Goal: Task Accomplishment & Management: Use online tool/utility

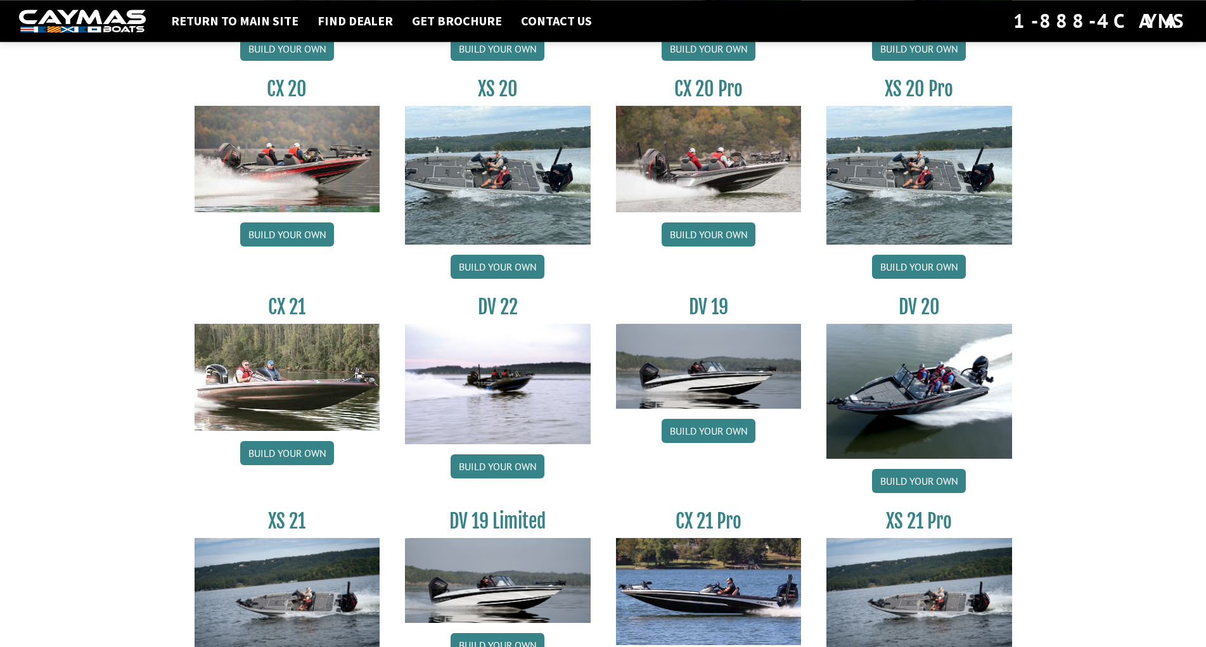
scroll to position [1292, 0]
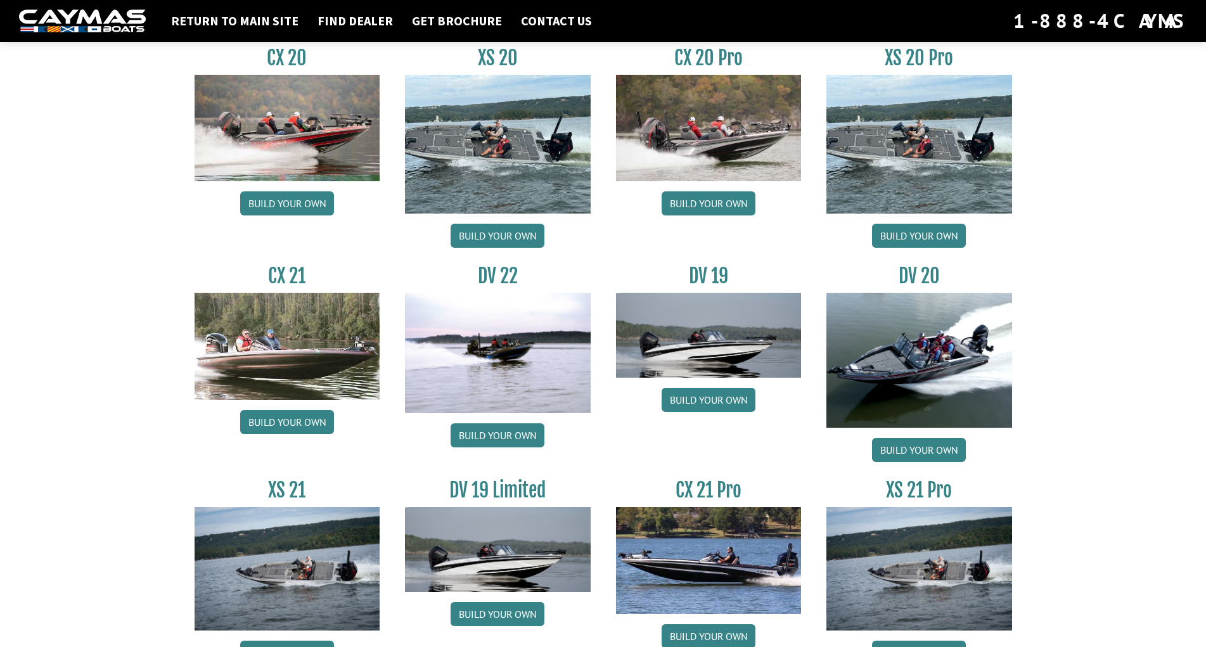
click at [928, 353] on img at bounding box center [919, 360] width 186 height 135
click at [916, 455] on link "Build your own" at bounding box center [919, 450] width 94 height 24
click at [915, 347] on img at bounding box center [919, 360] width 186 height 135
drag, startPoint x: 910, startPoint y: 385, endPoint x: 909, endPoint y: 376, distance: 8.3
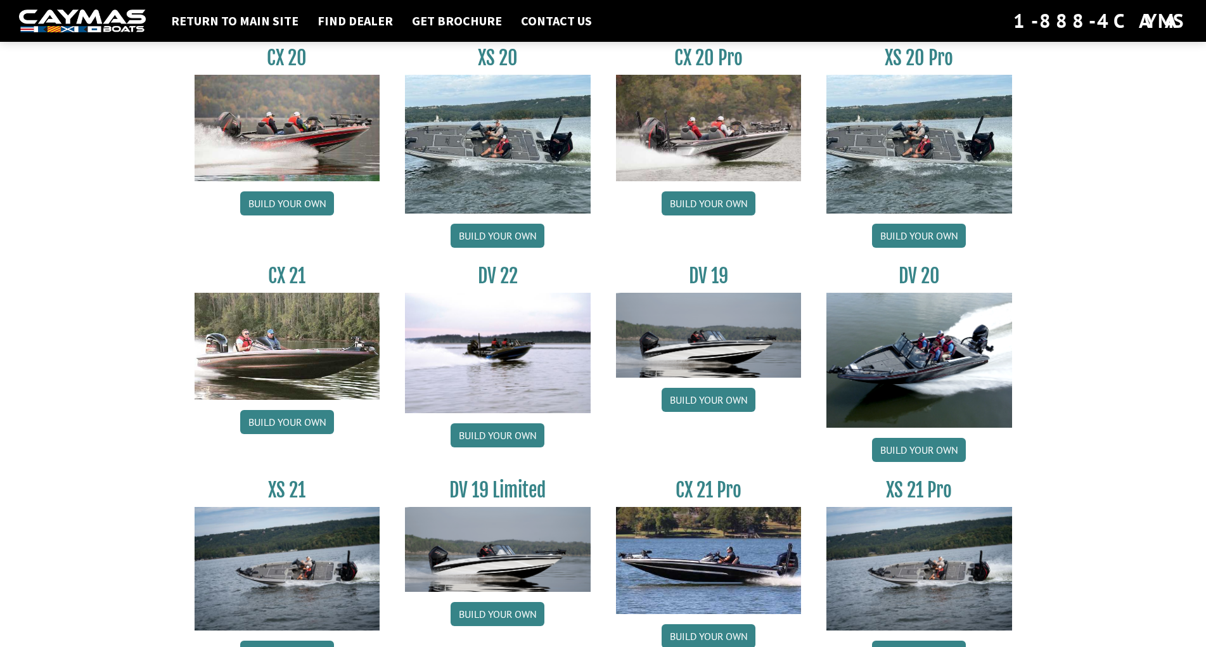
click at [910, 384] on img at bounding box center [919, 360] width 186 height 135
click at [909, 376] on img at bounding box center [919, 360] width 186 height 135
click at [253, 14] on link "Return to main site" at bounding box center [235, 21] width 140 height 16
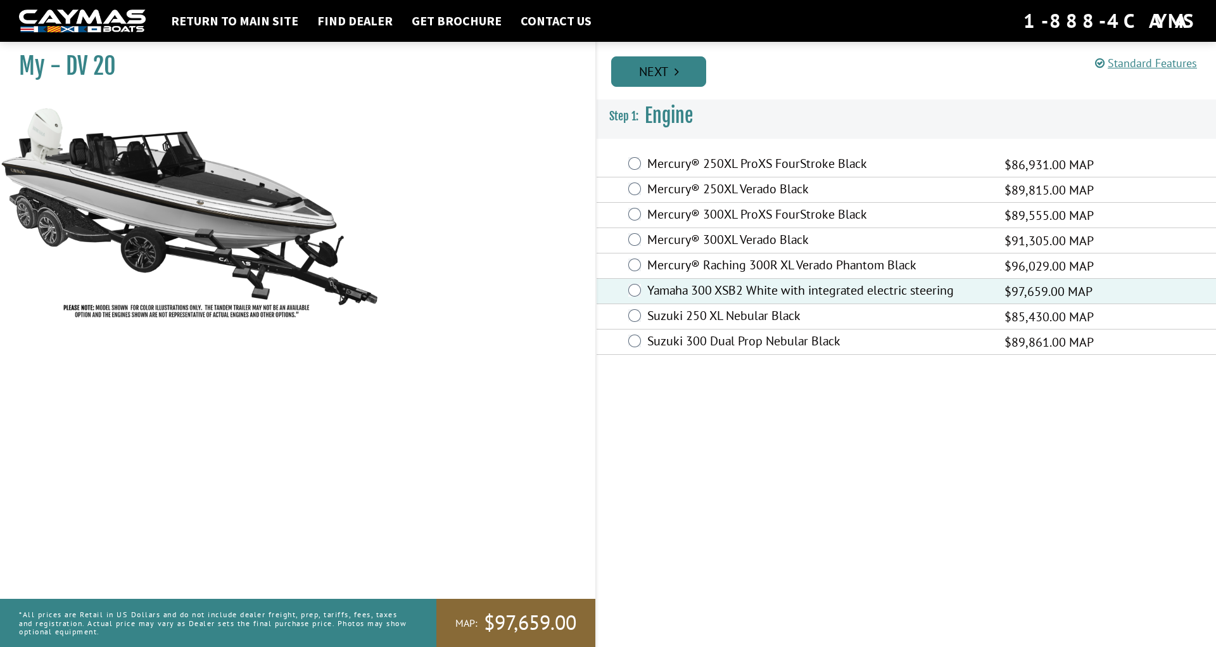
click at [668, 69] on link "Next" at bounding box center [658, 71] width 95 height 30
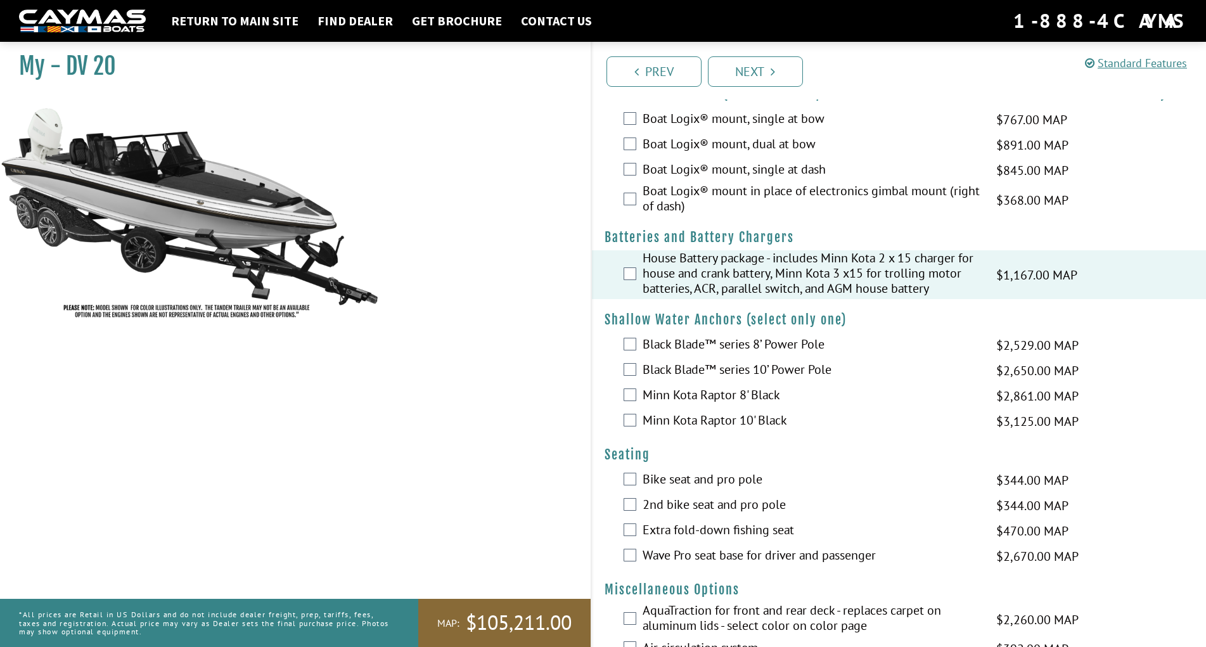
scroll to position [1034, 0]
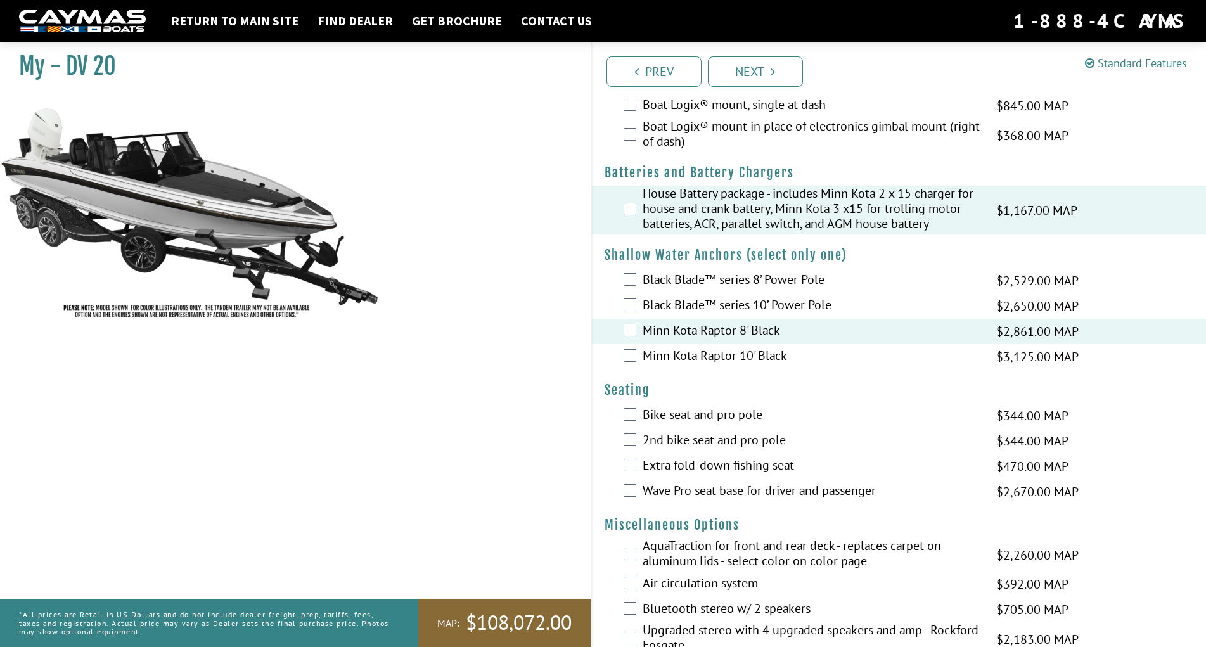
click at [637, 473] on div "Extra fold-down fishing seat $470.00 MAP $555.00 MSRP" at bounding box center [899, 466] width 615 height 25
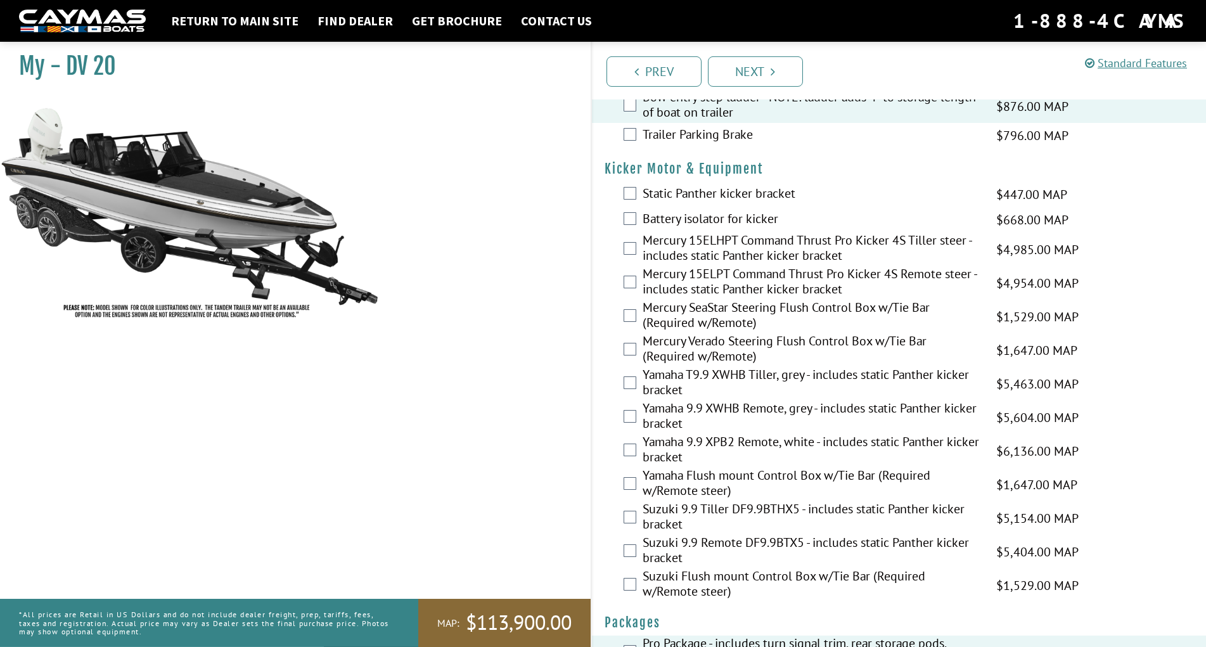
scroll to position [2838, 0]
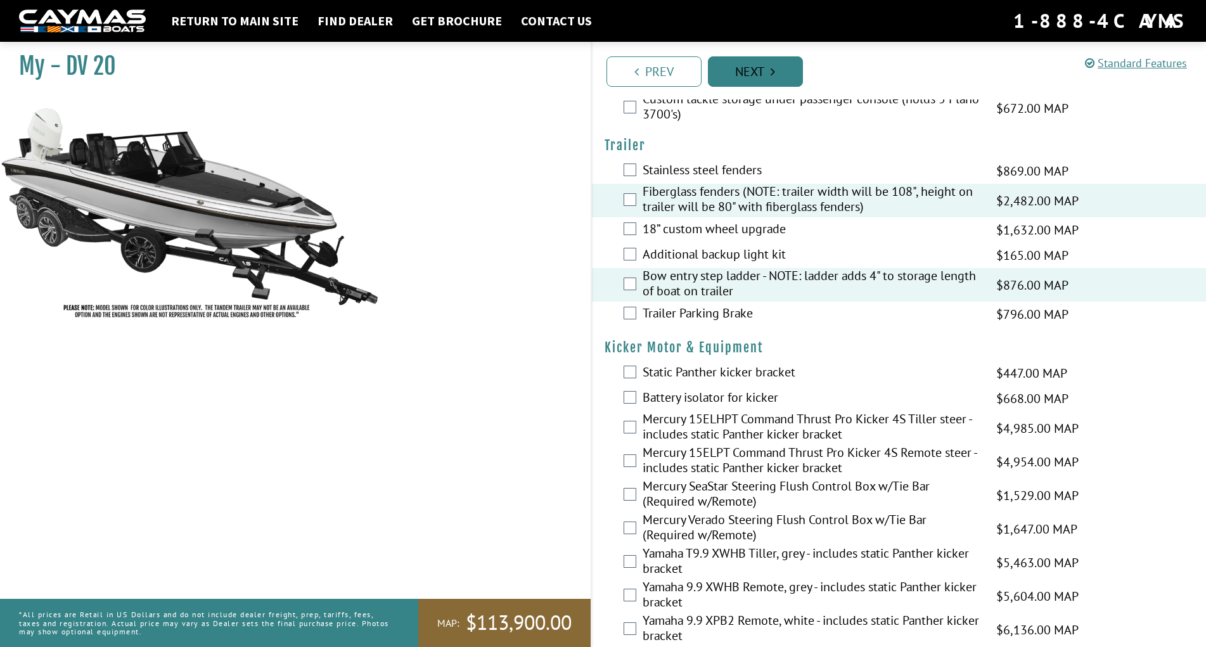
click at [756, 63] on link "Next" at bounding box center [755, 71] width 95 height 30
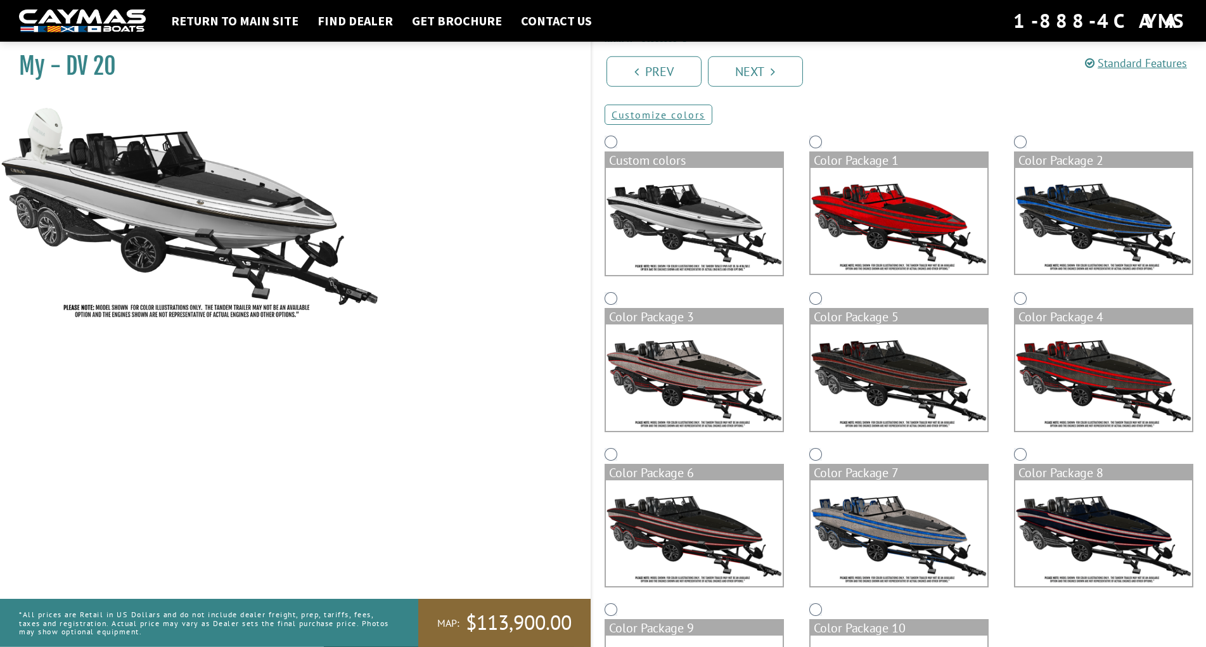
scroll to position [67, 0]
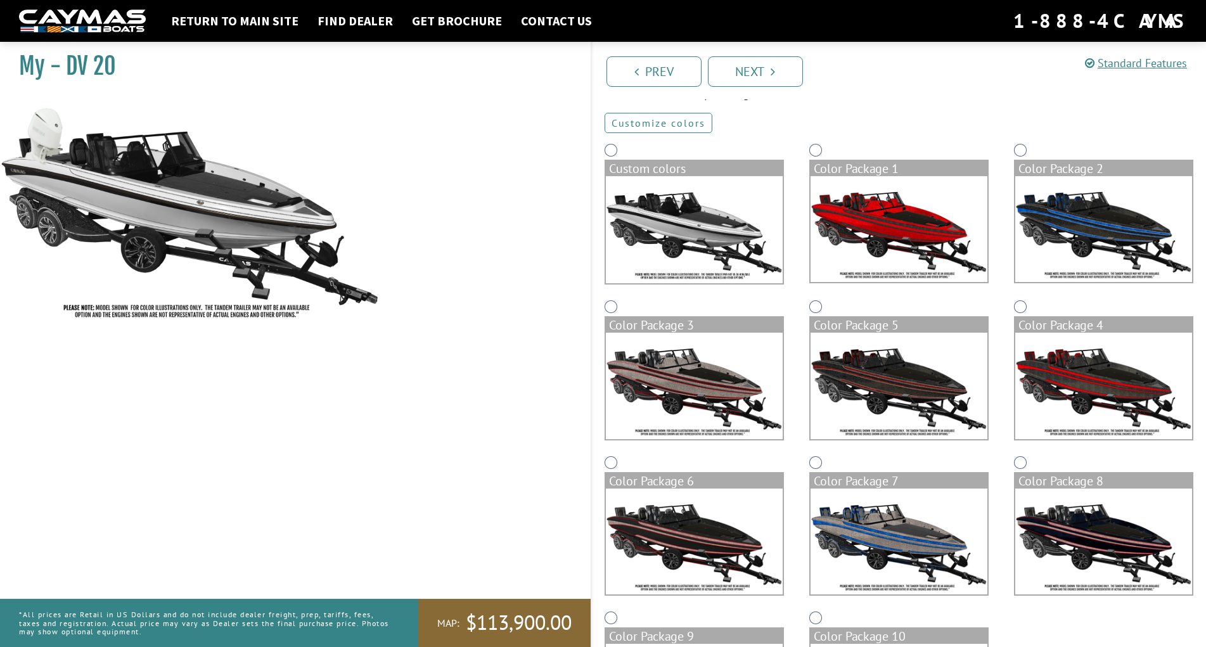
click at [688, 120] on link "Customize colors" at bounding box center [658, 123] width 108 height 20
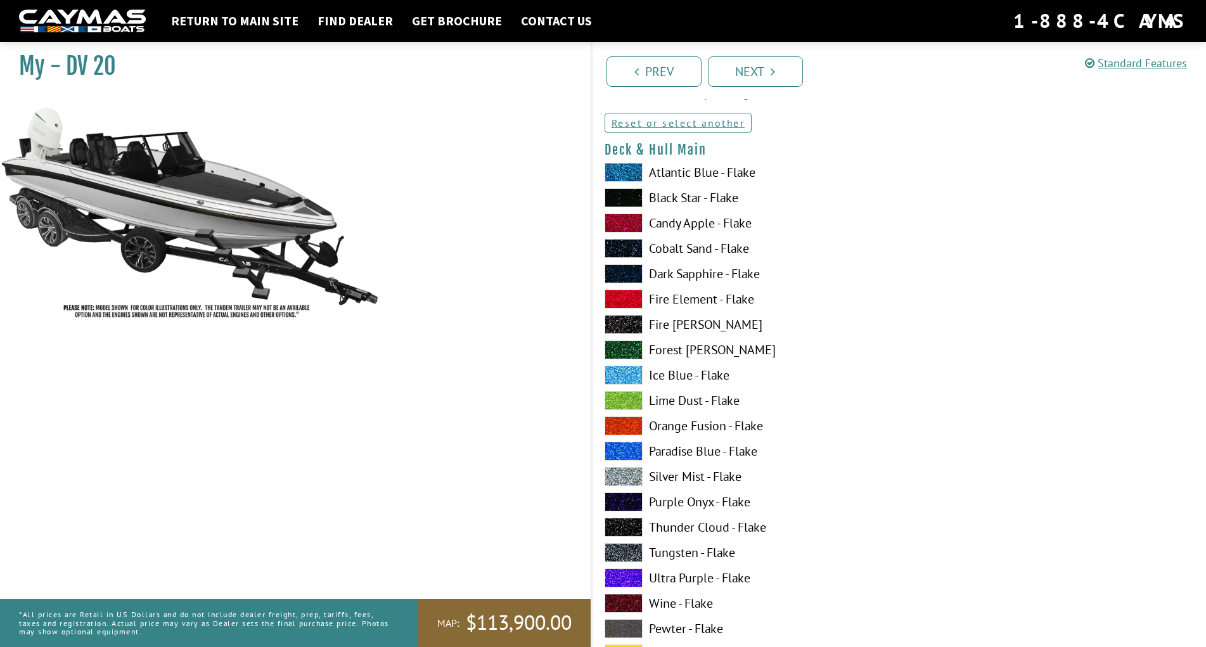
click at [684, 300] on label "Fire Element - Flake" at bounding box center [745, 299] width 282 height 19
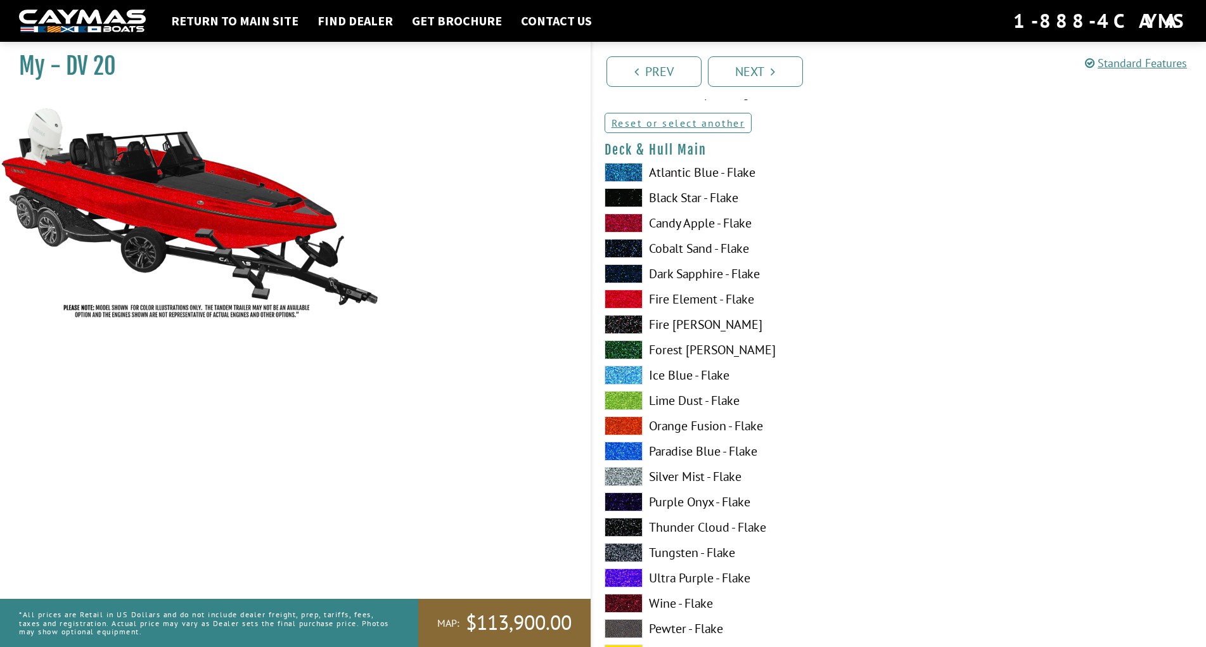
click at [678, 191] on label "Black Star - Flake" at bounding box center [745, 197] width 282 height 19
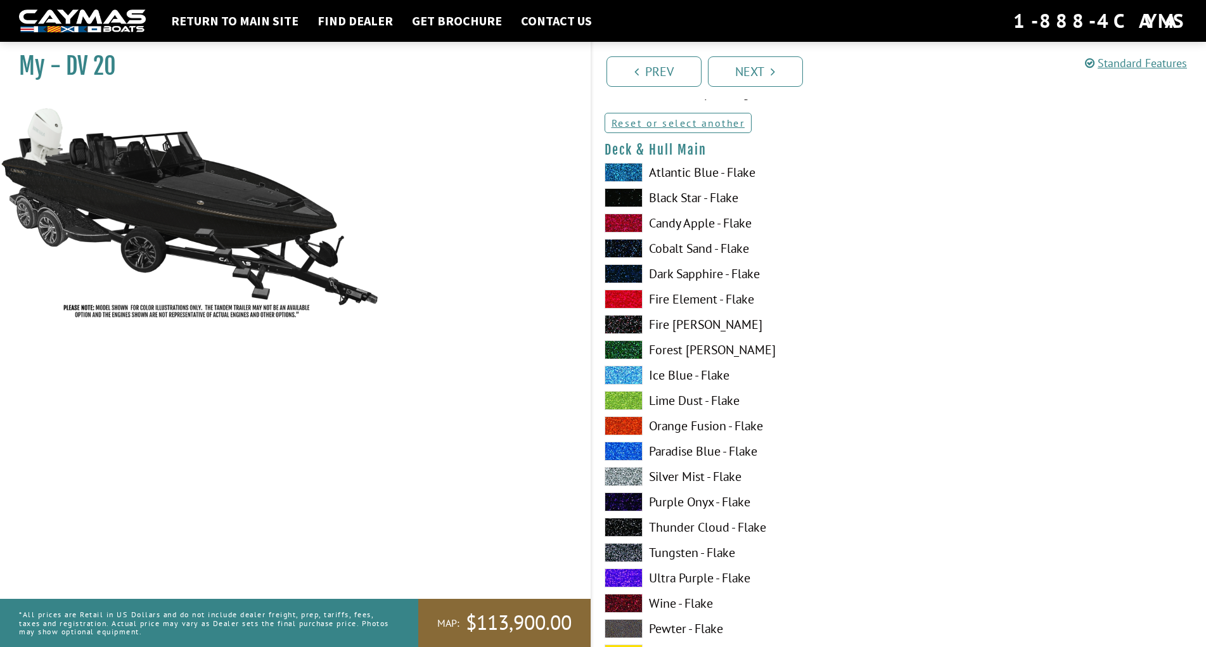
click at [633, 297] on span at bounding box center [623, 299] width 38 height 19
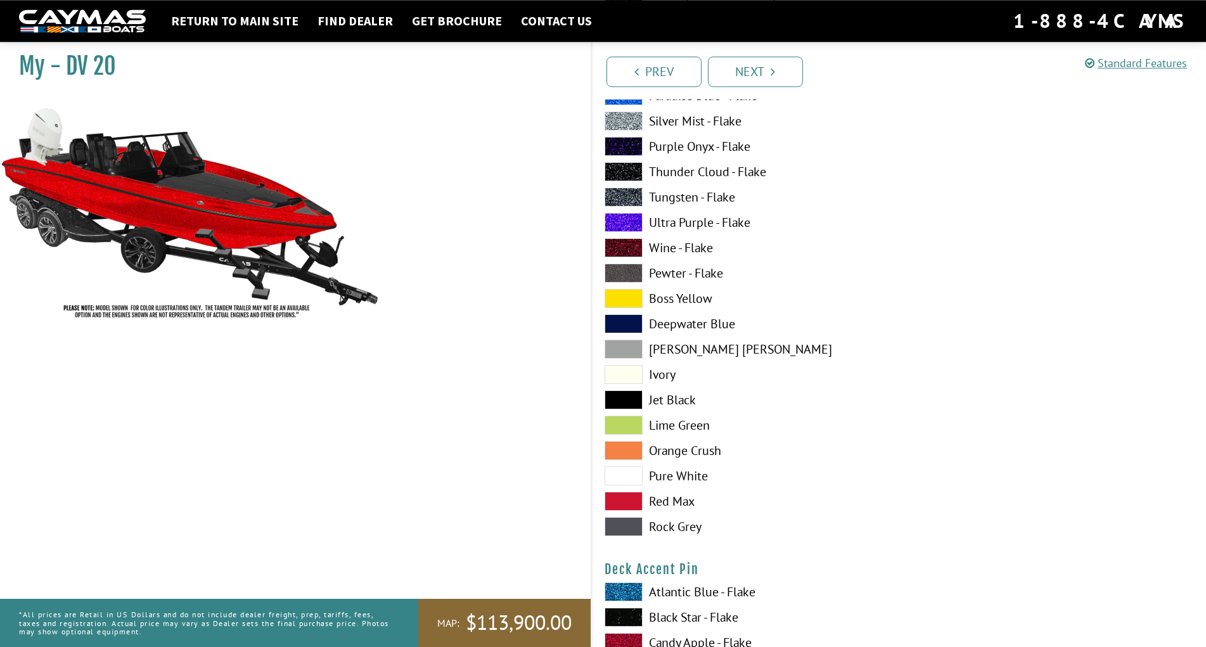
scroll to position [1230, 0]
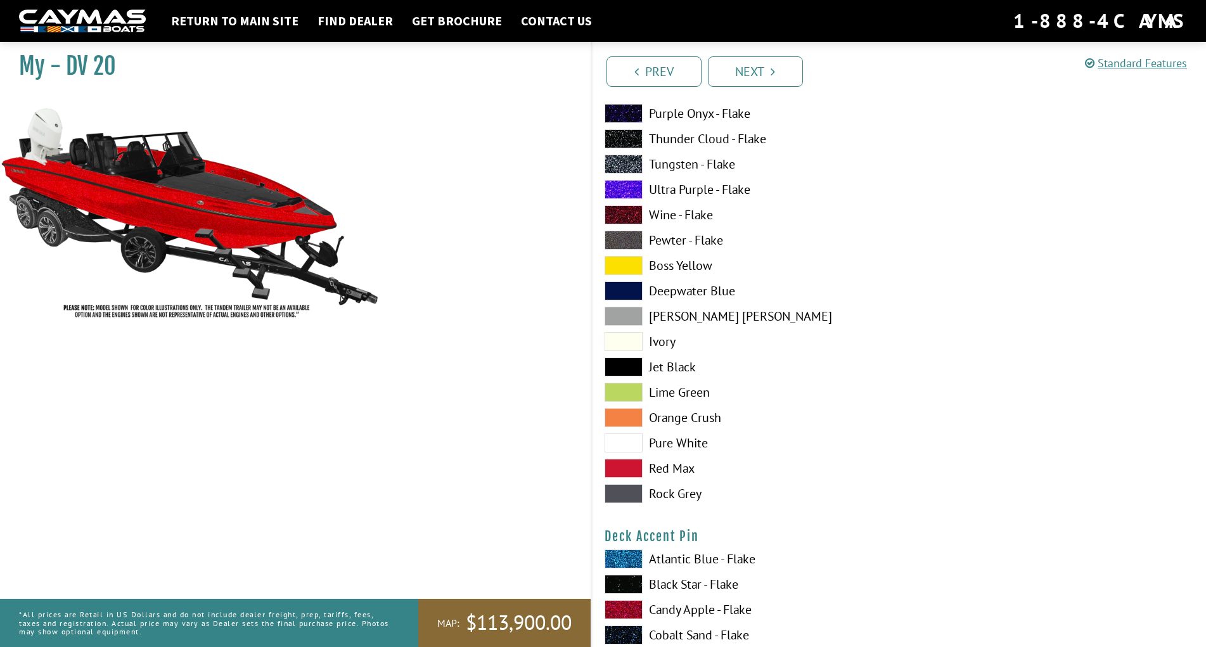
click at [618, 490] on span at bounding box center [623, 493] width 38 height 19
click at [629, 360] on span at bounding box center [623, 366] width 38 height 19
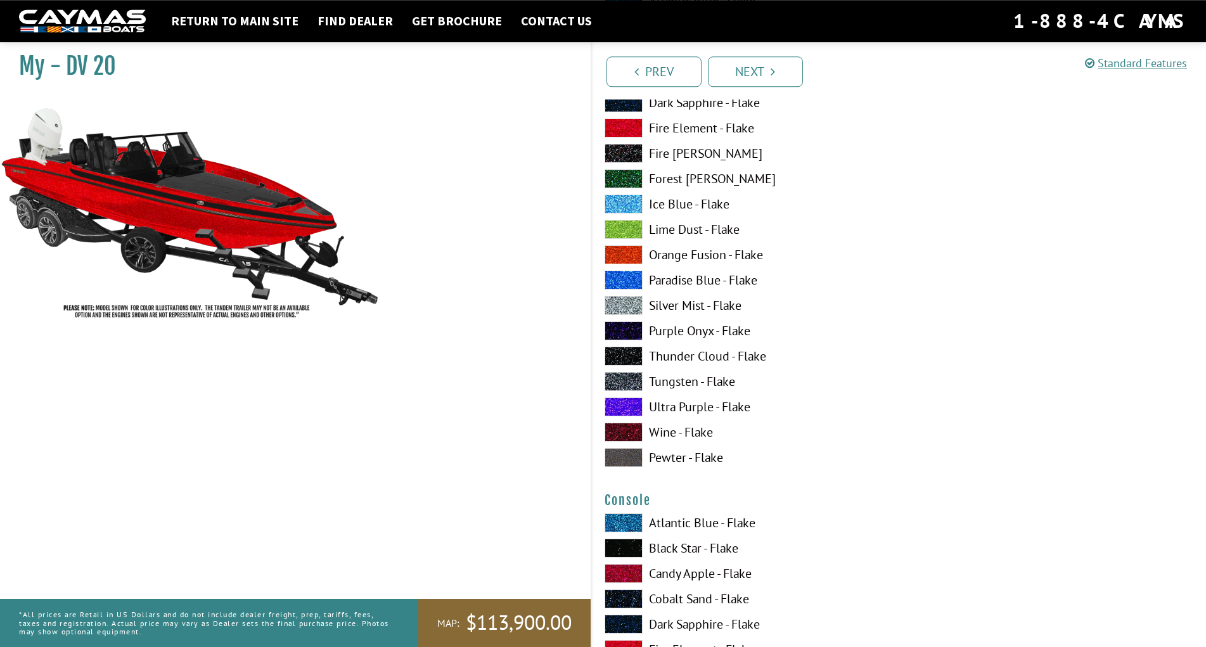
scroll to position [1812, 0]
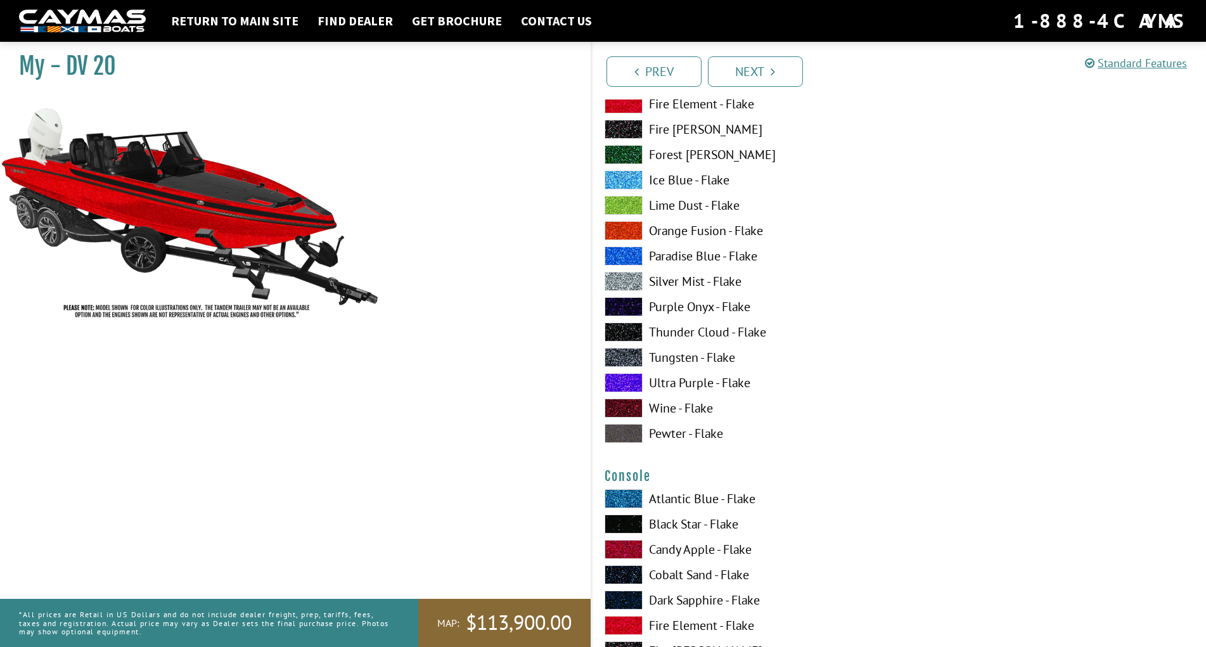
click at [627, 409] on span at bounding box center [623, 407] width 38 height 19
click at [620, 433] on span at bounding box center [623, 433] width 38 height 19
click at [618, 376] on span at bounding box center [623, 382] width 38 height 19
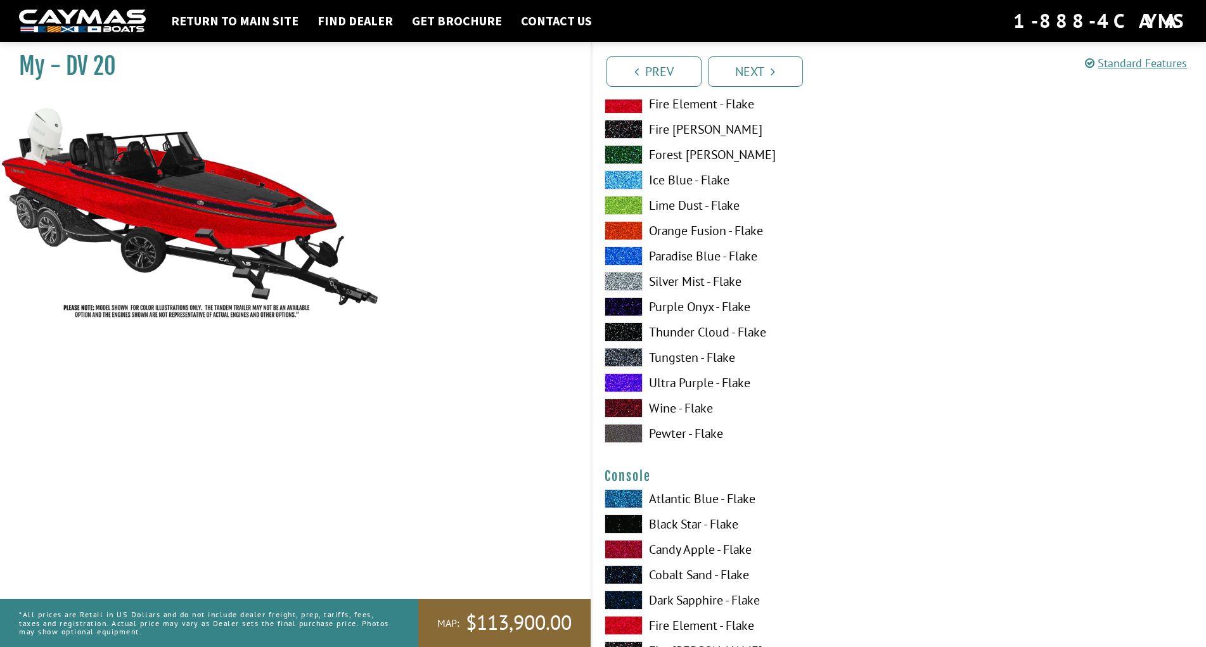
click at [618, 376] on span at bounding box center [623, 382] width 38 height 19
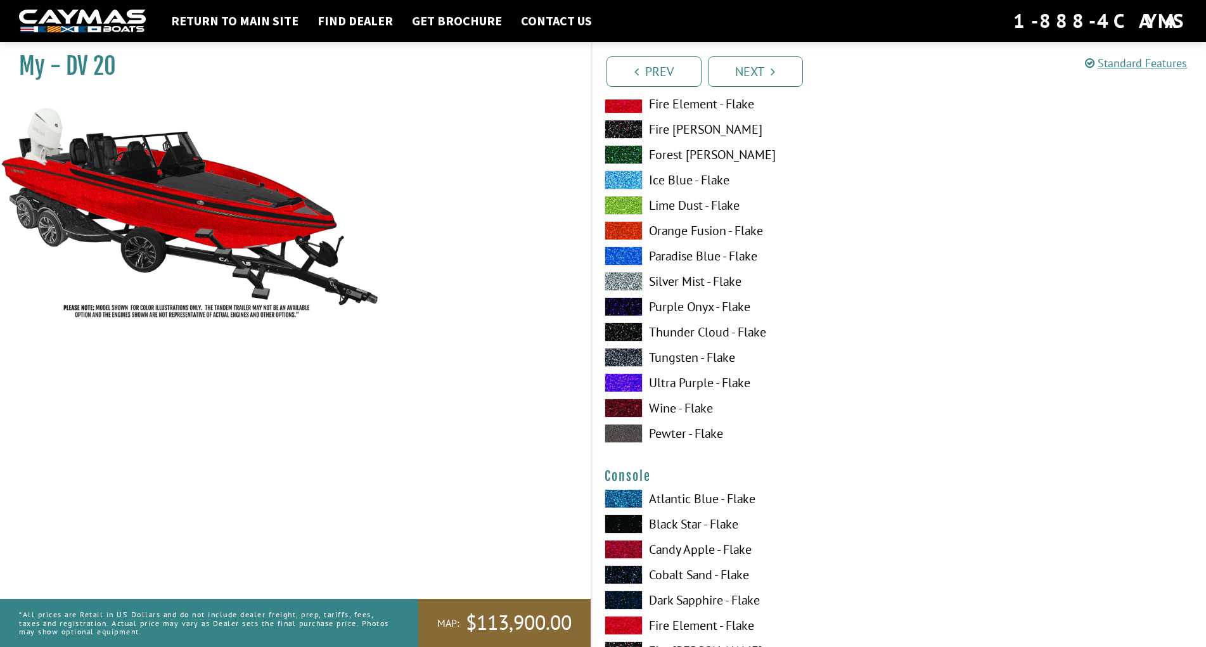
click at [618, 376] on span at bounding box center [623, 382] width 38 height 19
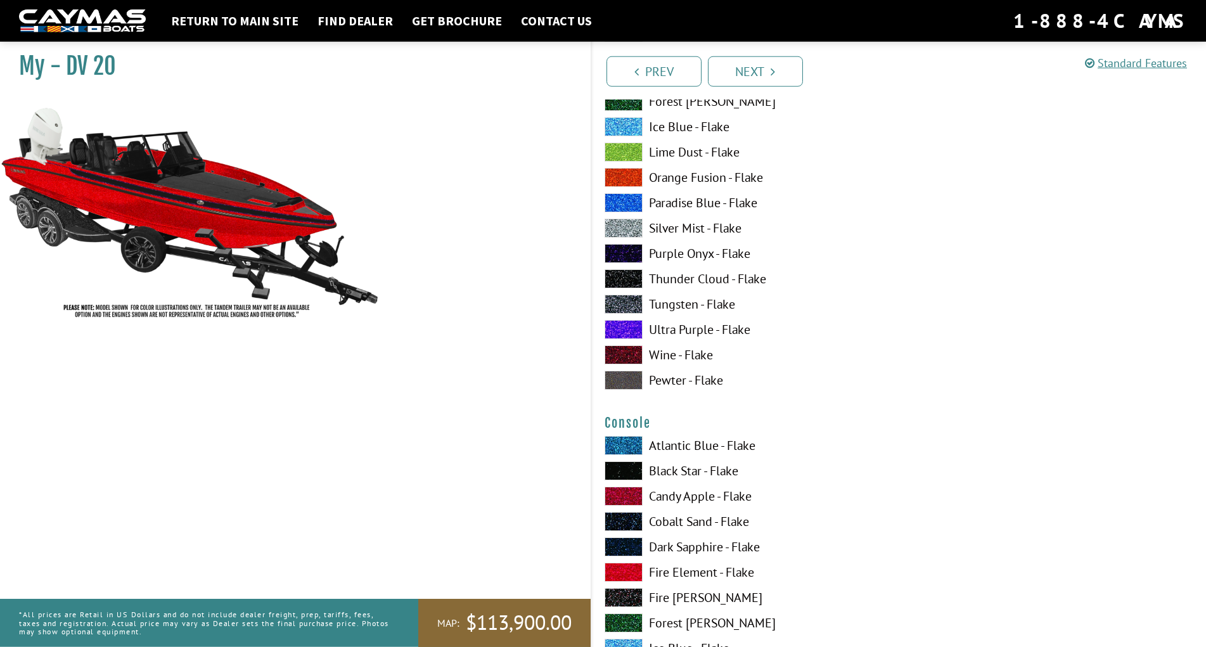
scroll to position [2006, 0]
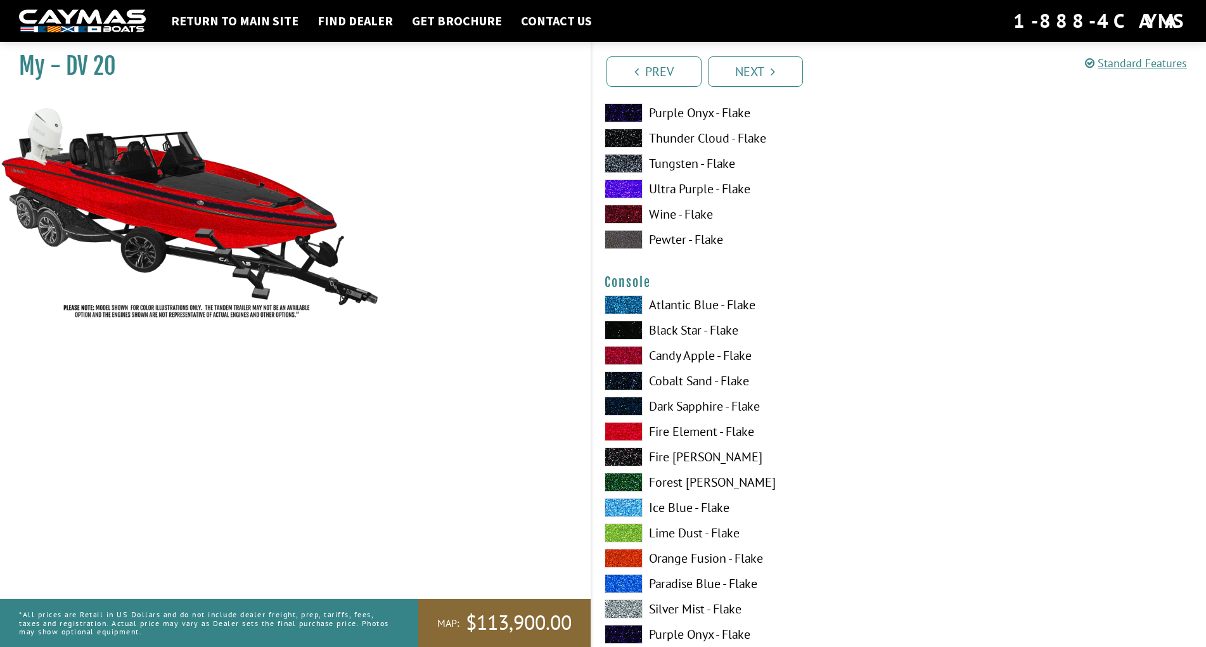
click at [637, 431] on span at bounding box center [623, 431] width 38 height 19
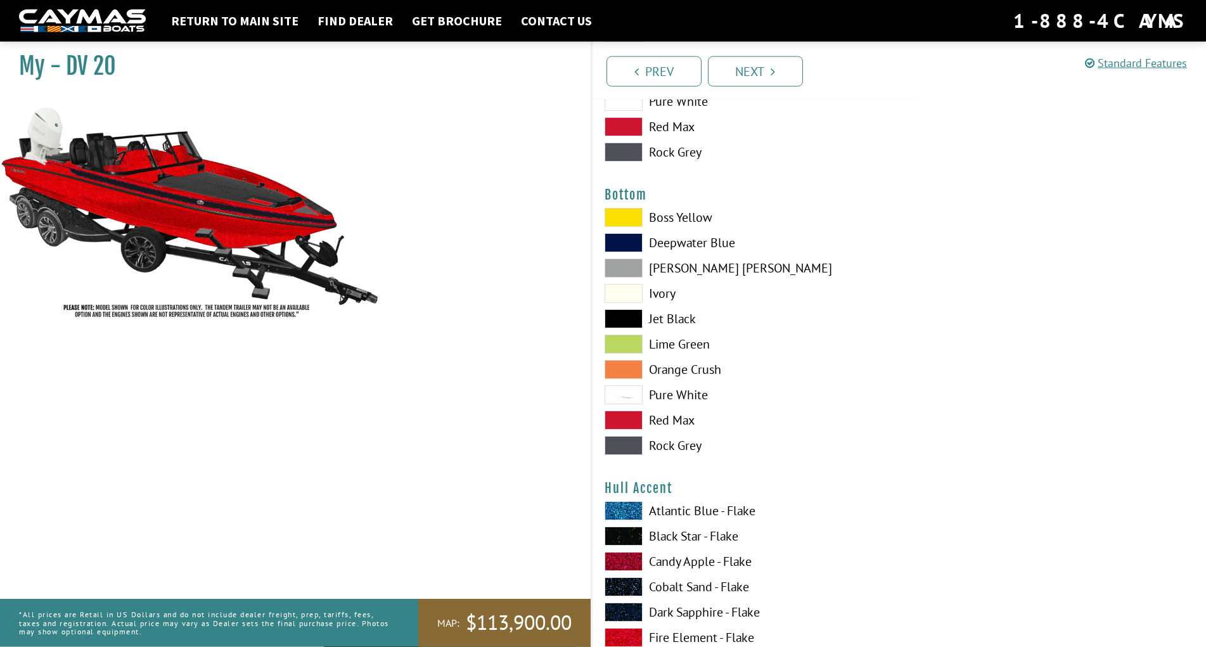
scroll to position [2846, 0]
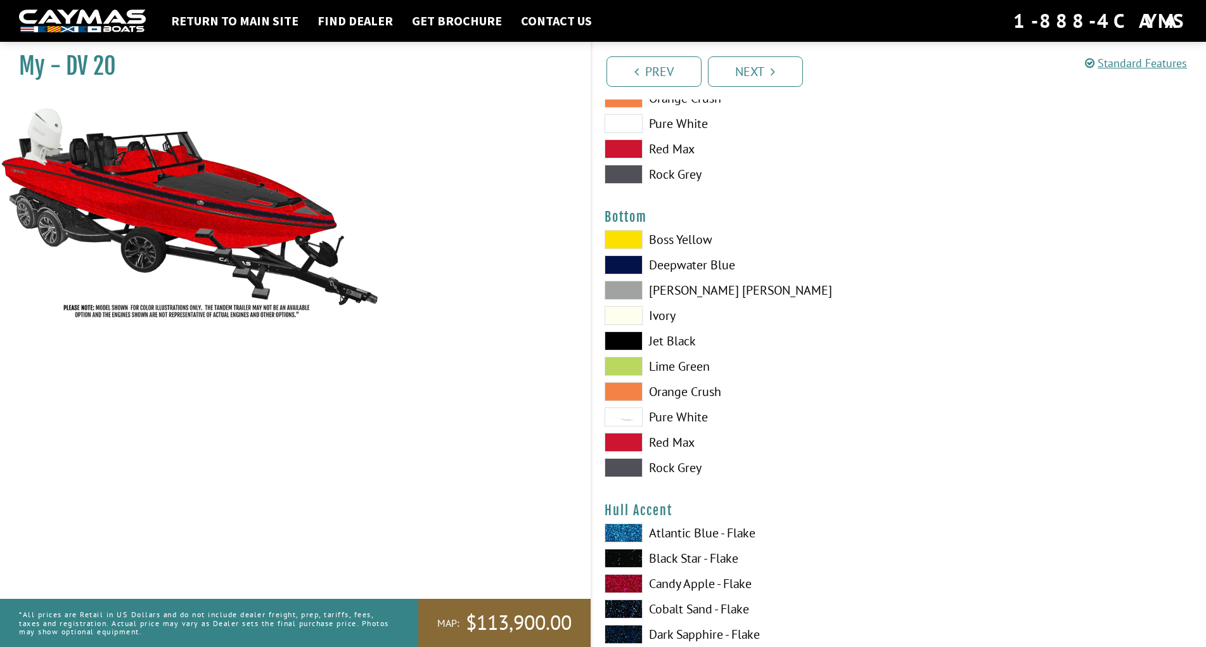
click at [623, 463] on span at bounding box center [623, 467] width 38 height 19
click at [630, 267] on span at bounding box center [623, 264] width 38 height 19
click at [628, 341] on span at bounding box center [623, 340] width 38 height 19
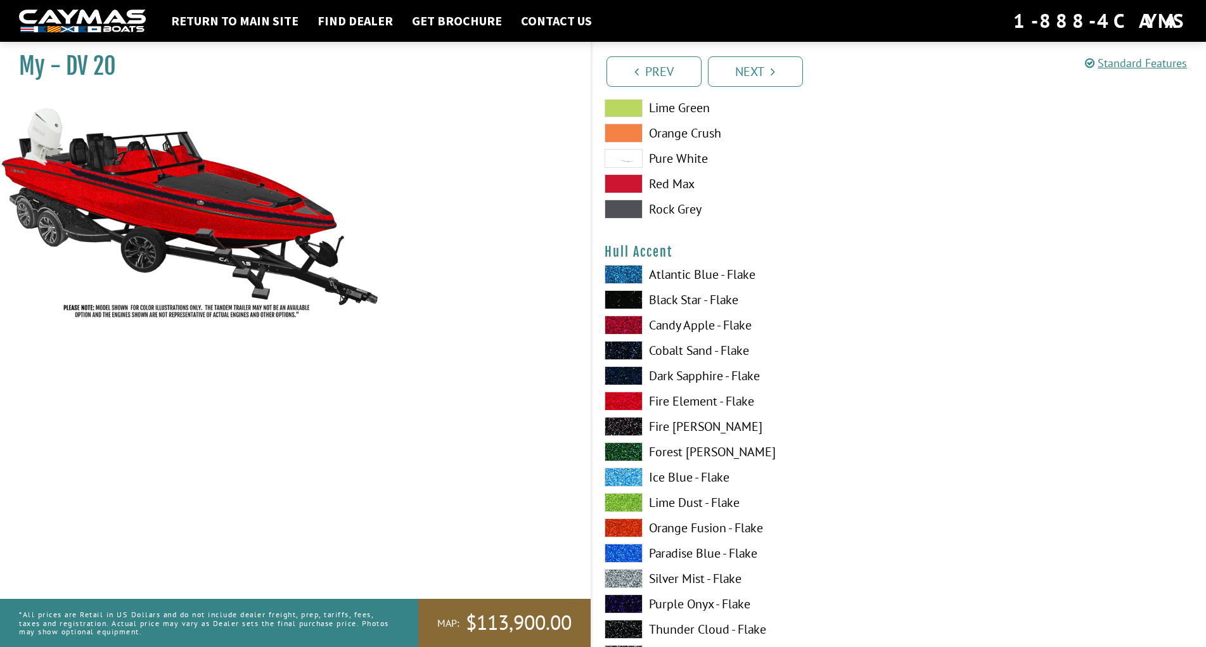
click at [634, 373] on span at bounding box center [623, 375] width 38 height 19
click at [621, 272] on span at bounding box center [623, 274] width 38 height 19
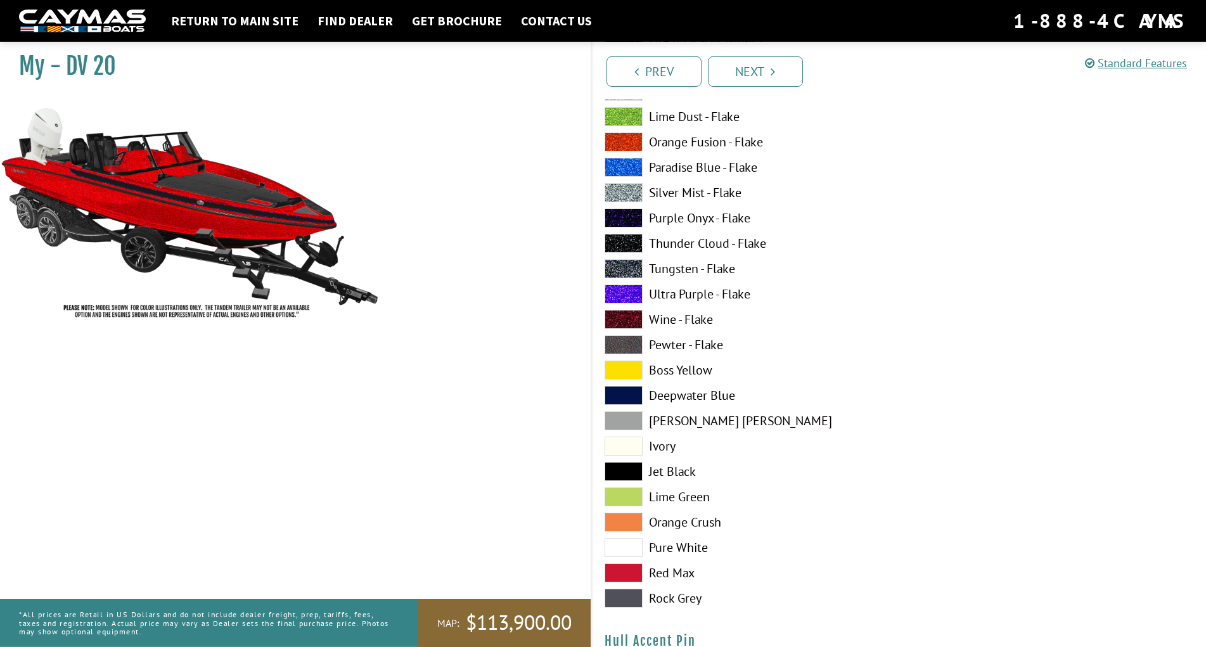
scroll to position [3557, 0]
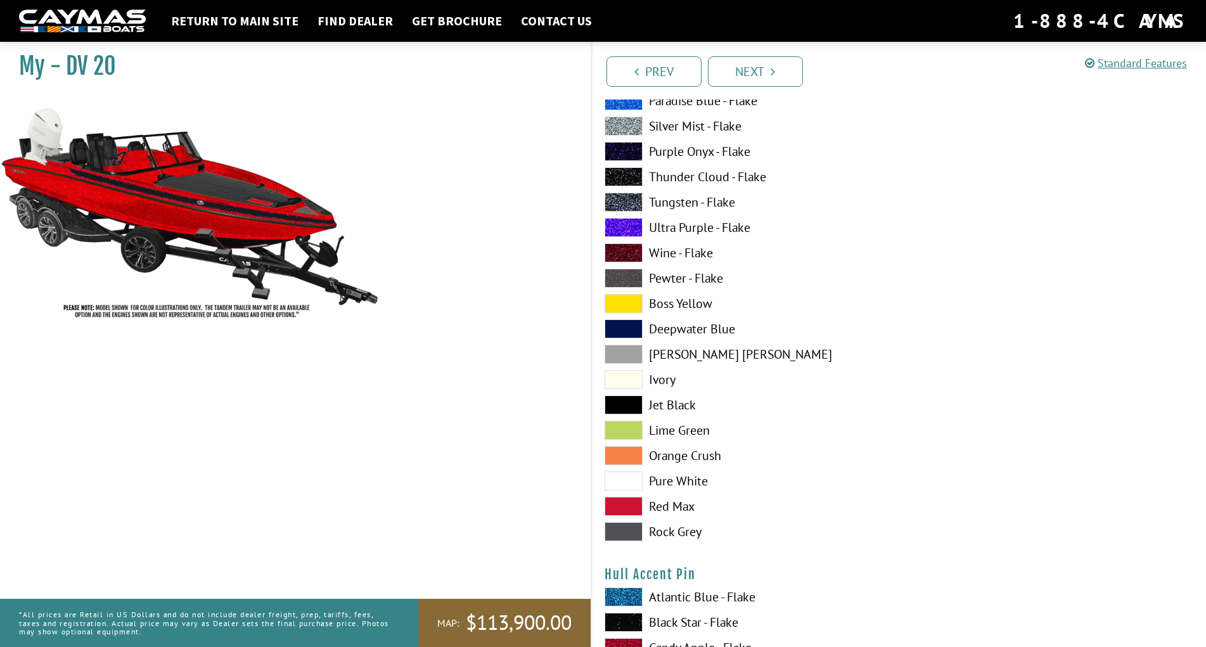
click at [628, 528] on span at bounding box center [623, 531] width 38 height 19
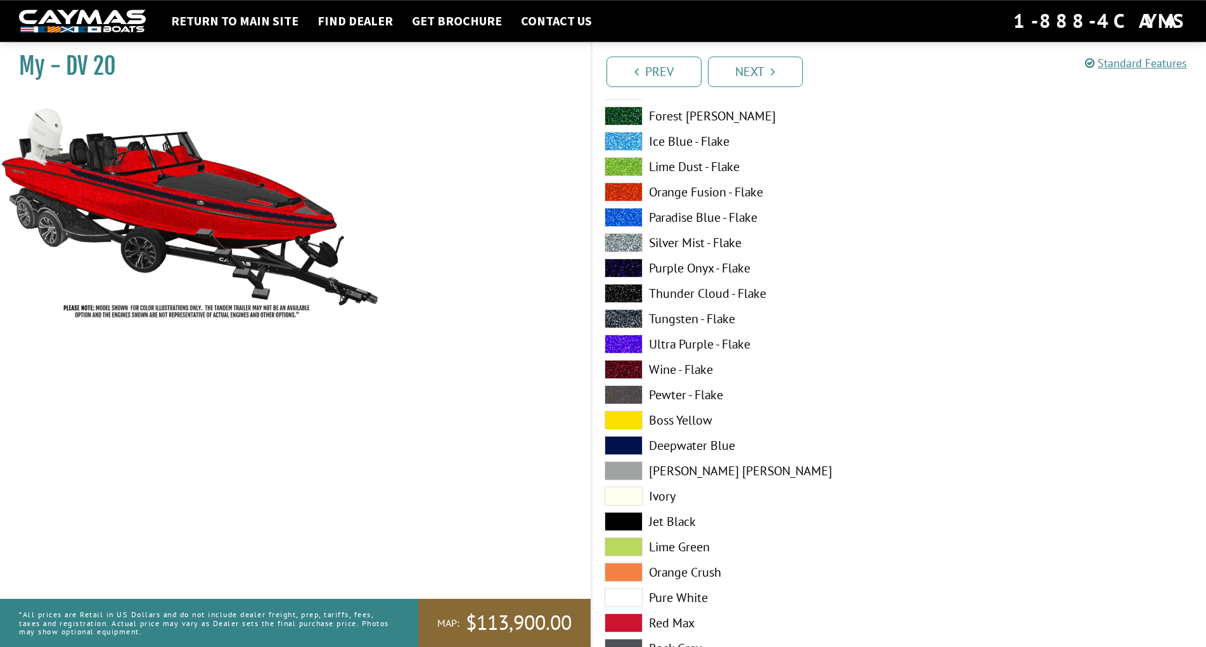
scroll to position [3427, 0]
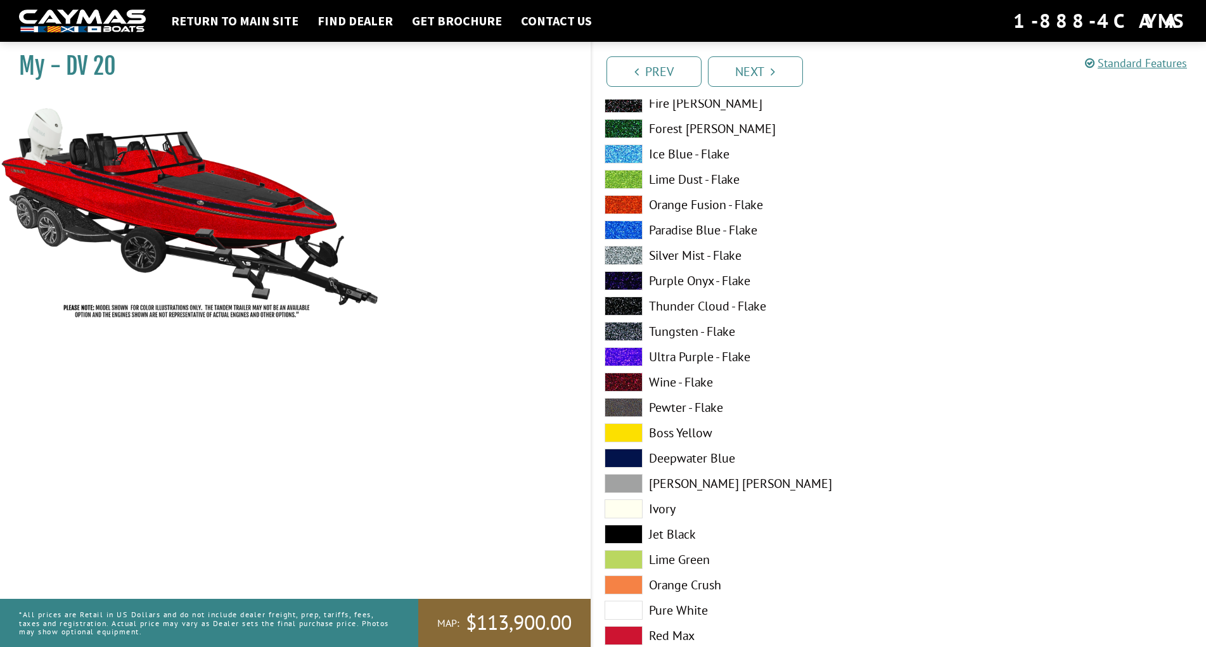
click at [618, 253] on span at bounding box center [623, 255] width 38 height 19
click at [620, 153] on span at bounding box center [623, 153] width 38 height 19
click at [619, 126] on span at bounding box center [623, 128] width 38 height 19
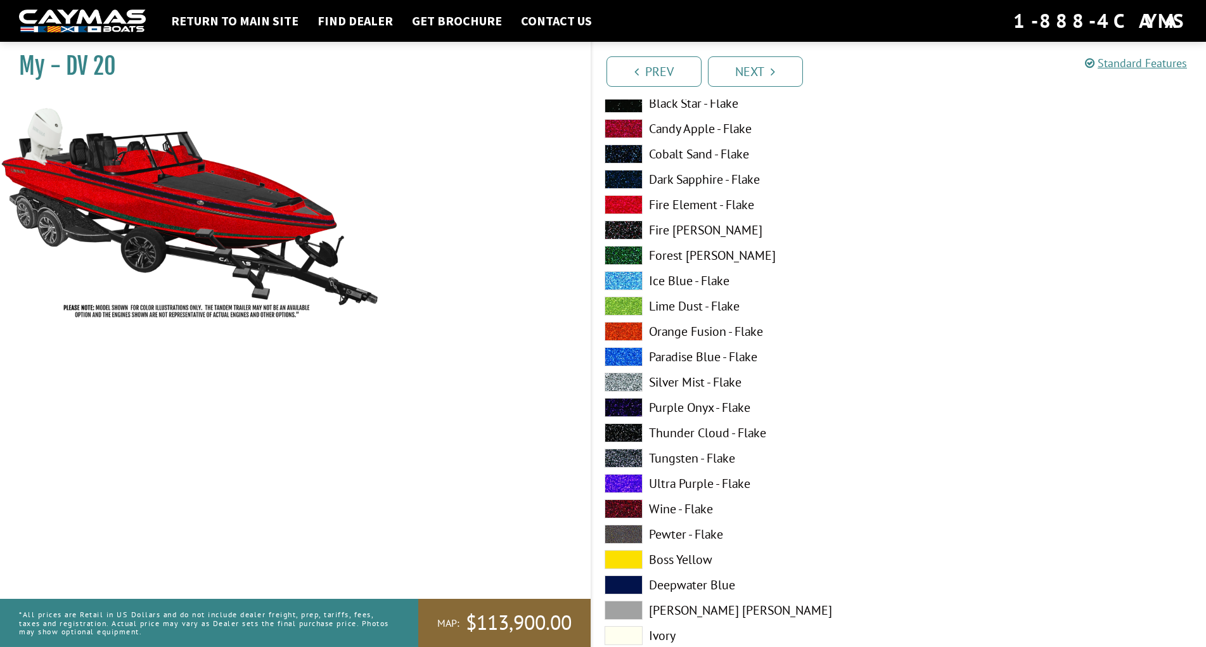
scroll to position [3233, 0]
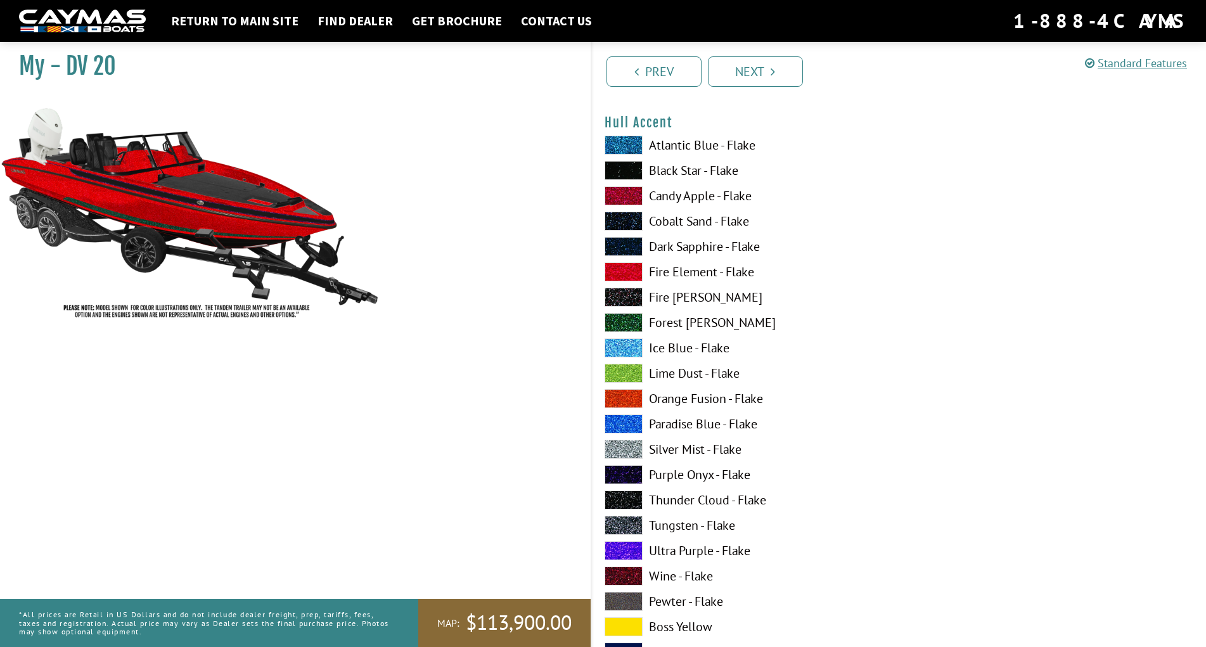
click at [631, 169] on span at bounding box center [623, 170] width 38 height 19
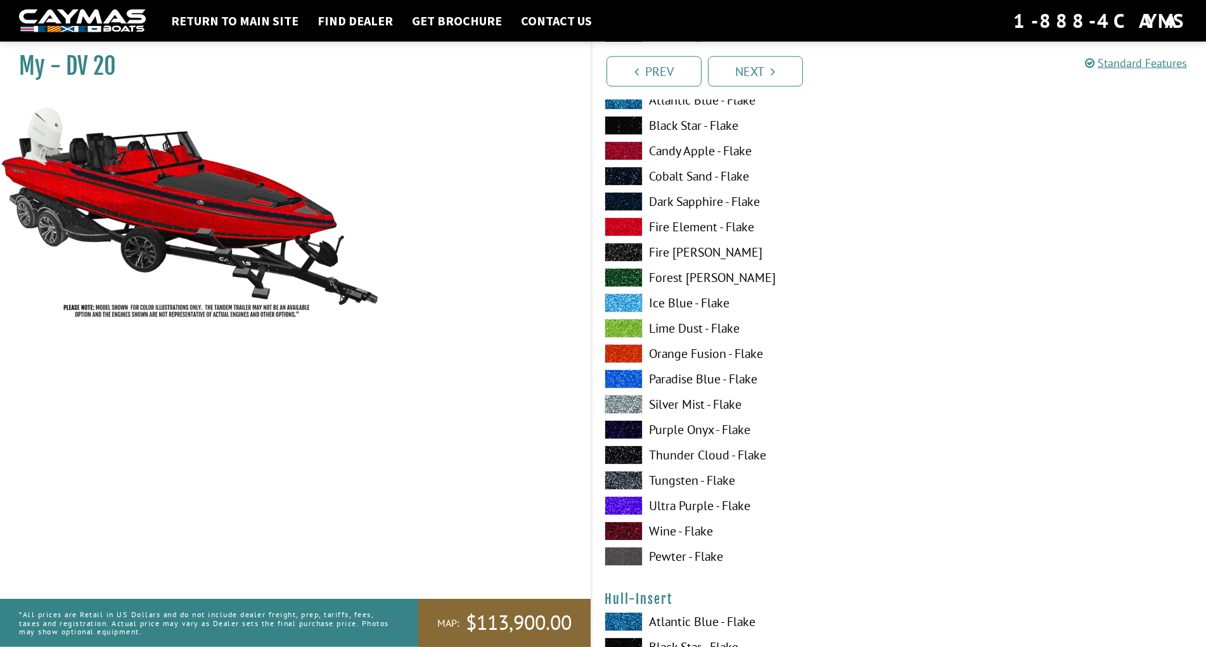
scroll to position [4073, 0]
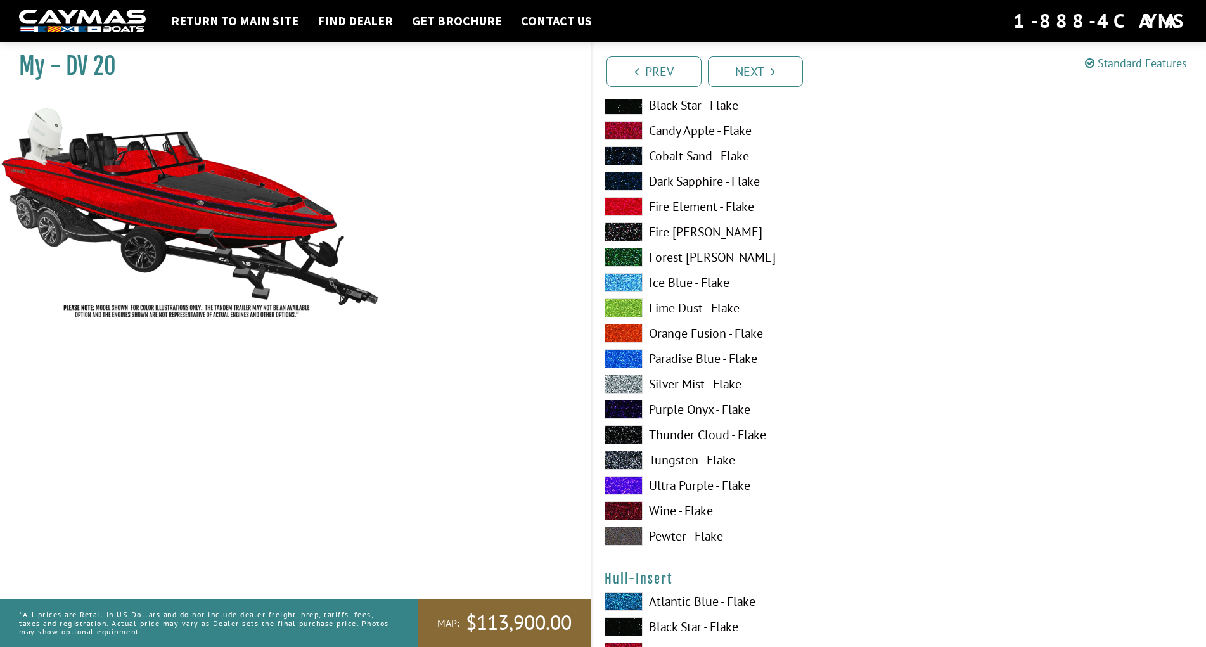
click at [617, 457] on span at bounding box center [623, 459] width 38 height 19
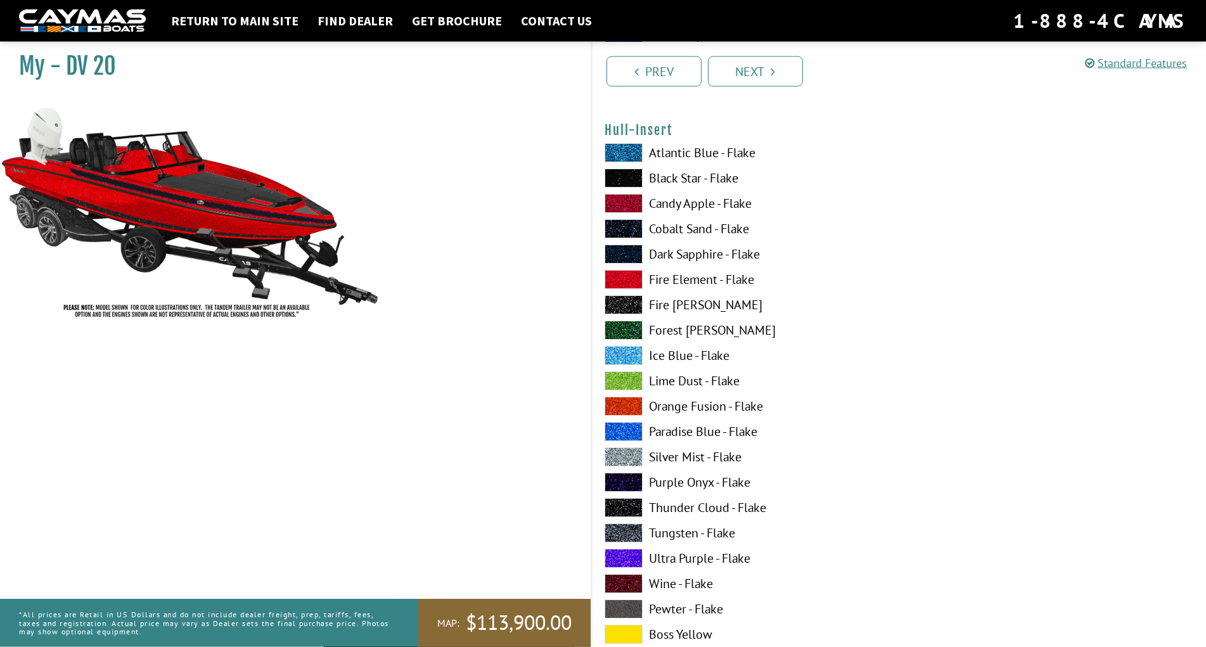
scroll to position [4526, 0]
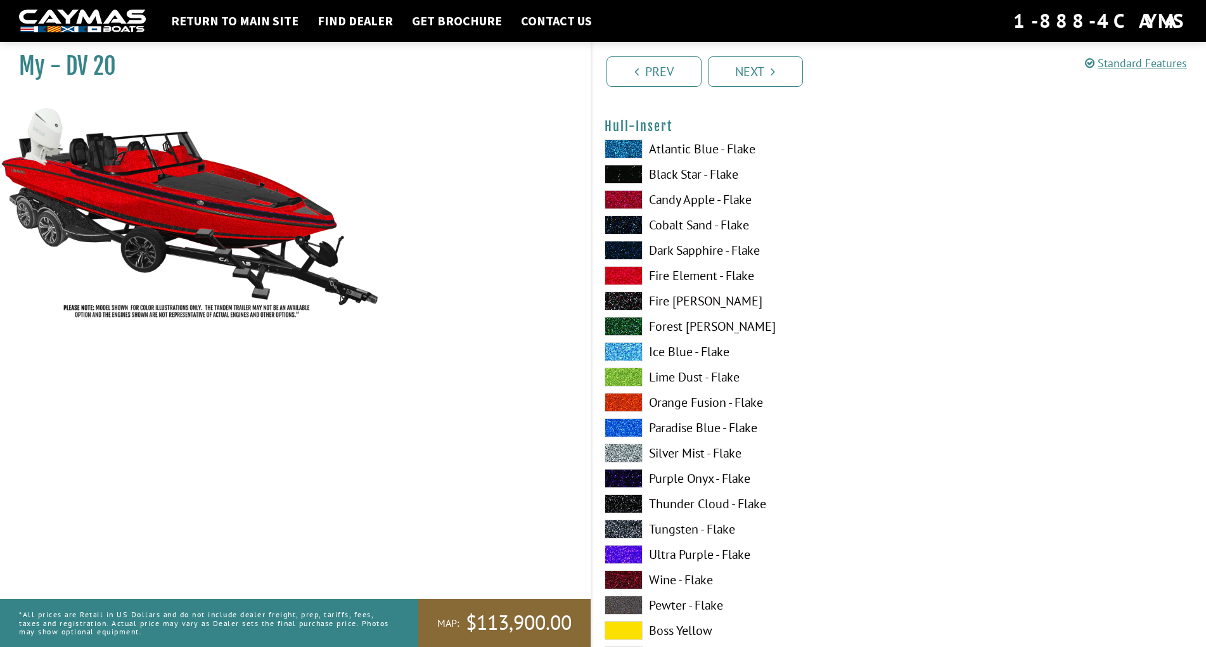
click at [631, 451] on span at bounding box center [623, 452] width 38 height 19
click at [627, 324] on span at bounding box center [623, 326] width 38 height 19
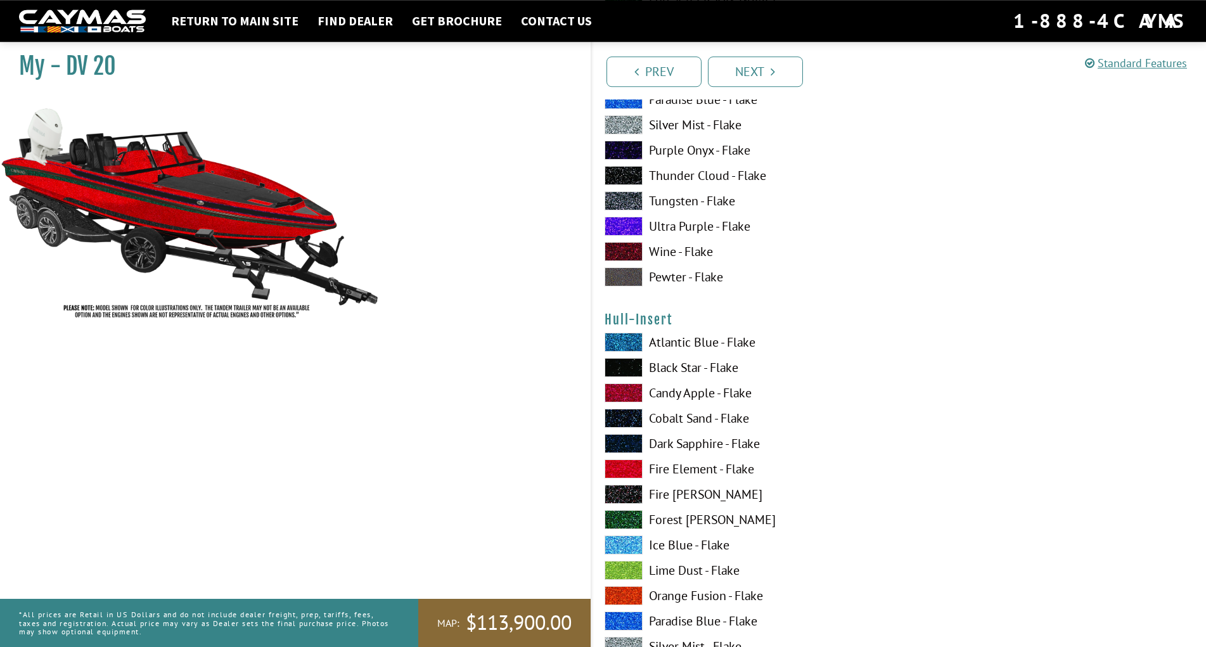
scroll to position [4332, 0]
click at [625, 341] on span at bounding box center [623, 342] width 38 height 19
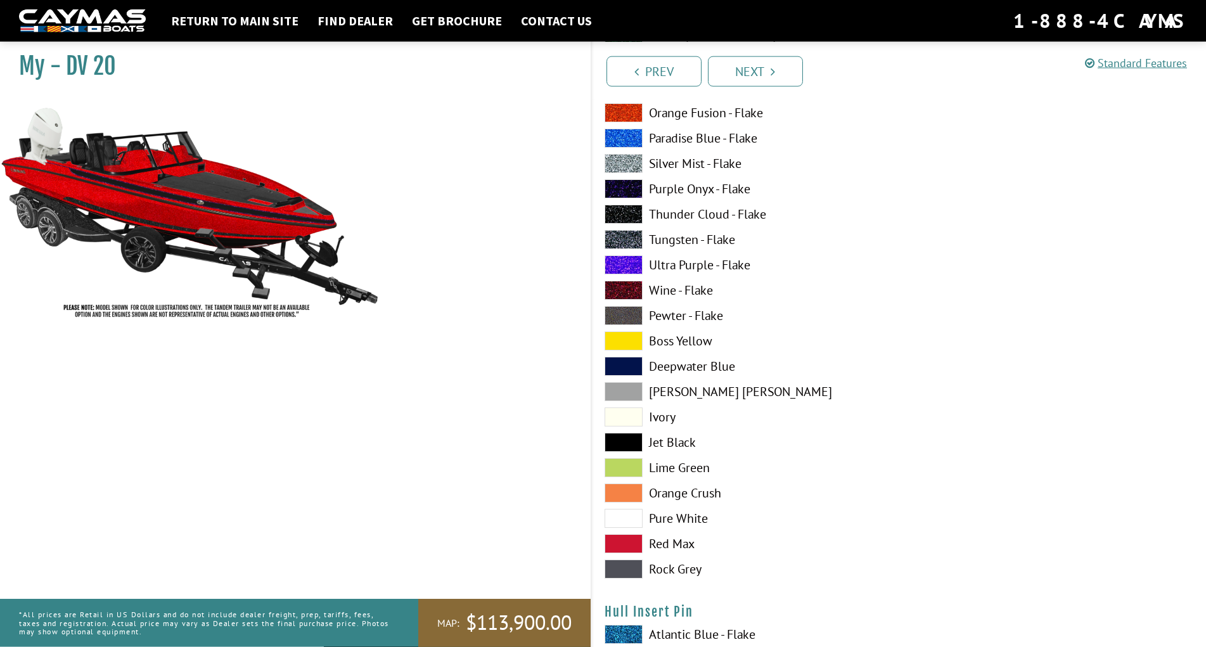
scroll to position [4784, 0]
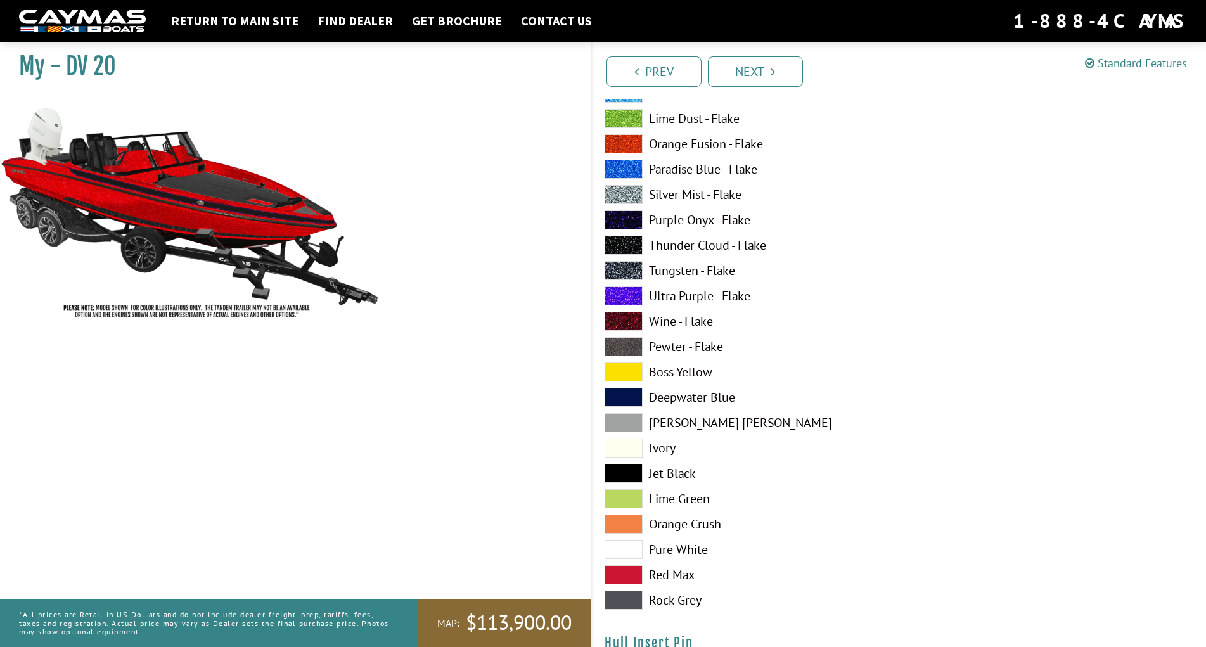
click at [623, 348] on span at bounding box center [623, 346] width 38 height 19
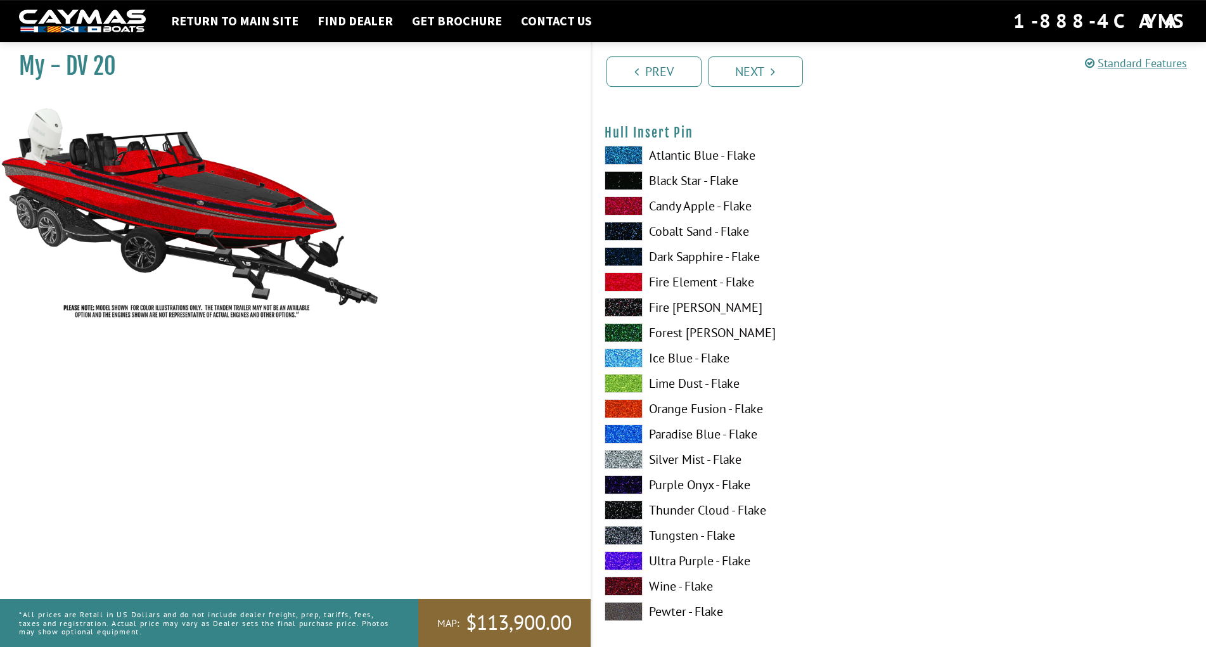
scroll to position [5366, 0]
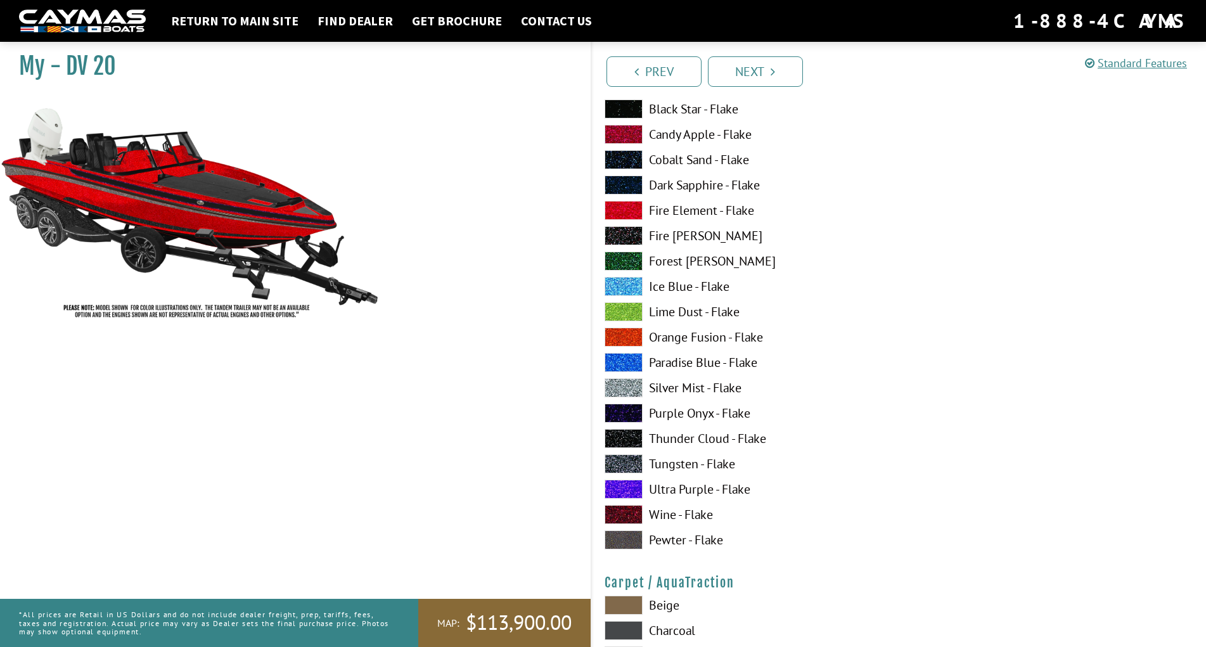
click at [623, 468] on span at bounding box center [623, 463] width 38 height 19
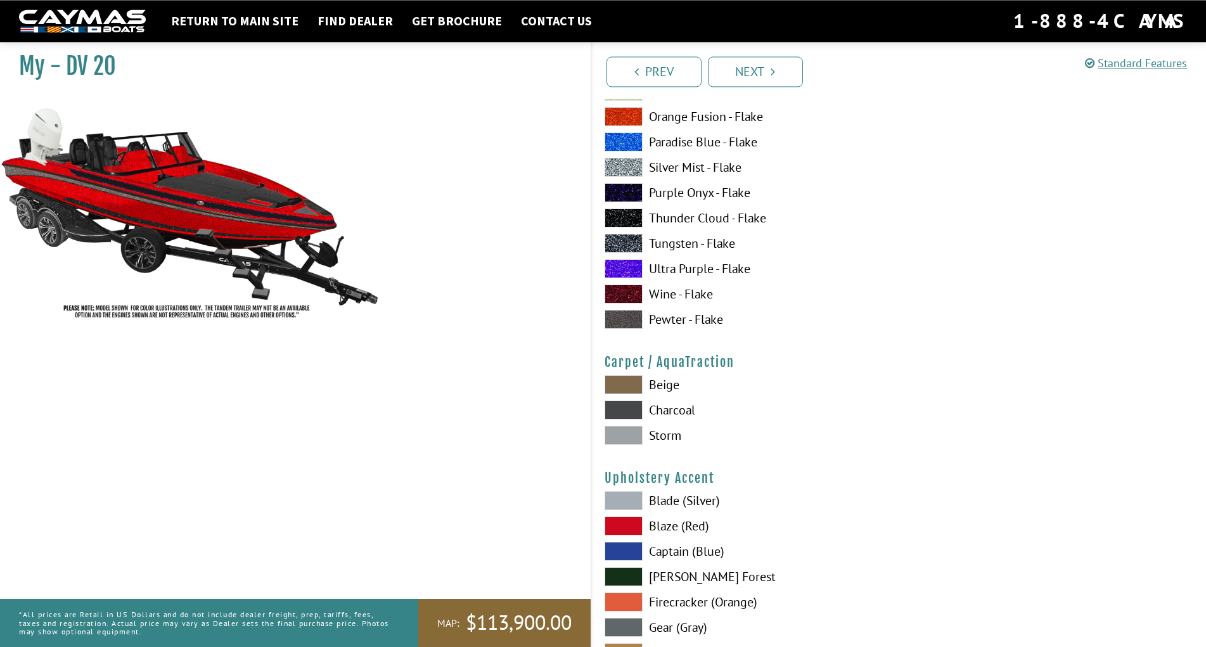
scroll to position [5624, 0]
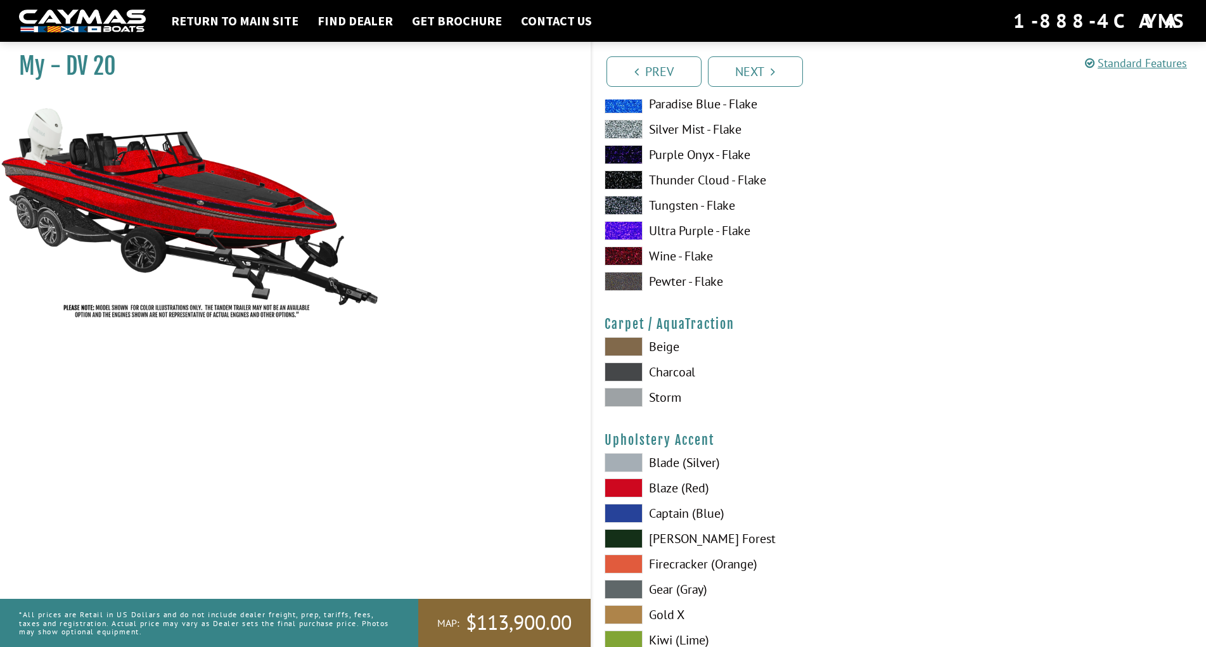
click at [627, 344] on span at bounding box center [623, 346] width 38 height 19
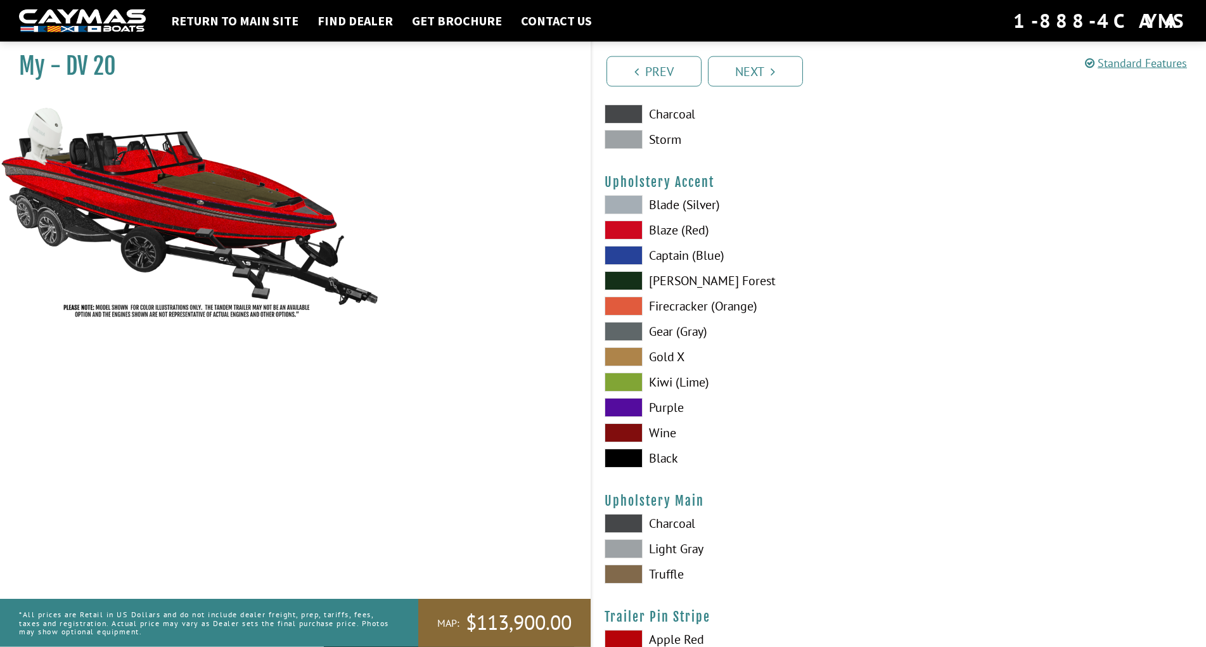
scroll to position [5883, 0]
click at [630, 139] on span at bounding box center [623, 138] width 38 height 19
click at [627, 427] on span at bounding box center [623, 432] width 38 height 19
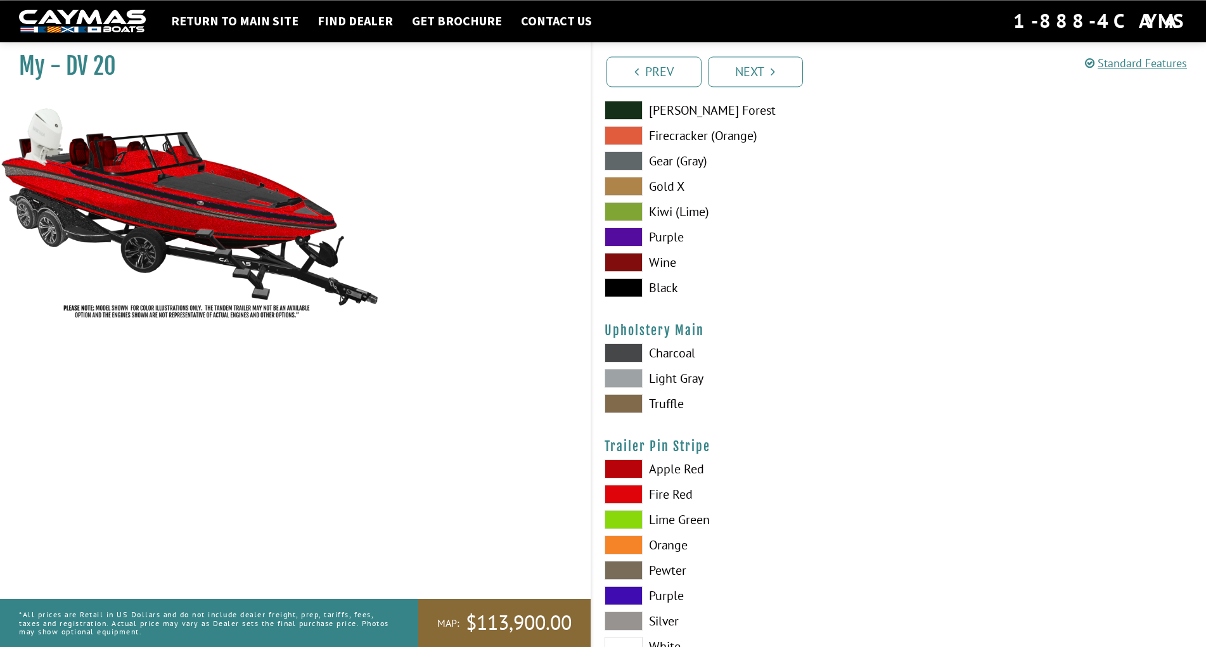
scroll to position [6077, 0]
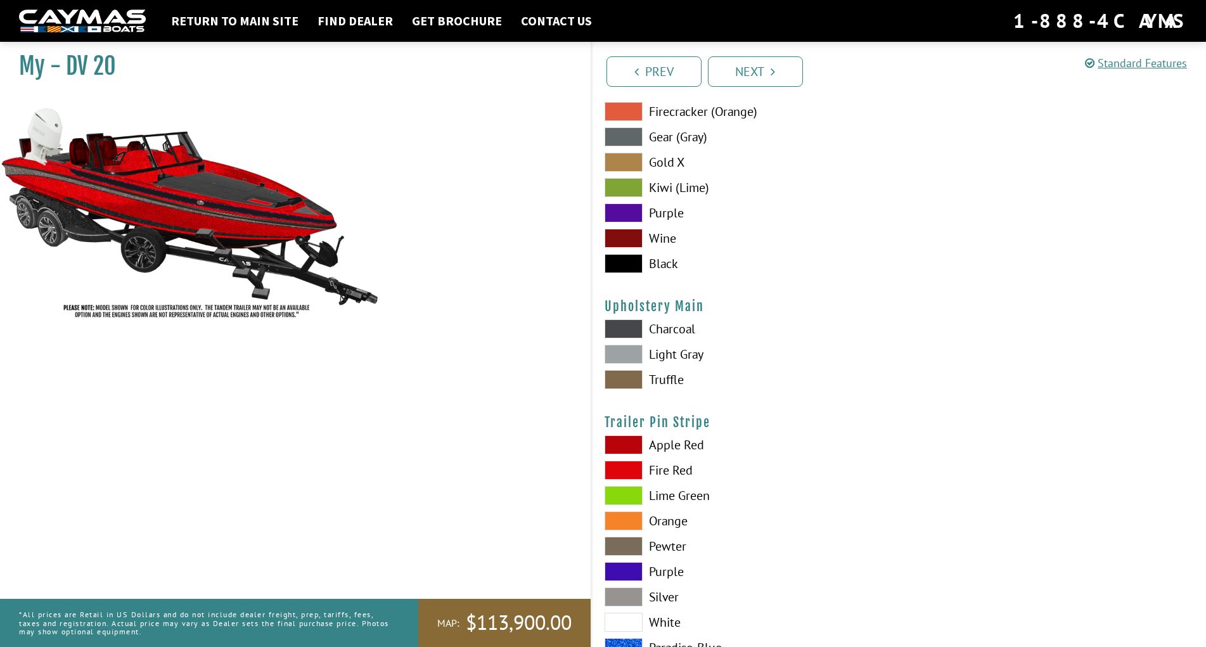
click at [618, 326] on span at bounding box center [623, 328] width 38 height 19
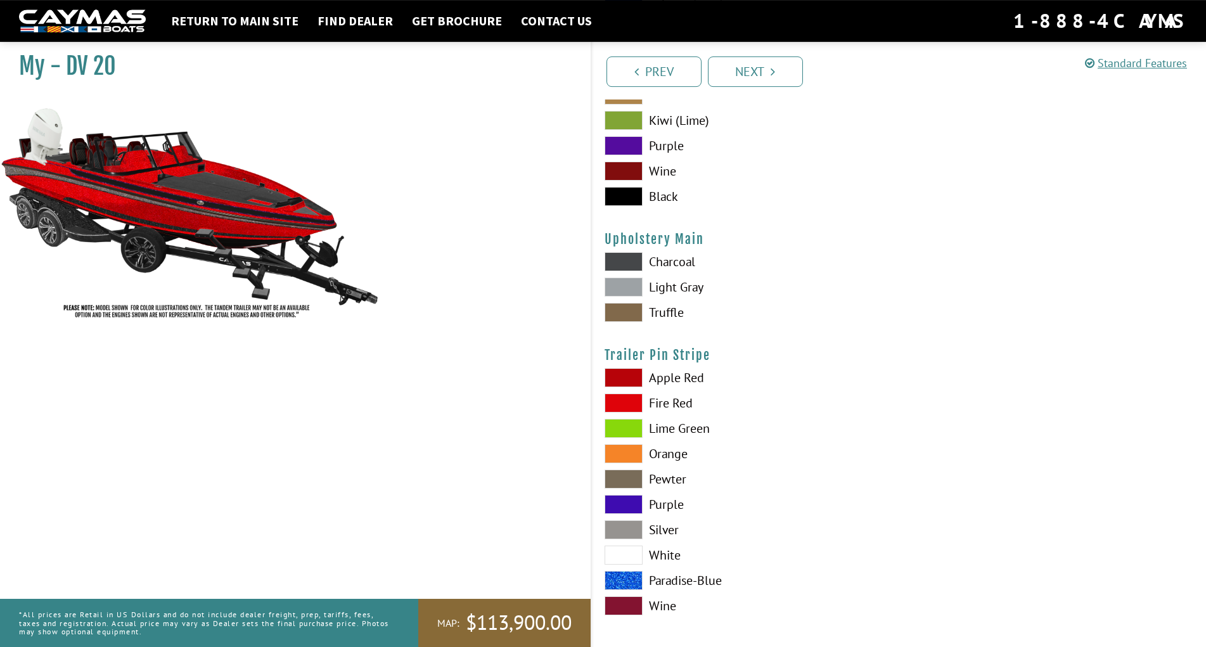
scroll to position [6150, 0]
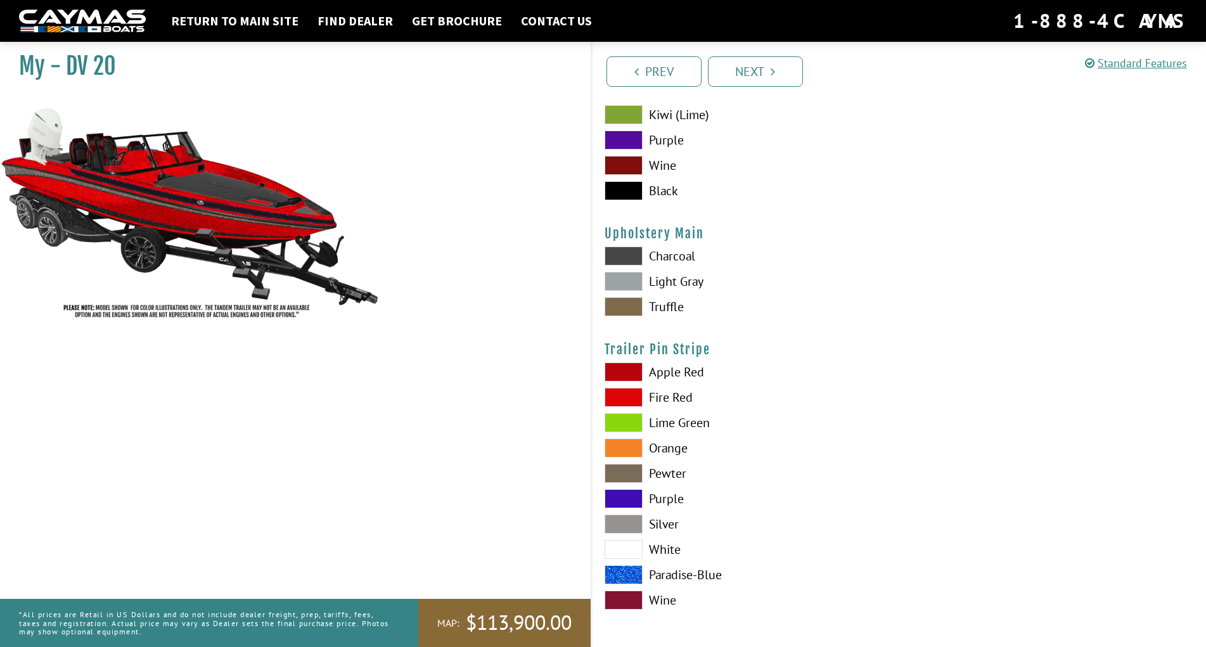
click at [632, 469] on span at bounding box center [623, 473] width 38 height 19
click at [621, 391] on span at bounding box center [623, 397] width 38 height 19
click at [765, 364] on label "Apple Red" at bounding box center [745, 371] width 282 height 19
click at [771, 68] on icon "Pagination" at bounding box center [772, 71] width 4 height 13
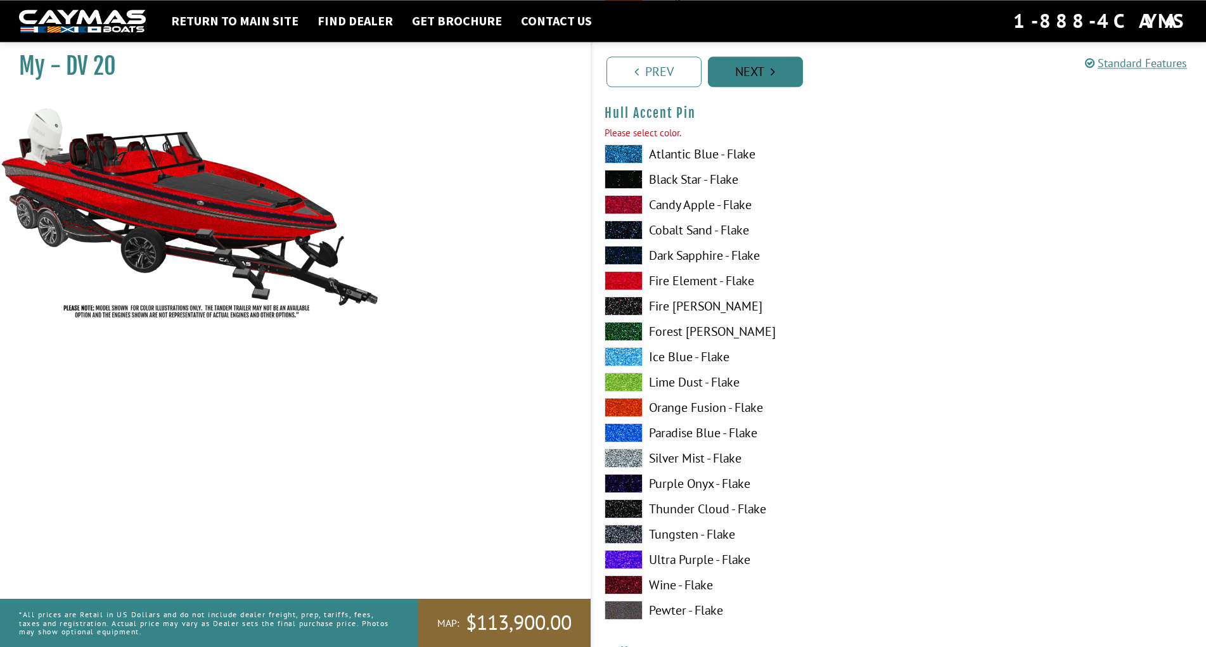
scroll to position [4017, 0]
click at [771, 68] on icon "Pagination" at bounding box center [772, 71] width 4 height 13
click at [768, 67] on link "Next" at bounding box center [755, 71] width 95 height 30
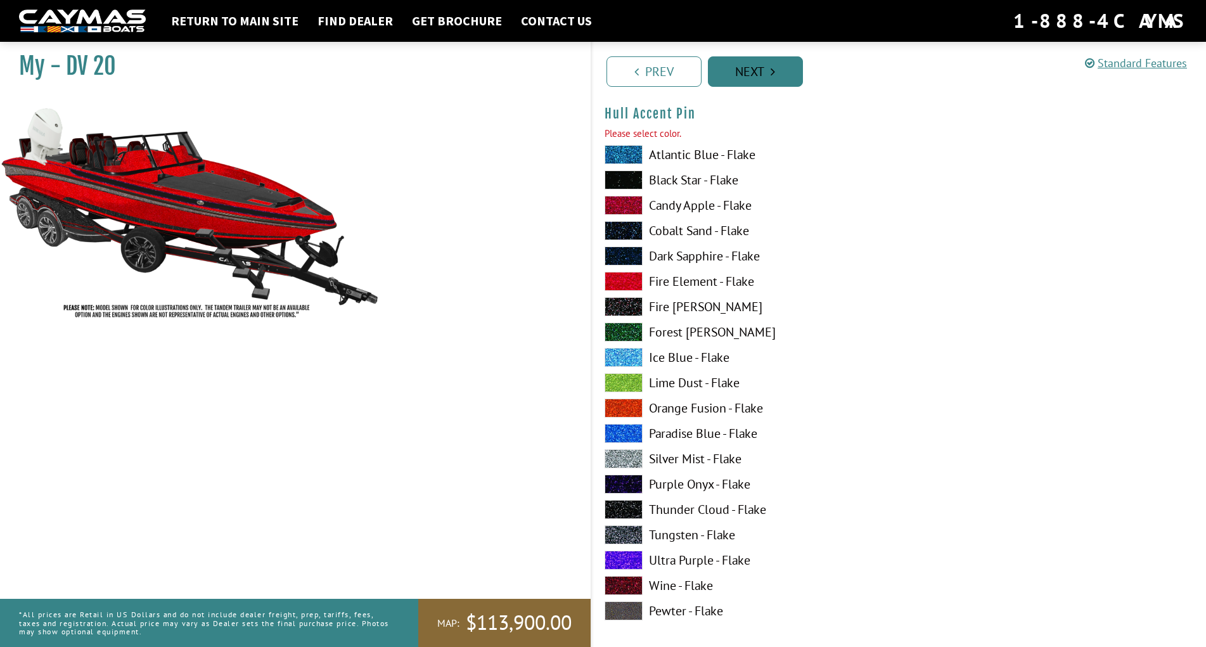
click at [768, 67] on link "Next" at bounding box center [755, 71] width 95 height 30
click at [246, 193] on img at bounding box center [190, 211] width 380 height 231
click at [167, 198] on img at bounding box center [190, 211] width 380 height 231
click at [168, 196] on img at bounding box center [190, 211] width 380 height 231
click at [758, 72] on link "Next" at bounding box center [755, 71] width 95 height 30
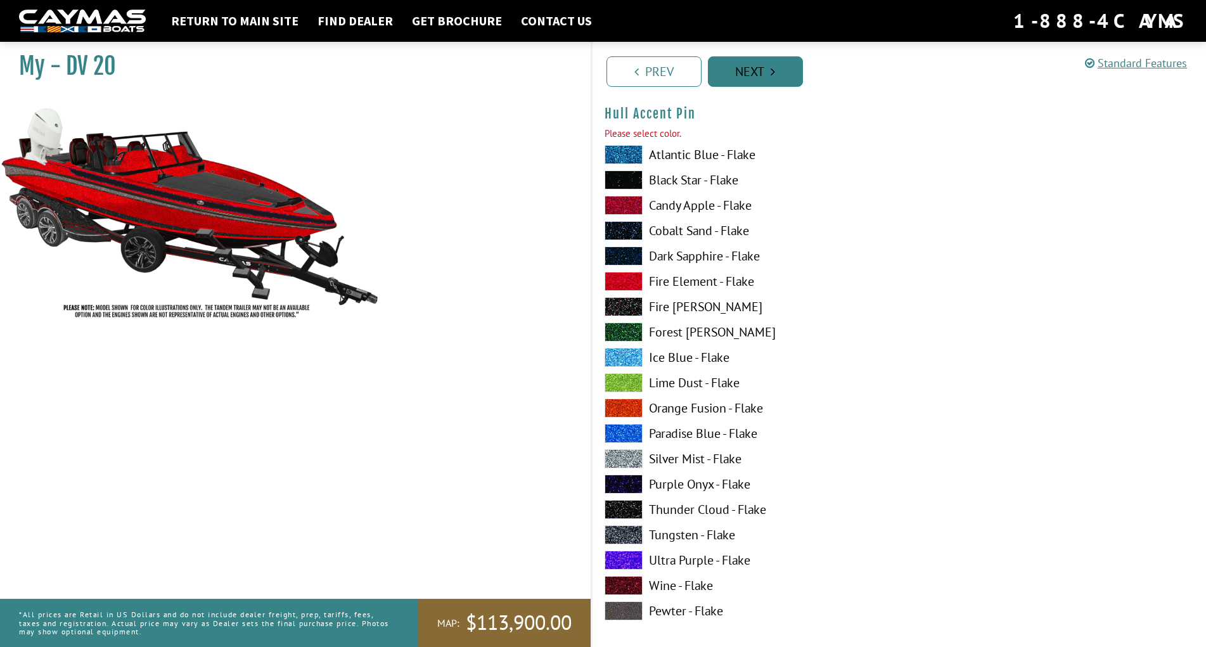
click at [759, 71] on link "Next" at bounding box center [755, 71] width 95 height 30
click at [1151, 61] on link "Standard Features" at bounding box center [1136, 63] width 102 height 15
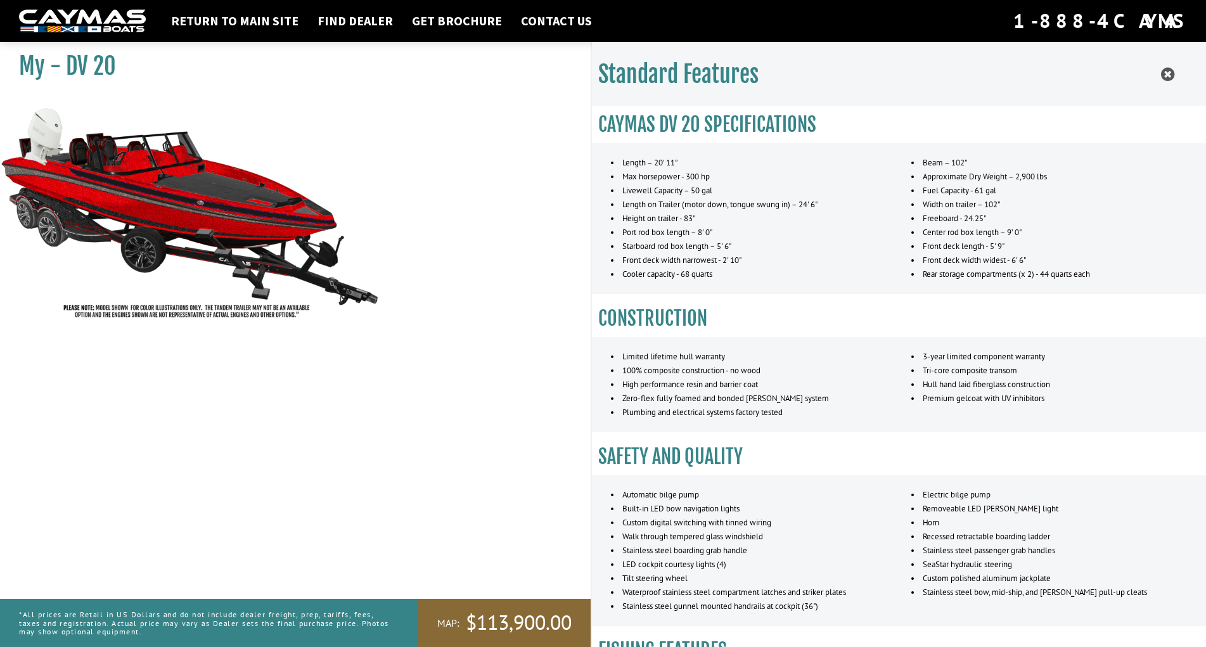
click at [748, 189] on li "Livewell Capacity – 50 gal" at bounding box center [749, 191] width 276 height 14
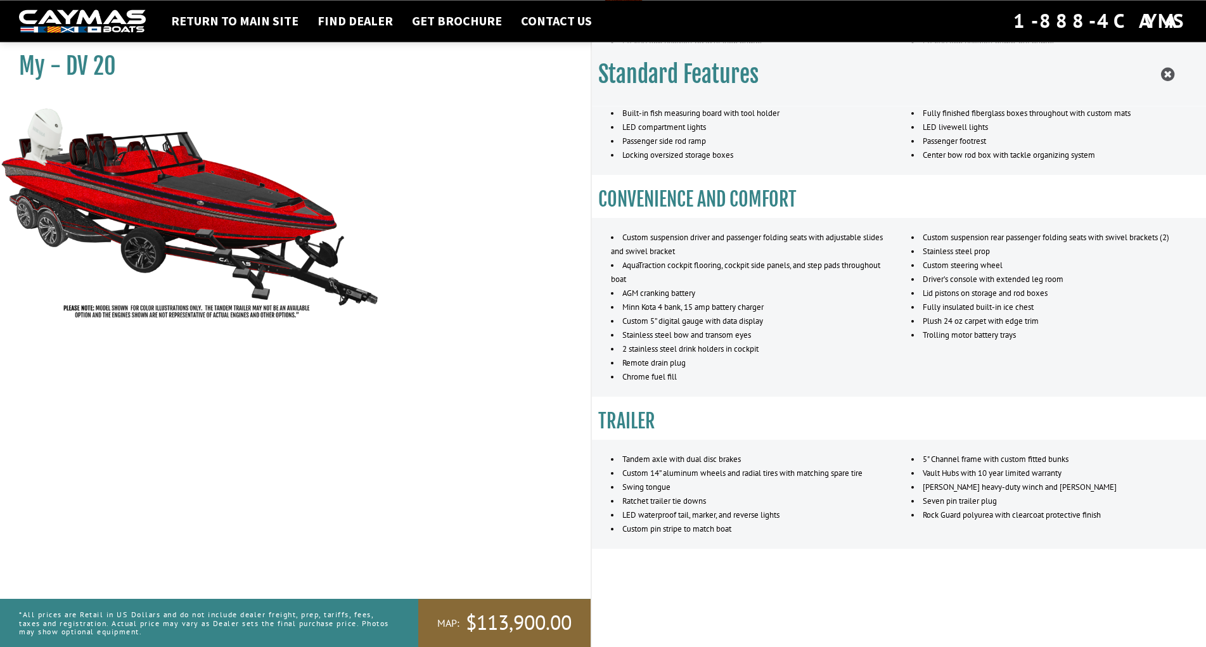
scroll to position [4469, 0]
click at [236, 258] on img at bounding box center [190, 211] width 380 height 231
click at [197, 309] on img at bounding box center [190, 211] width 380 height 231
click at [210, 230] on img at bounding box center [190, 211] width 380 height 231
click at [172, 171] on img at bounding box center [190, 211] width 380 height 231
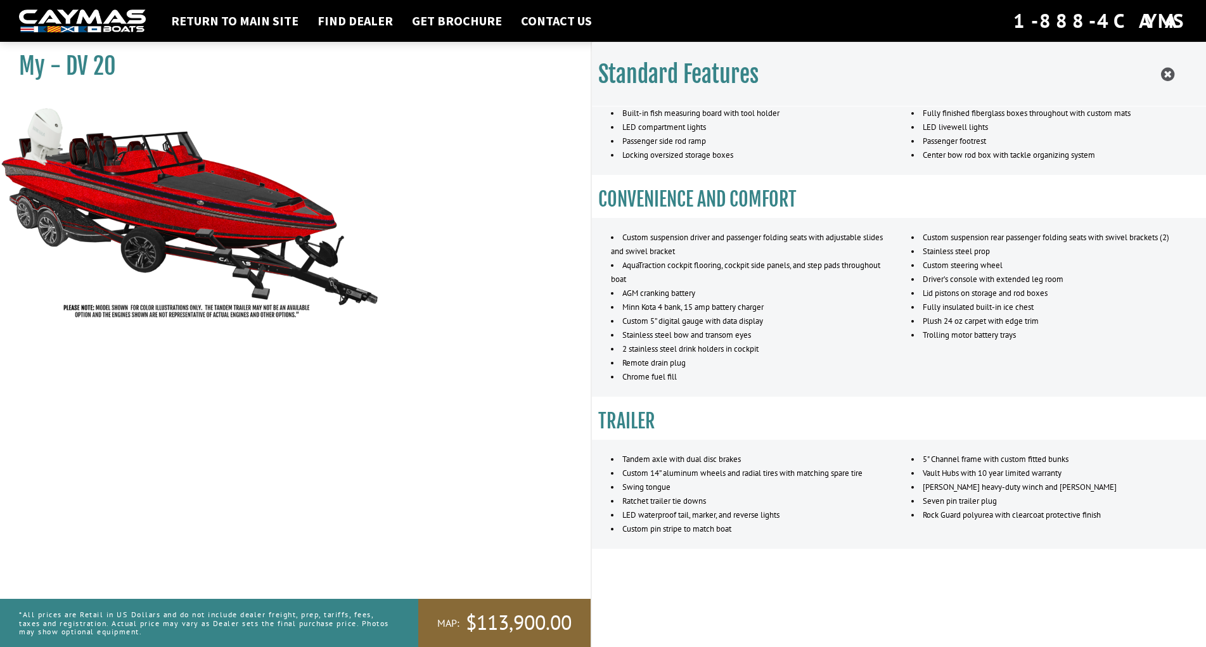
click at [172, 171] on img at bounding box center [190, 211] width 380 height 231
click at [172, 170] on img at bounding box center [190, 211] width 380 height 231
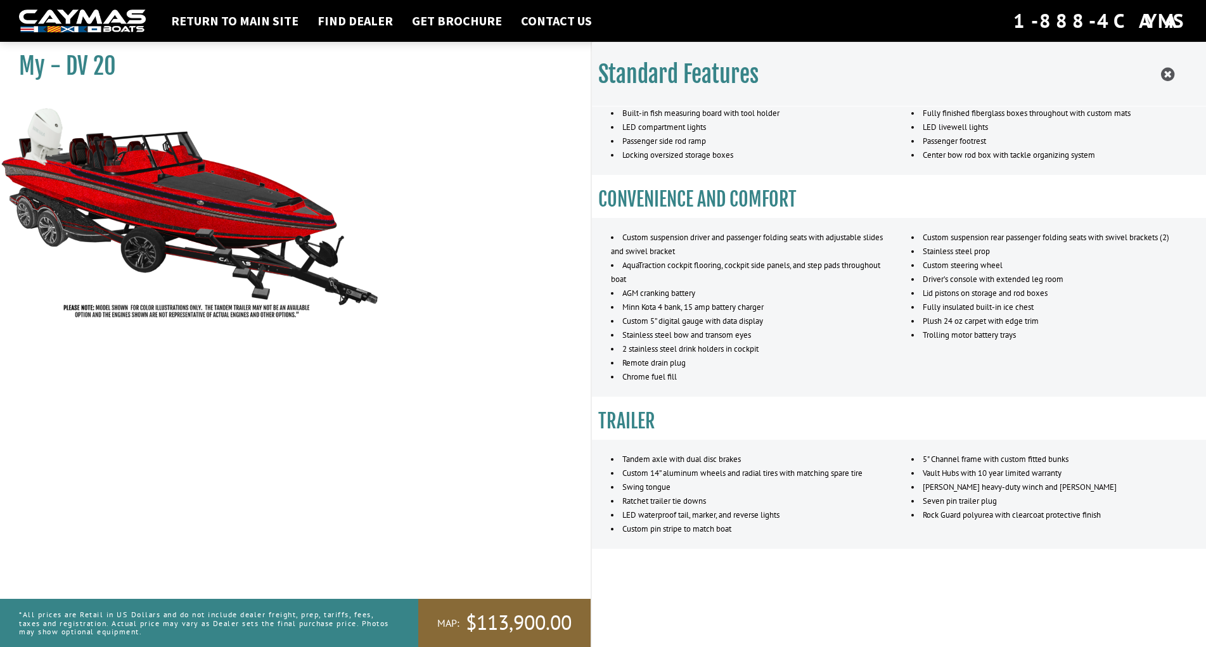
click at [186, 179] on img at bounding box center [190, 211] width 380 height 231
click at [184, 177] on img at bounding box center [190, 211] width 380 height 231
click at [183, 177] on img at bounding box center [190, 211] width 380 height 231
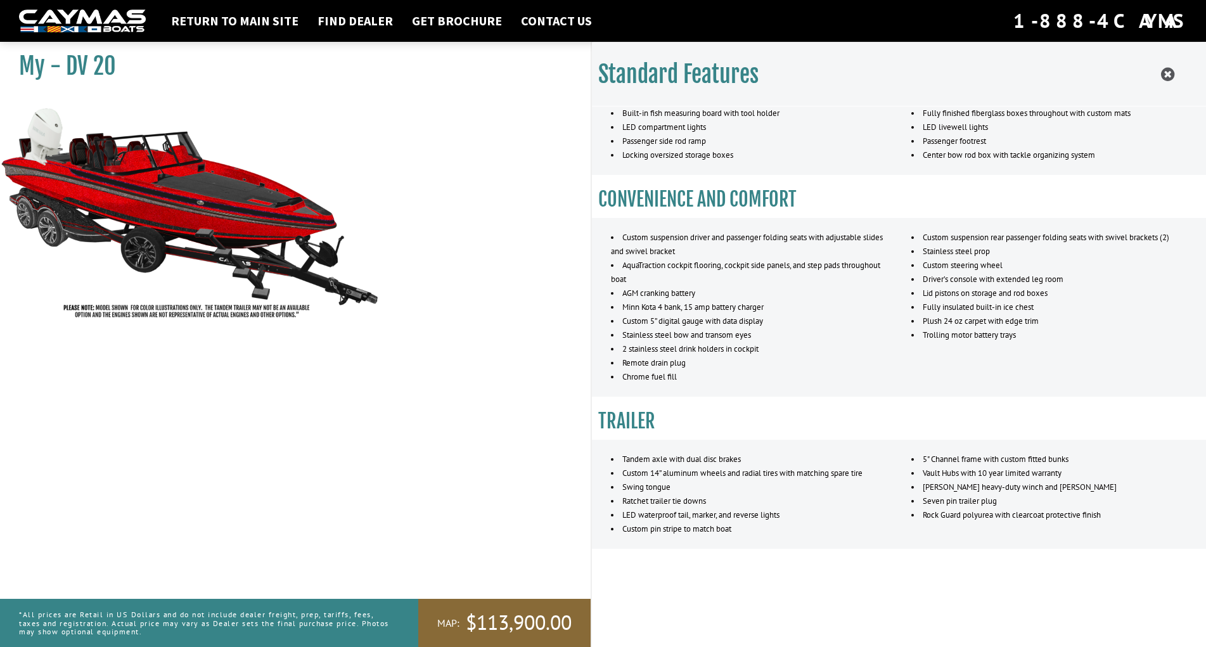
click at [183, 177] on img at bounding box center [190, 211] width 380 height 231
click at [166, 186] on img at bounding box center [190, 211] width 380 height 231
click at [141, 206] on img at bounding box center [190, 211] width 380 height 231
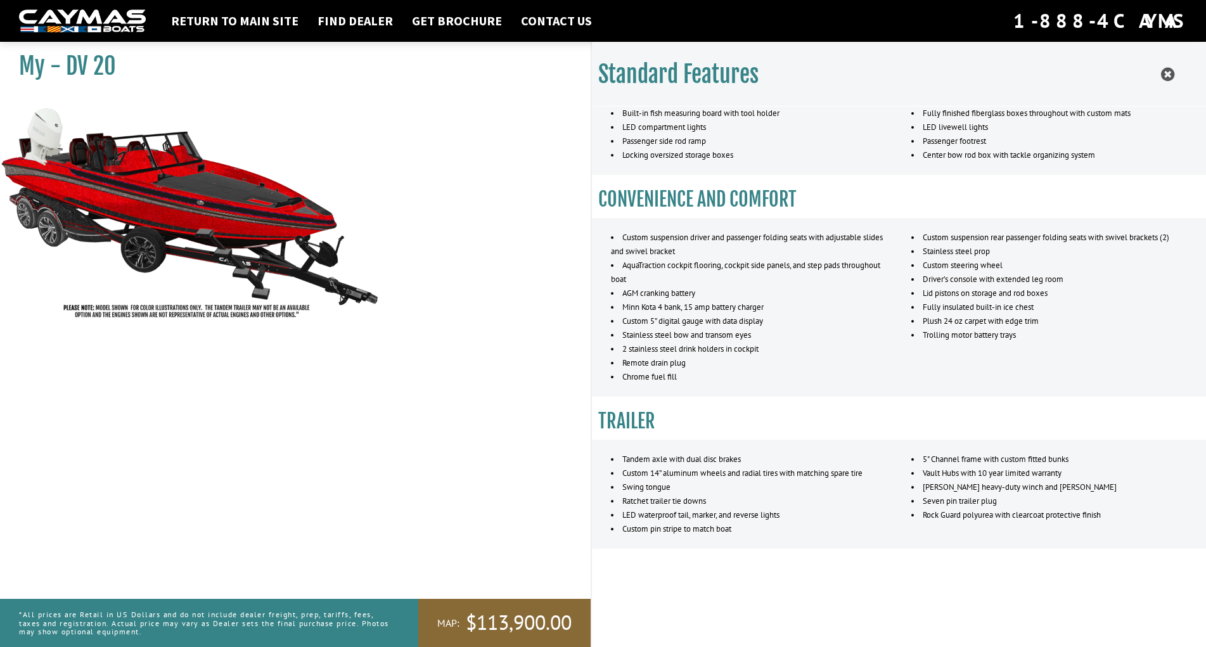
click at [141, 206] on img at bounding box center [190, 211] width 380 height 231
click at [141, 192] on img at bounding box center [190, 211] width 380 height 231
drag, startPoint x: 139, startPoint y: 184, endPoint x: 123, endPoint y: 149, distance: 38.9
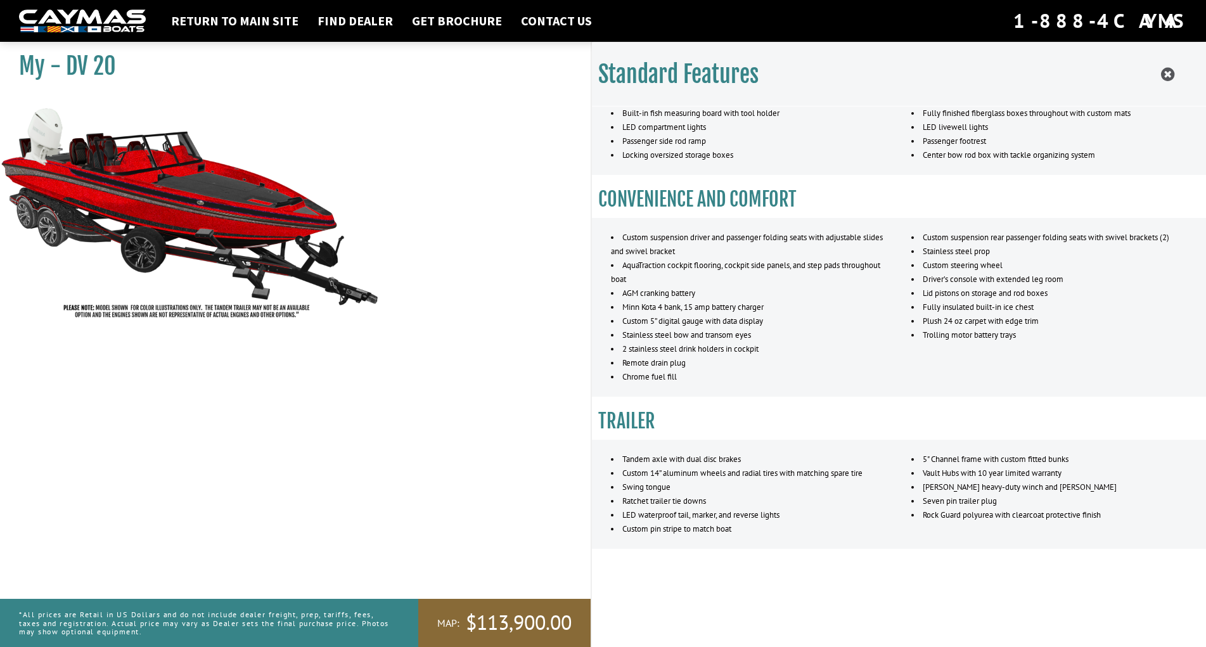
click at [139, 184] on img at bounding box center [190, 211] width 380 height 231
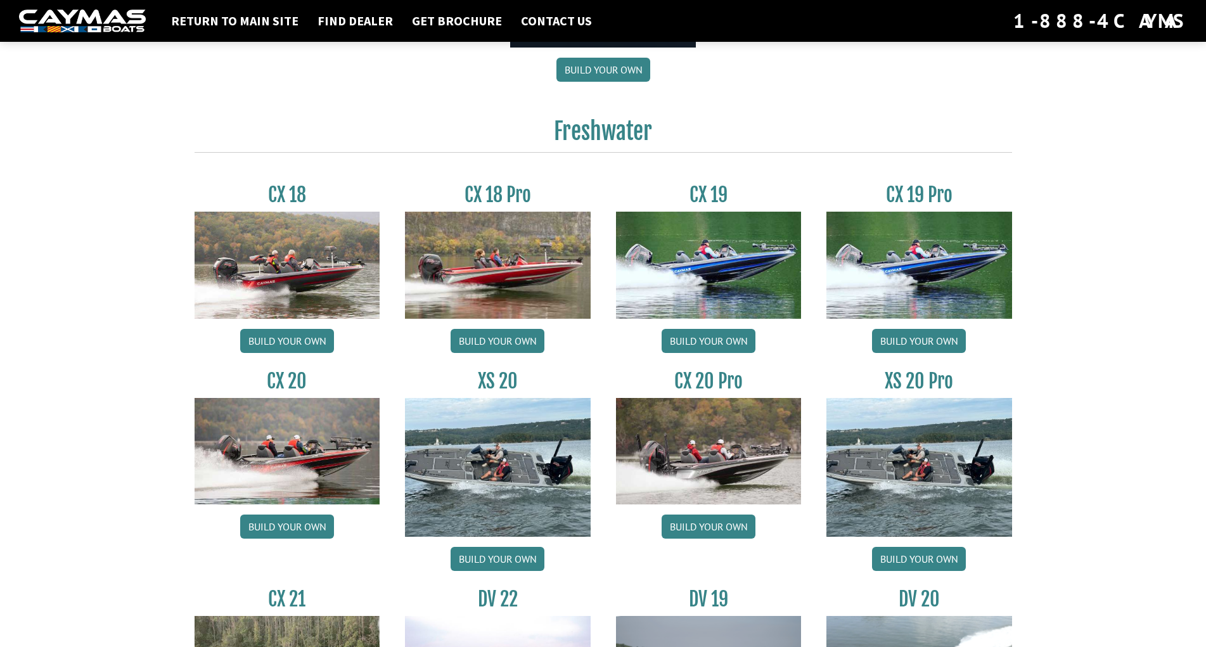
scroll to position [1228, 0]
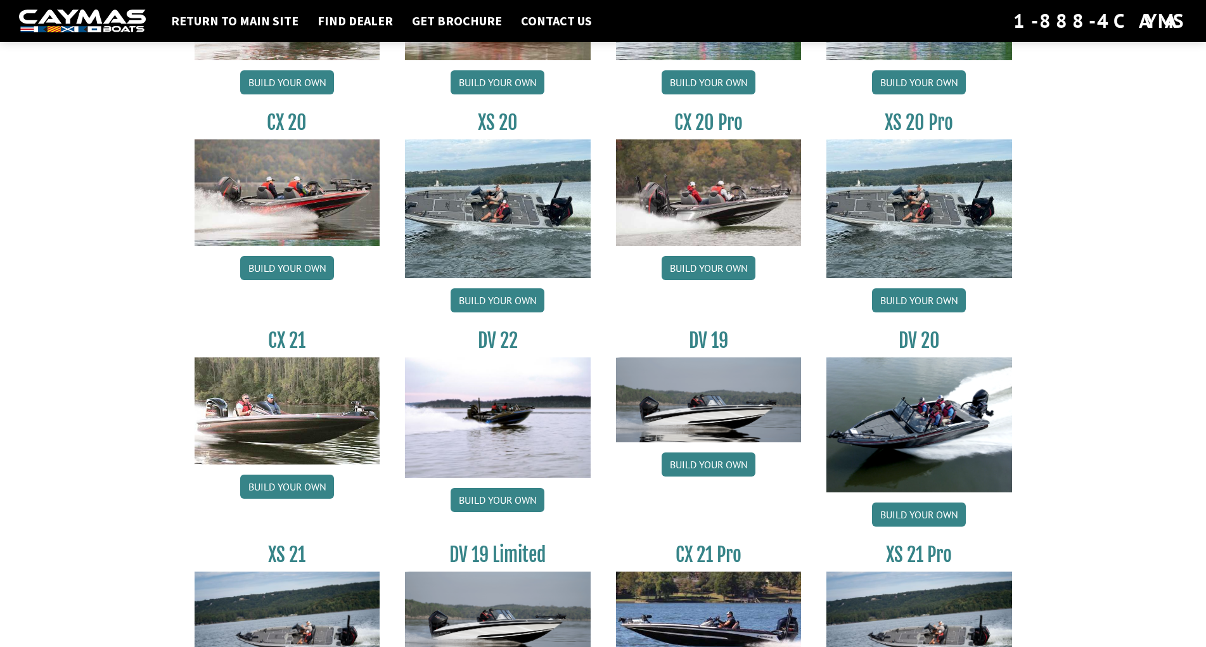
click at [917, 430] on img at bounding box center [919, 424] width 186 height 135
click at [918, 419] on img at bounding box center [919, 424] width 186 height 135
click at [920, 416] on img at bounding box center [919, 424] width 186 height 135
click at [920, 506] on link "Build your own" at bounding box center [919, 514] width 94 height 24
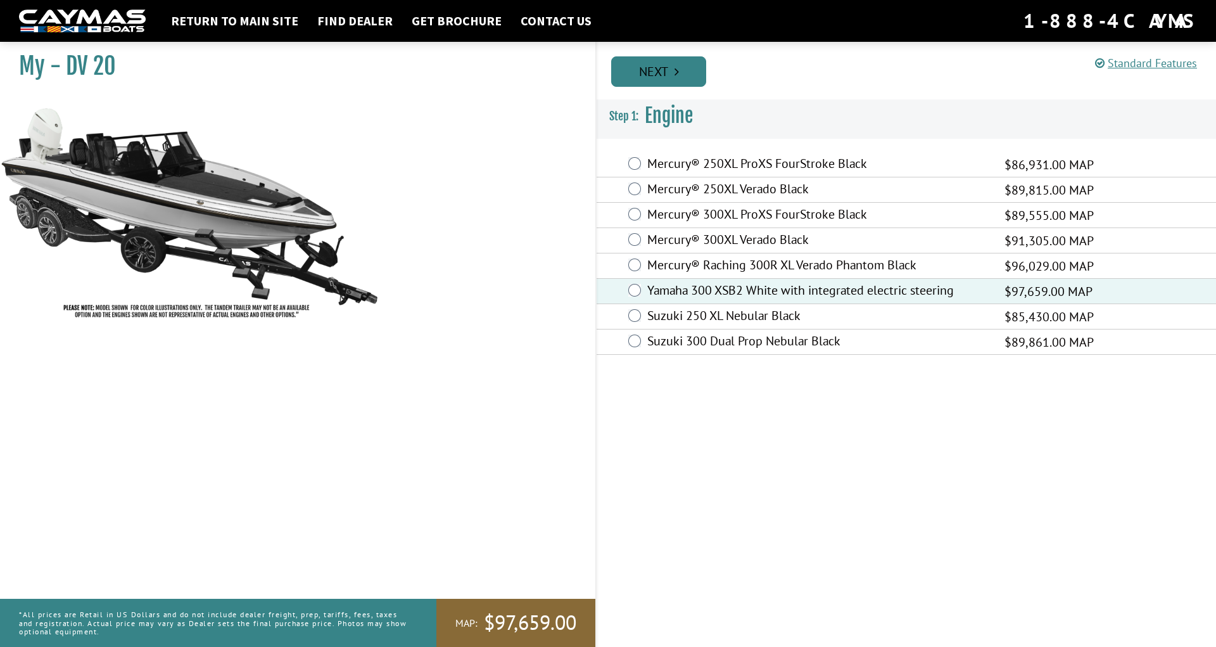
click at [653, 66] on link "Next" at bounding box center [658, 71] width 95 height 30
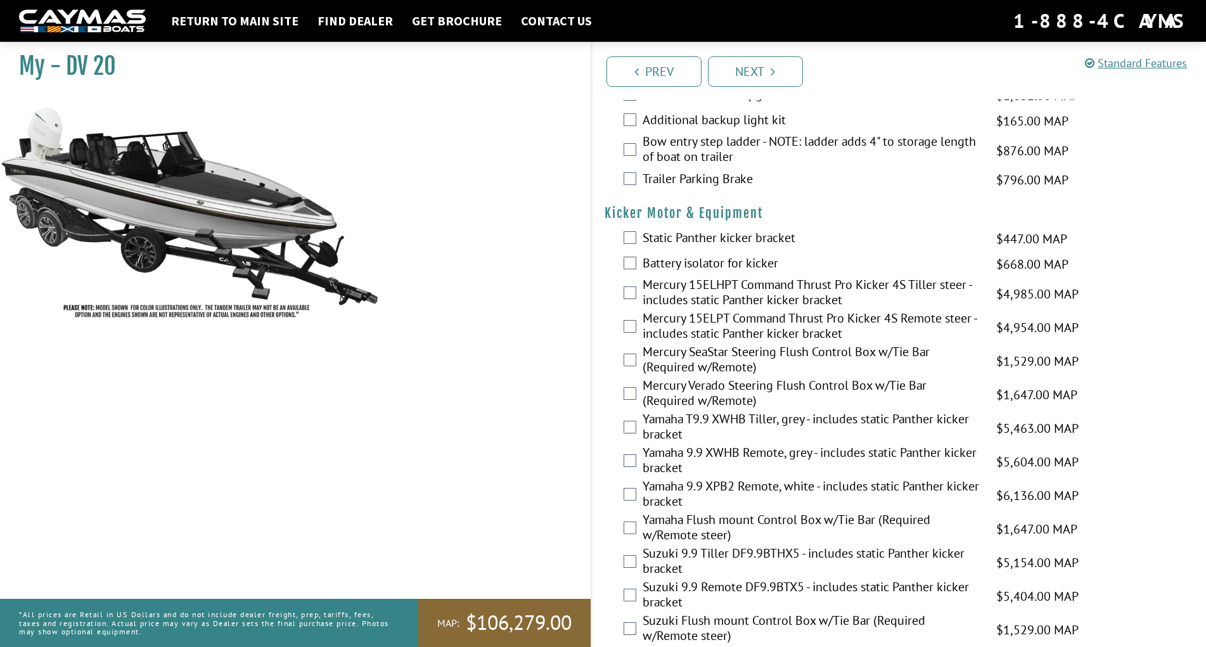
scroll to position [3097, 0]
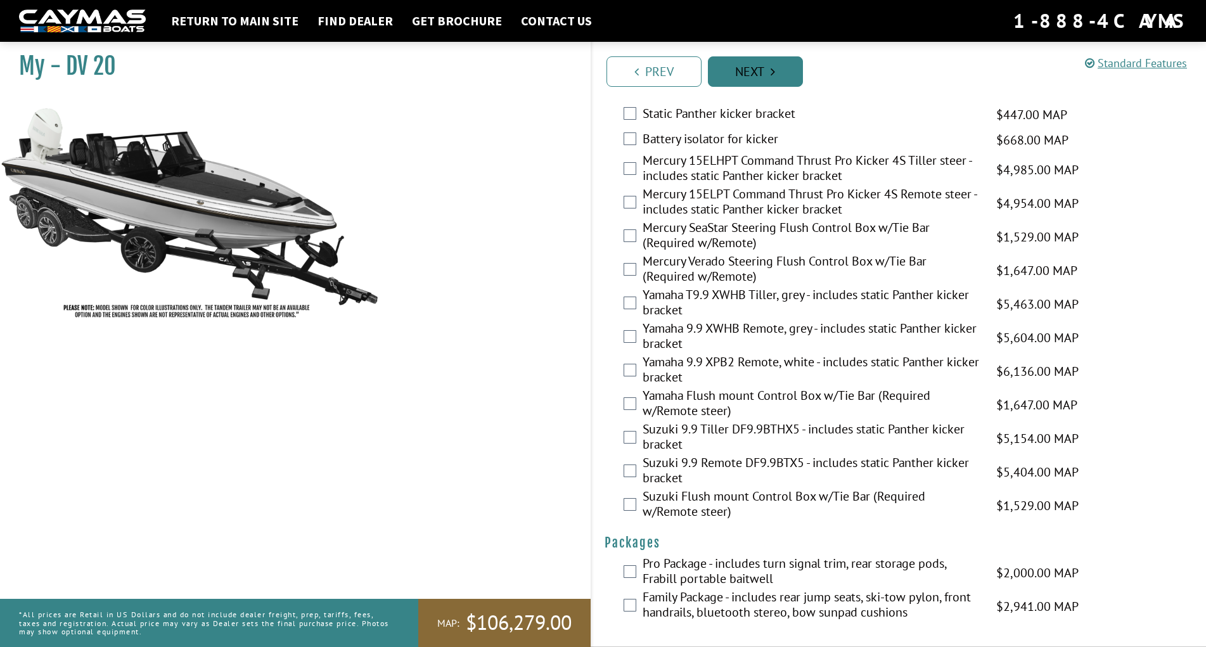
click at [765, 75] on link "Next" at bounding box center [755, 71] width 95 height 30
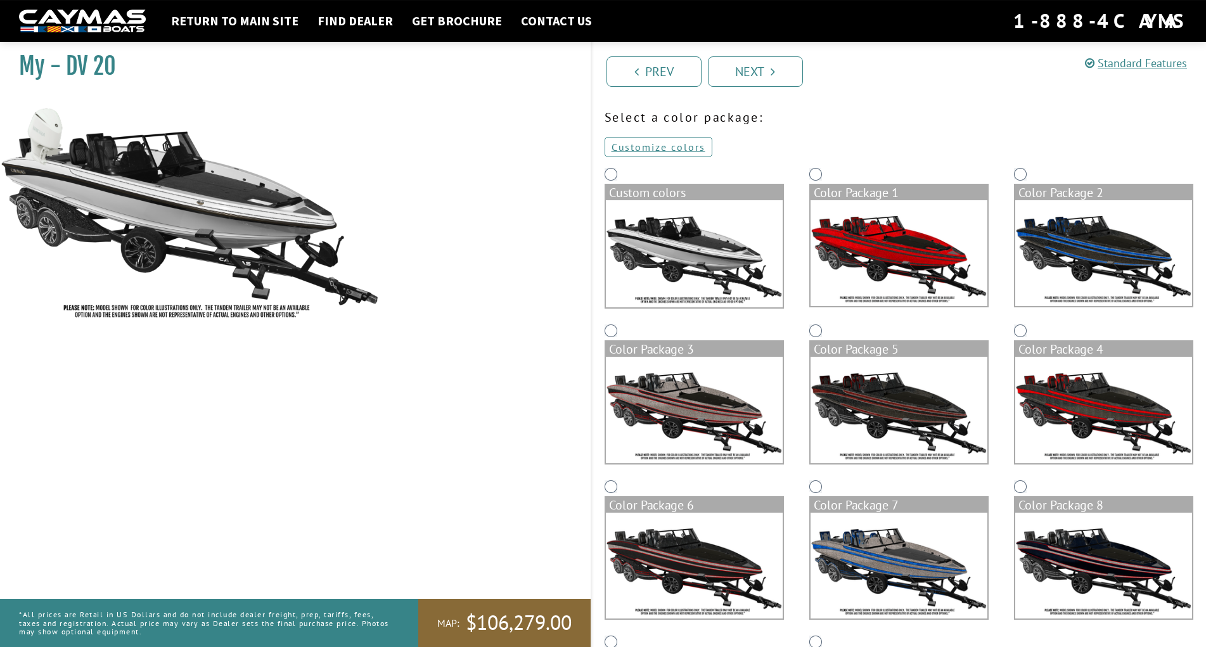
scroll to position [65, 0]
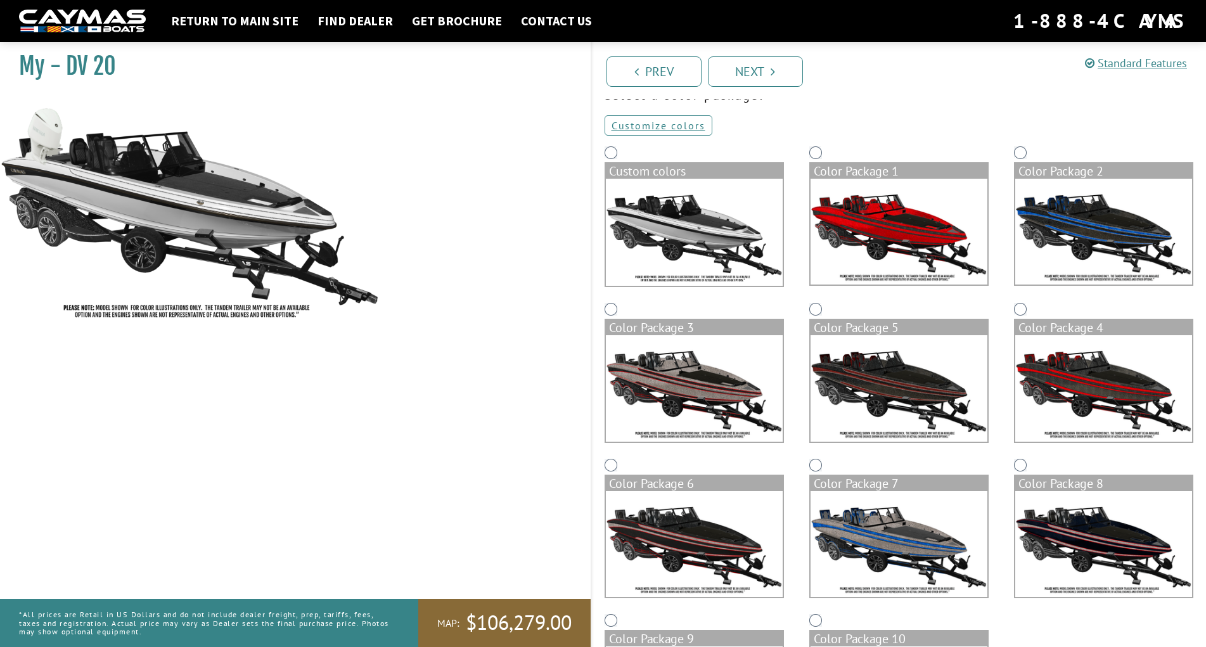
click at [1099, 398] on img at bounding box center [1103, 388] width 177 height 106
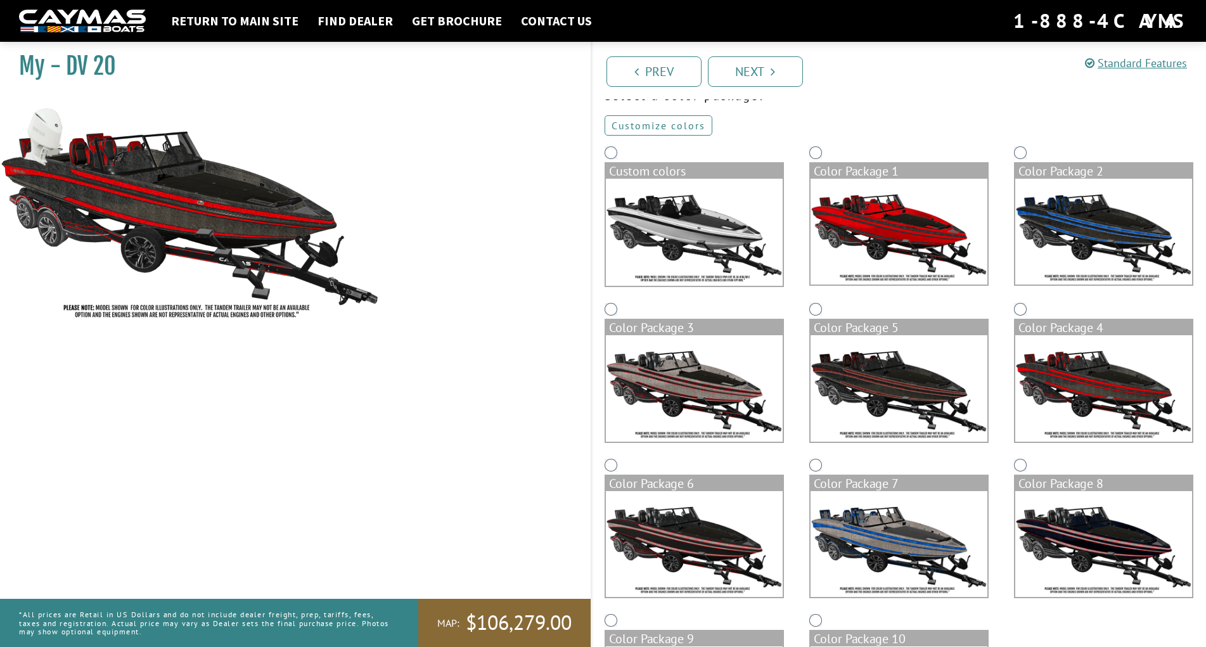
click at [654, 121] on link "Customize colors" at bounding box center [658, 125] width 108 height 20
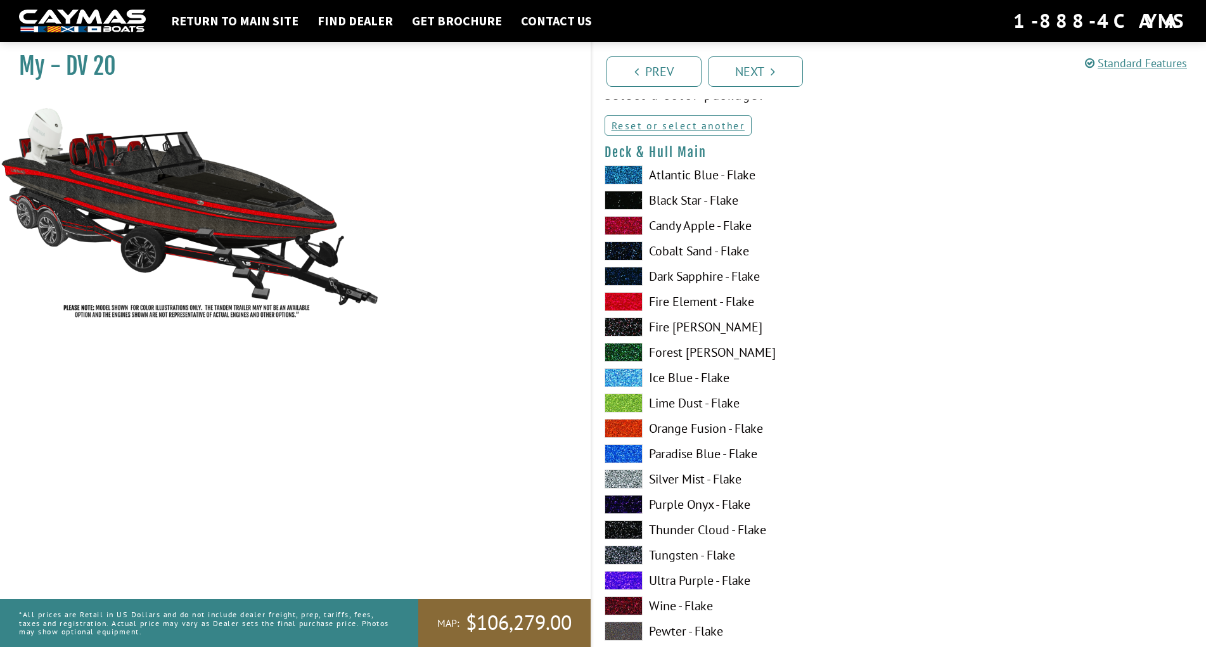
click at [635, 473] on span at bounding box center [623, 478] width 38 height 19
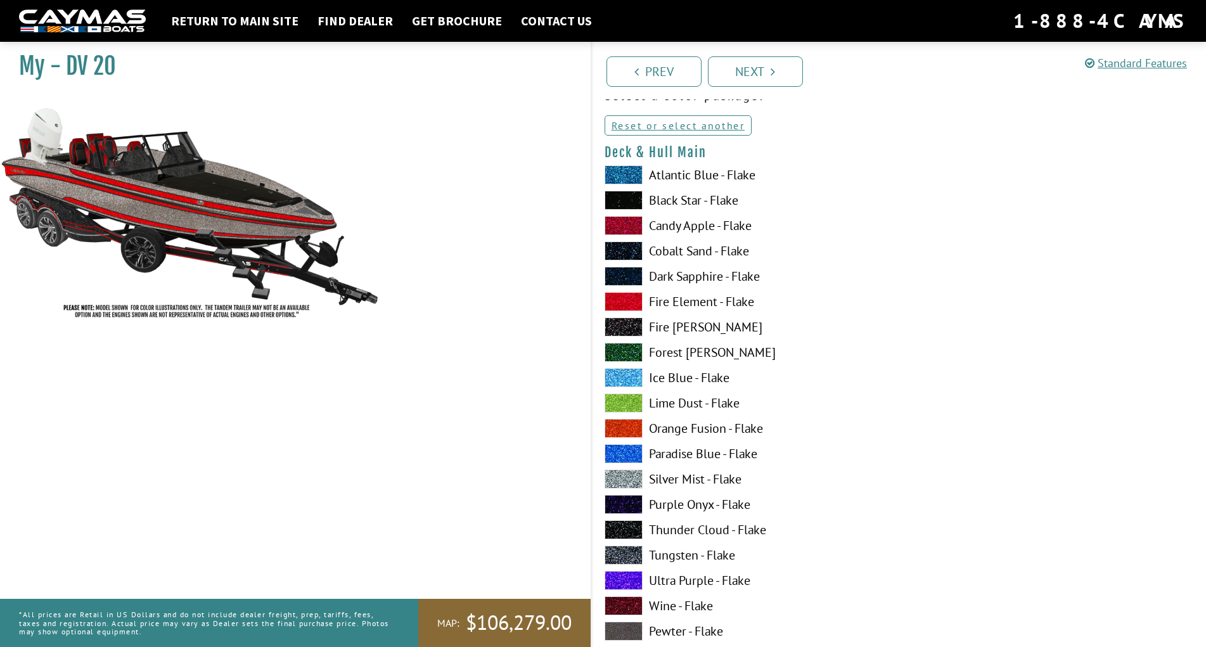
click at [635, 551] on span at bounding box center [623, 554] width 38 height 19
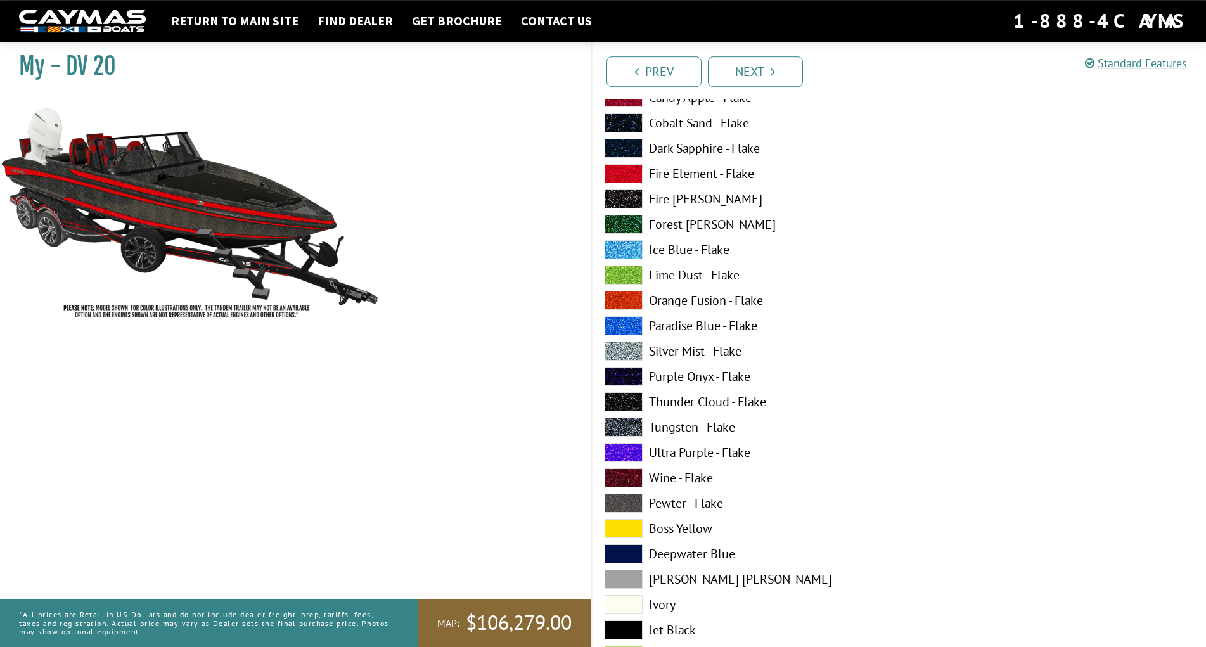
scroll to position [194, 0]
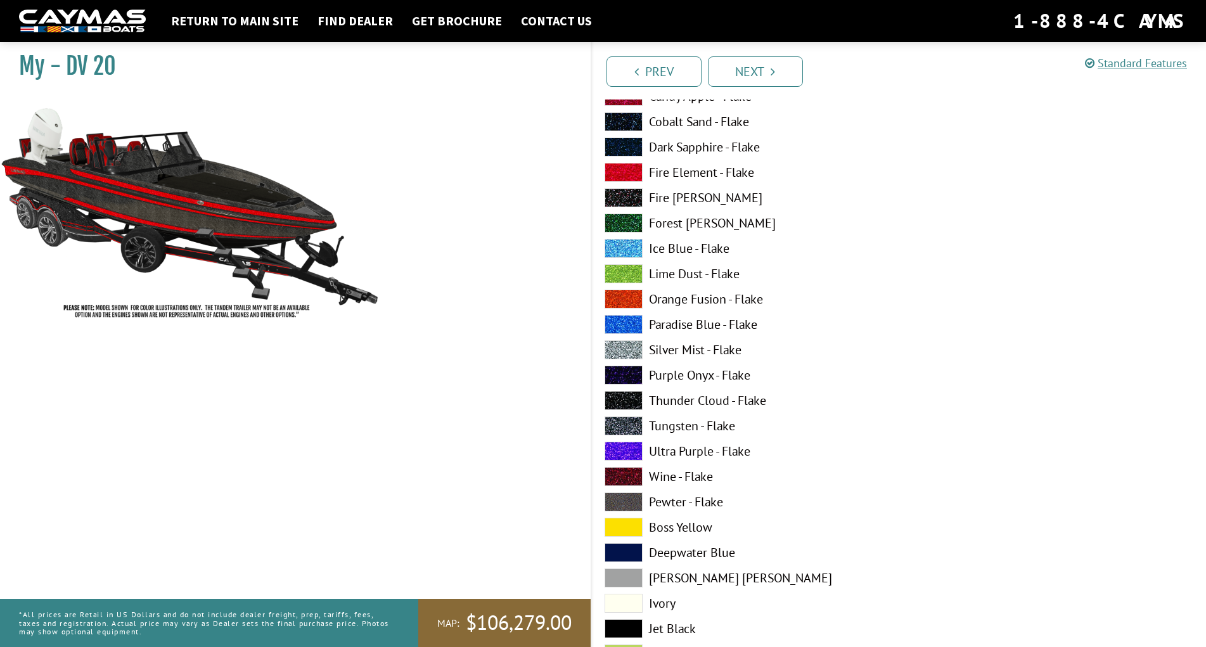
click at [634, 348] on span at bounding box center [623, 349] width 38 height 19
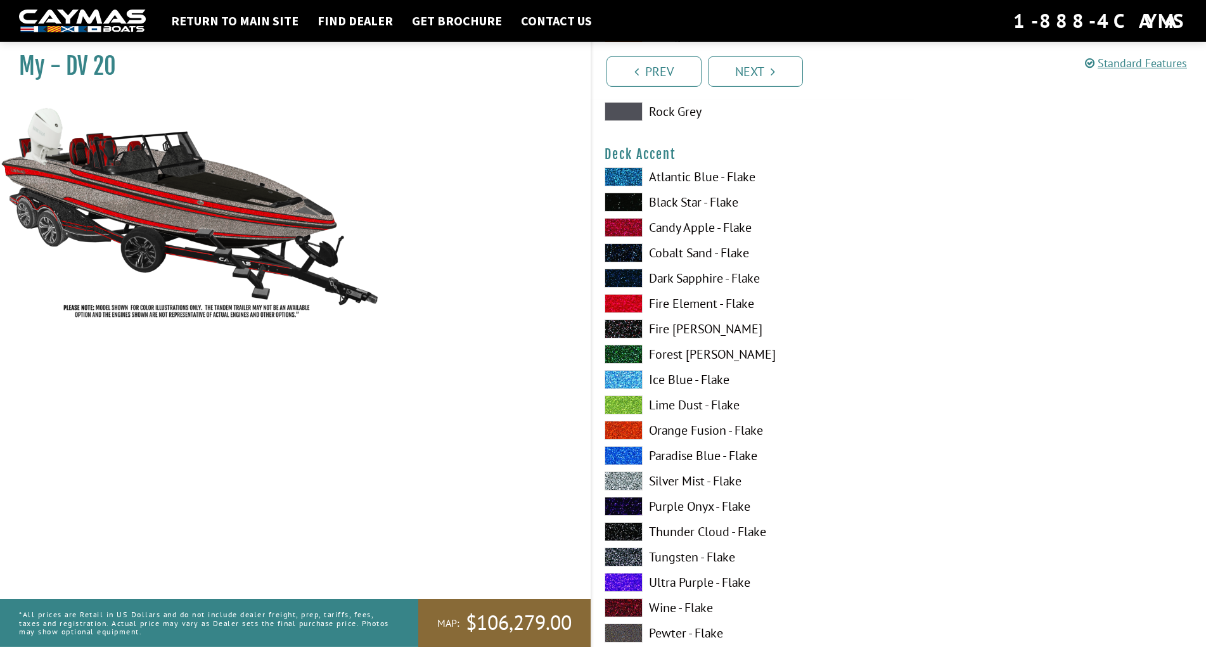
scroll to position [840, 0]
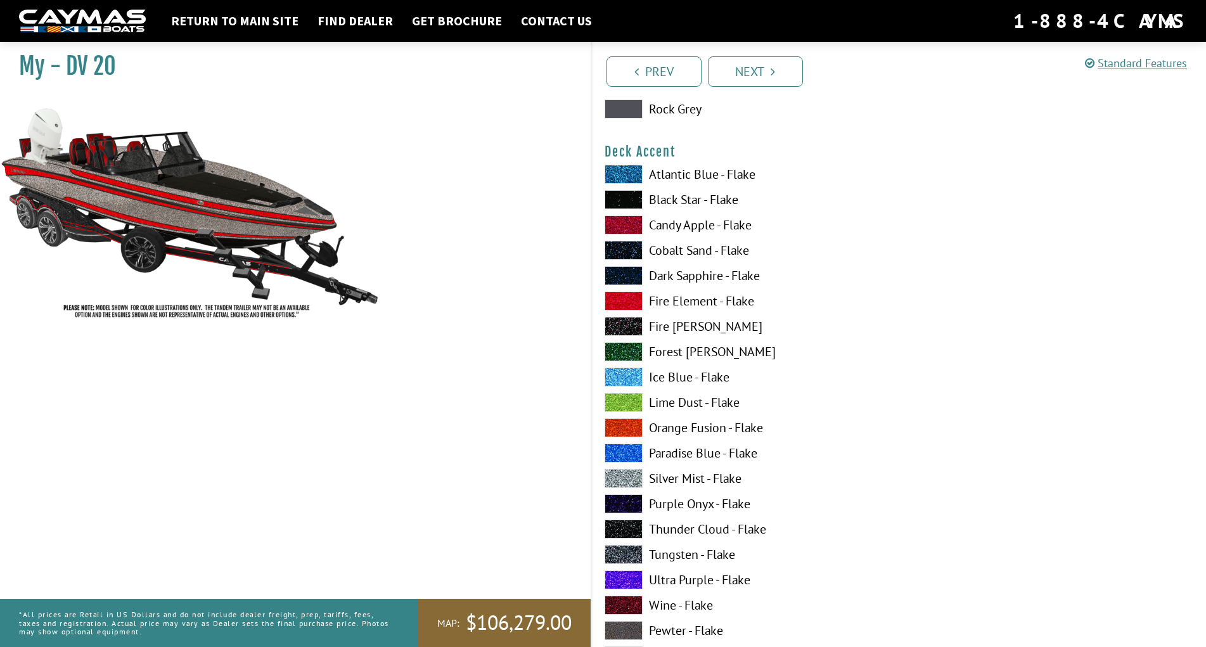
click at [619, 301] on span at bounding box center [623, 300] width 38 height 19
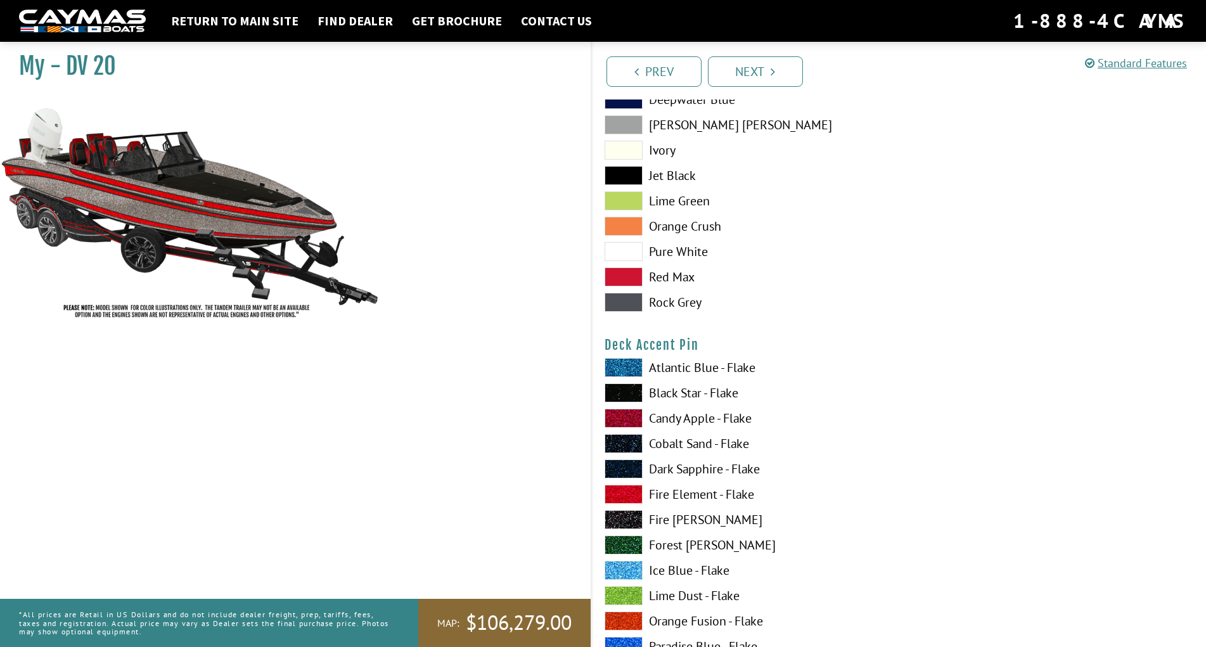
scroll to position [1486, 0]
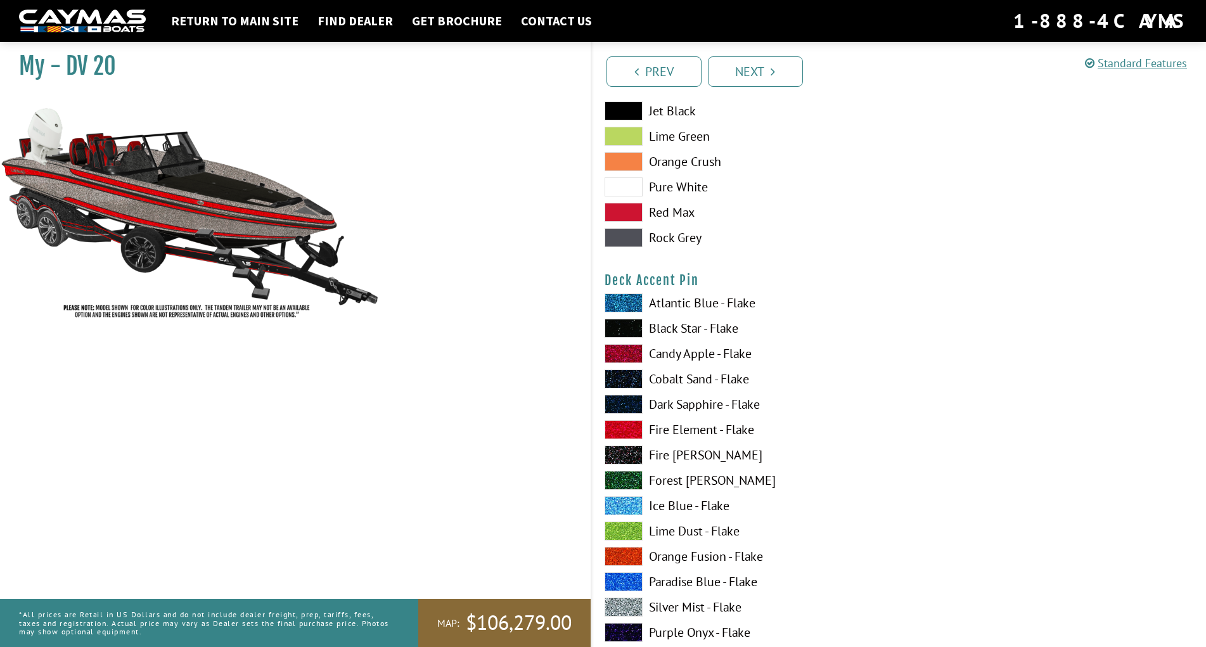
click at [622, 428] on span at bounding box center [623, 429] width 38 height 19
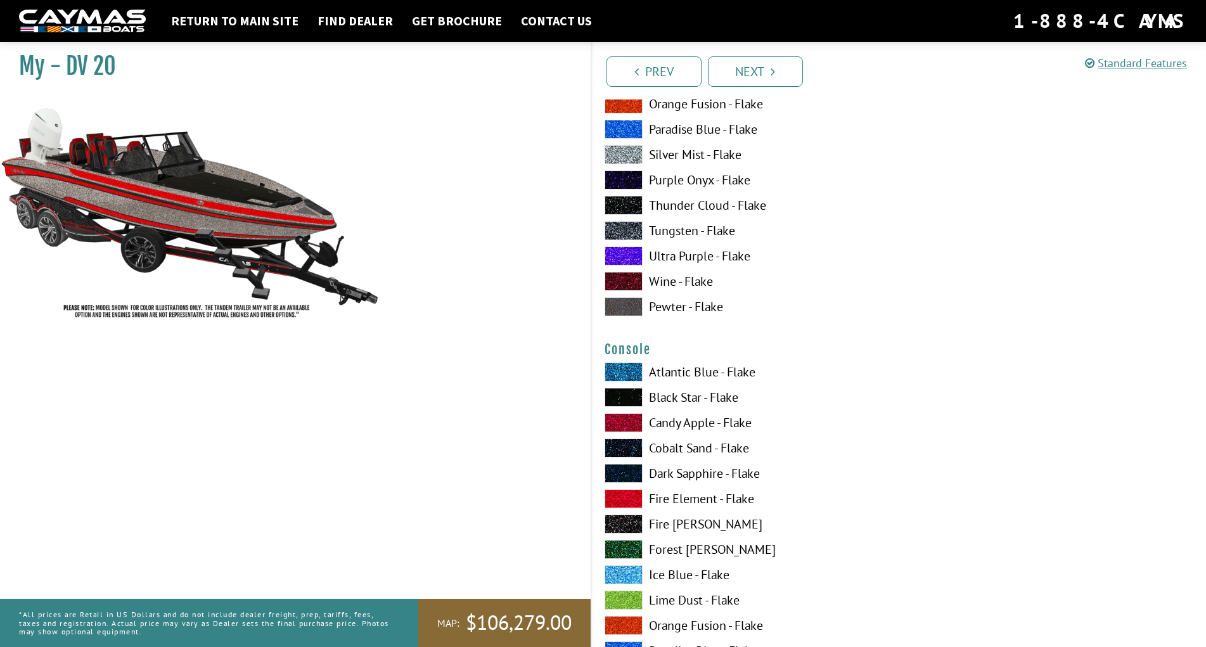
scroll to position [2003, 0]
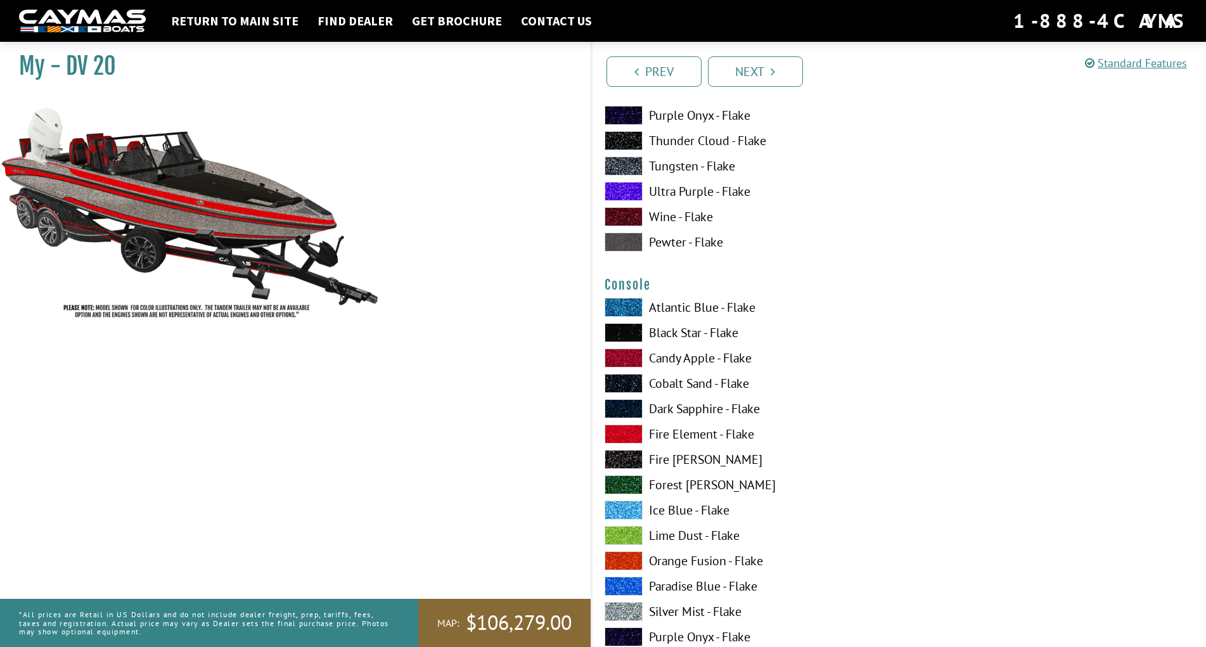
click at [625, 431] on span at bounding box center [623, 433] width 38 height 19
click at [630, 404] on span at bounding box center [623, 408] width 38 height 19
click at [616, 604] on span at bounding box center [623, 611] width 38 height 19
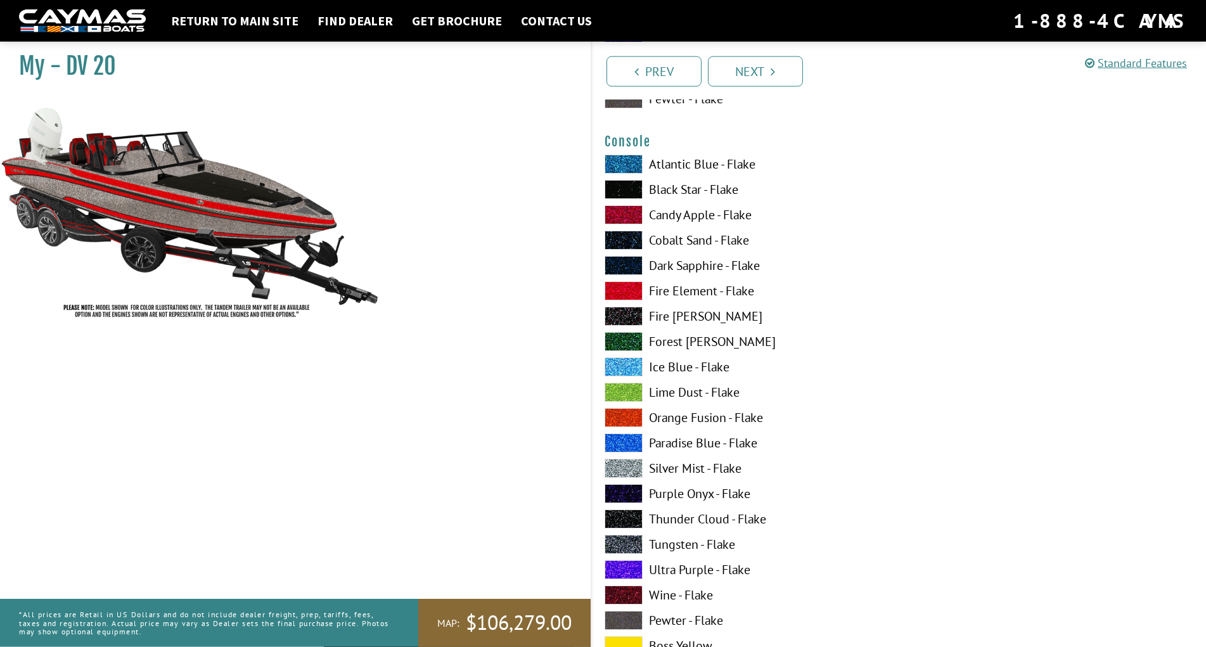
scroll to position [2197, 0]
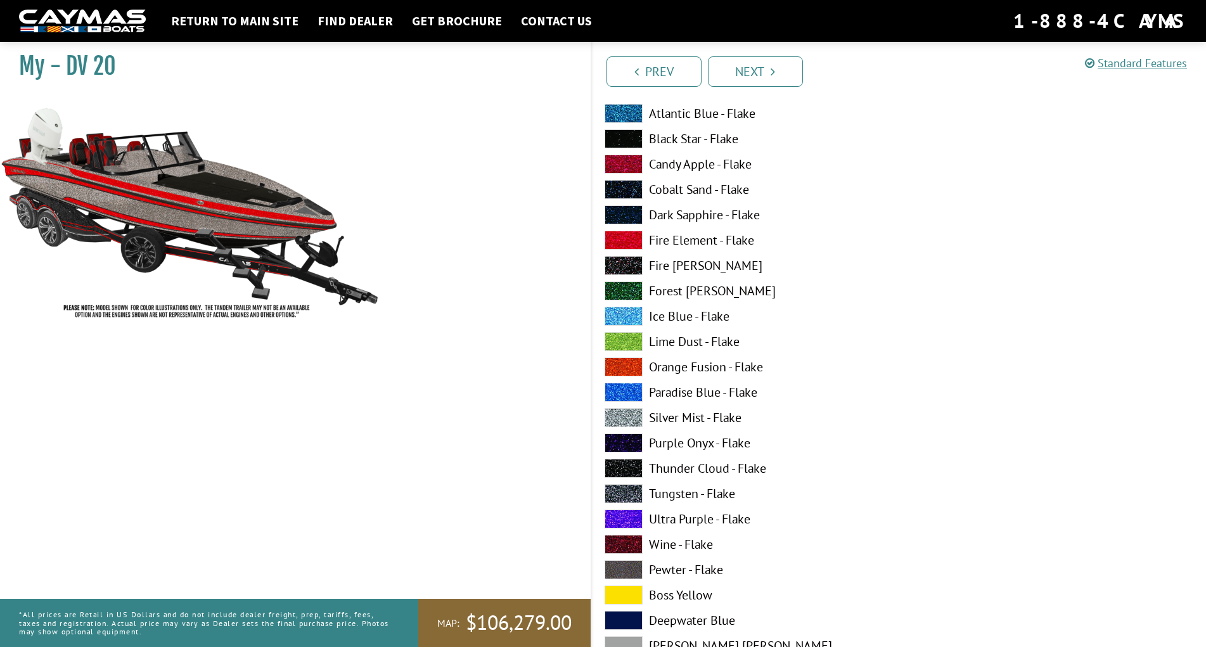
click at [633, 488] on span at bounding box center [623, 493] width 38 height 19
click at [623, 414] on span at bounding box center [623, 417] width 38 height 19
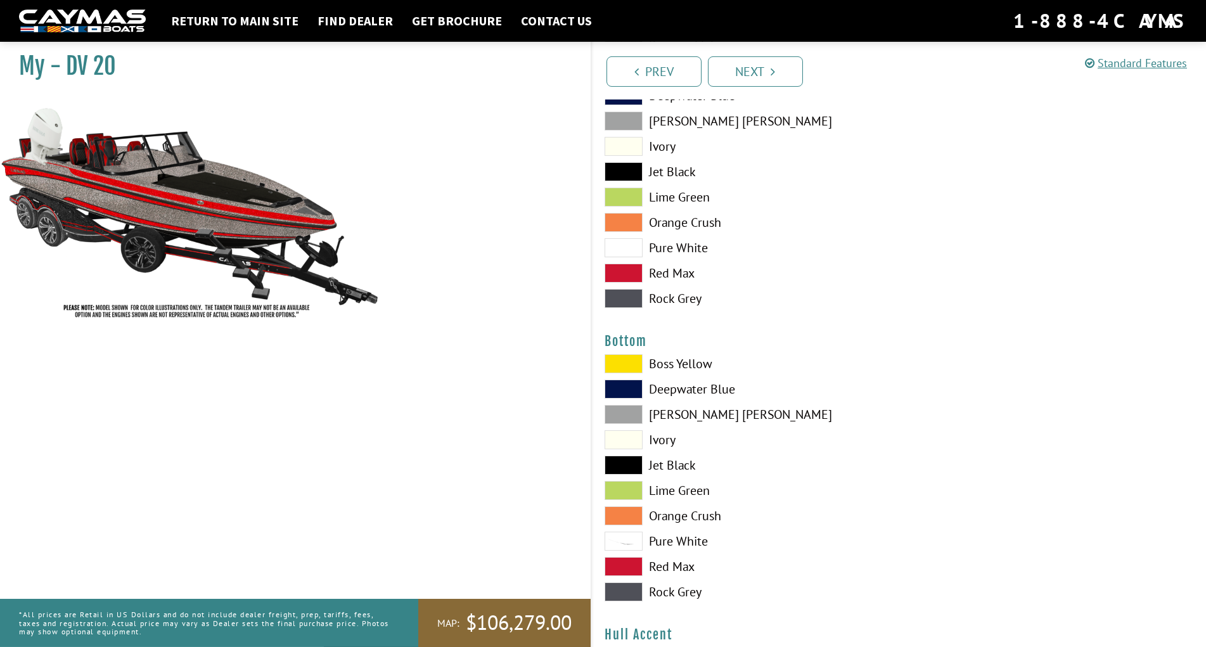
scroll to position [2779, 0]
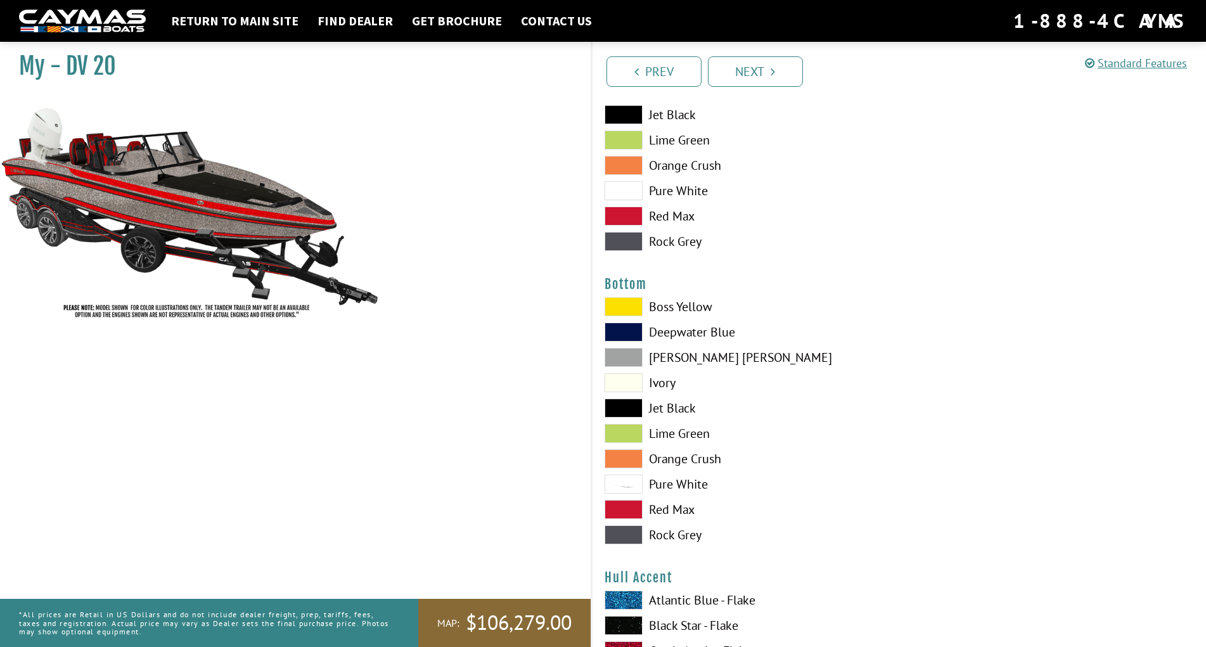
click at [620, 404] on span at bounding box center [623, 407] width 38 height 19
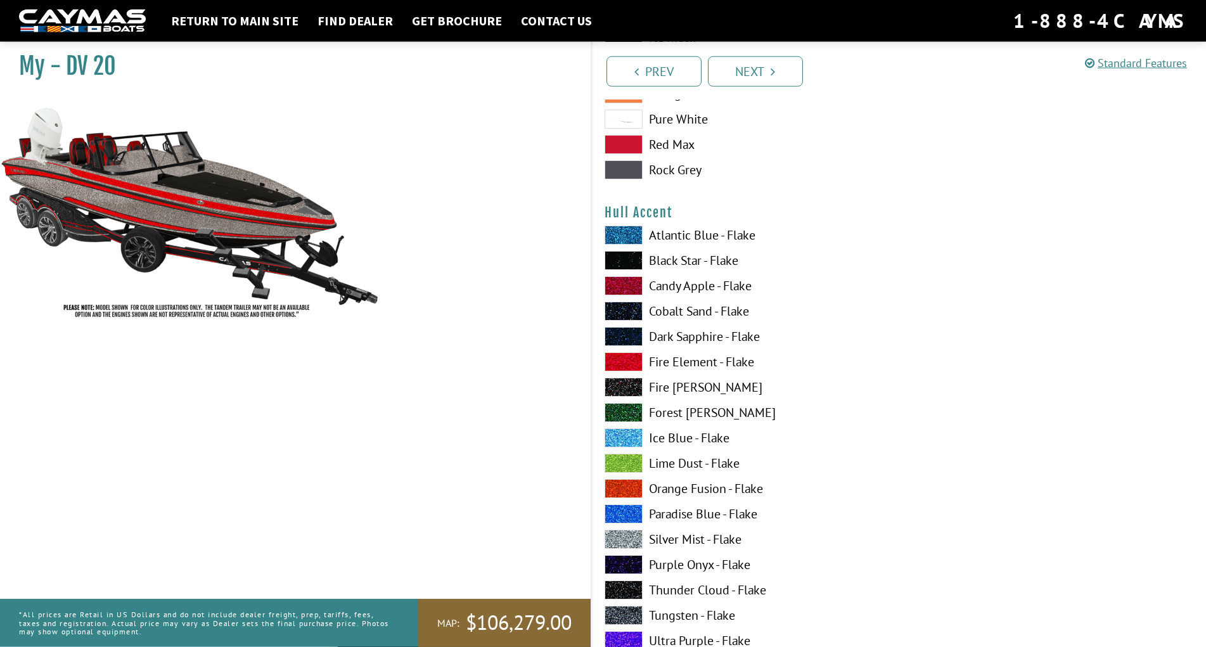
scroll to position [3166, 0]
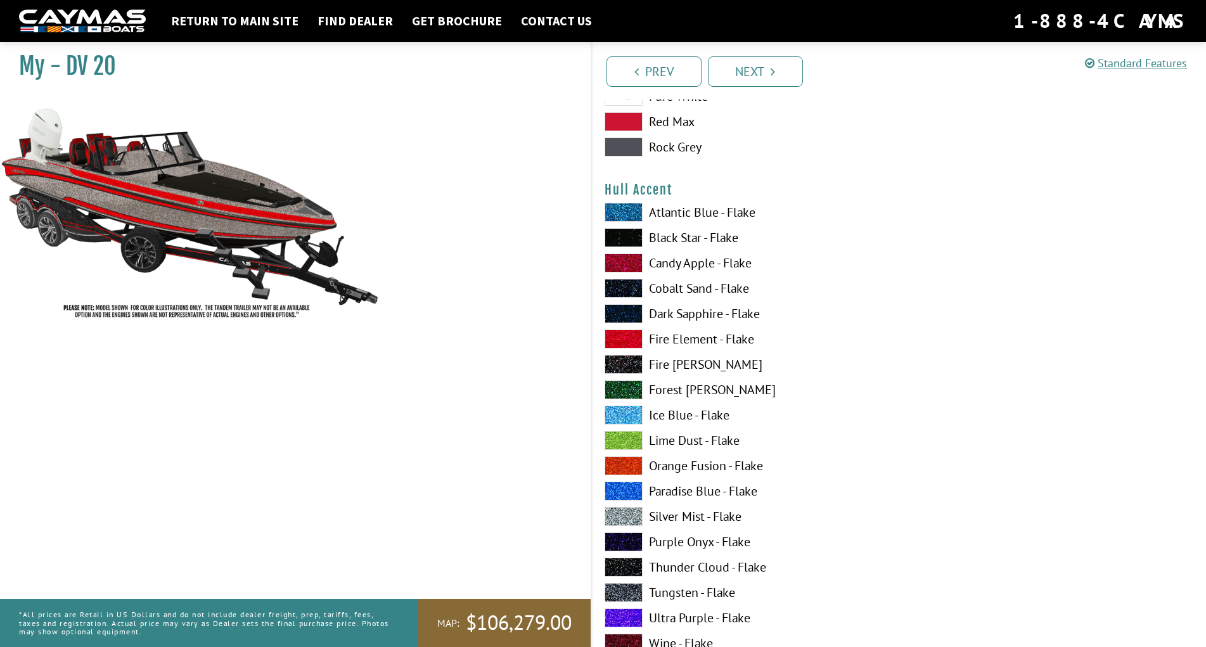
click at [624, 336] on span at bounding box center [623, 338] width 38 height 19
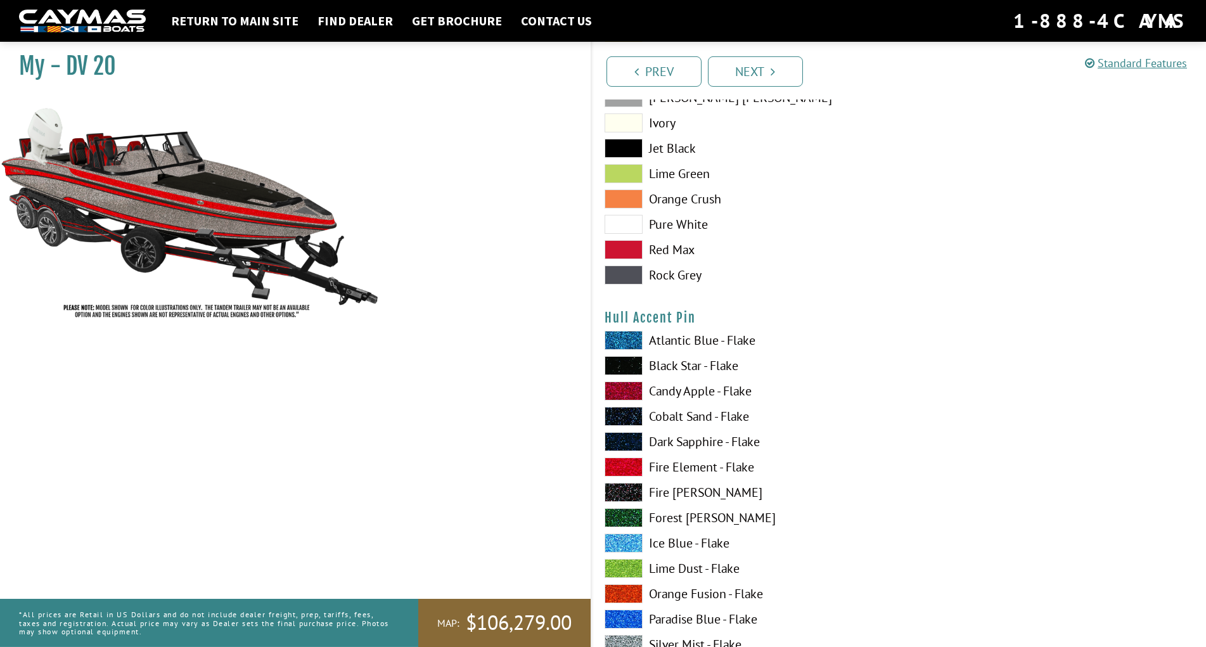
scroll to position [3877, 0]
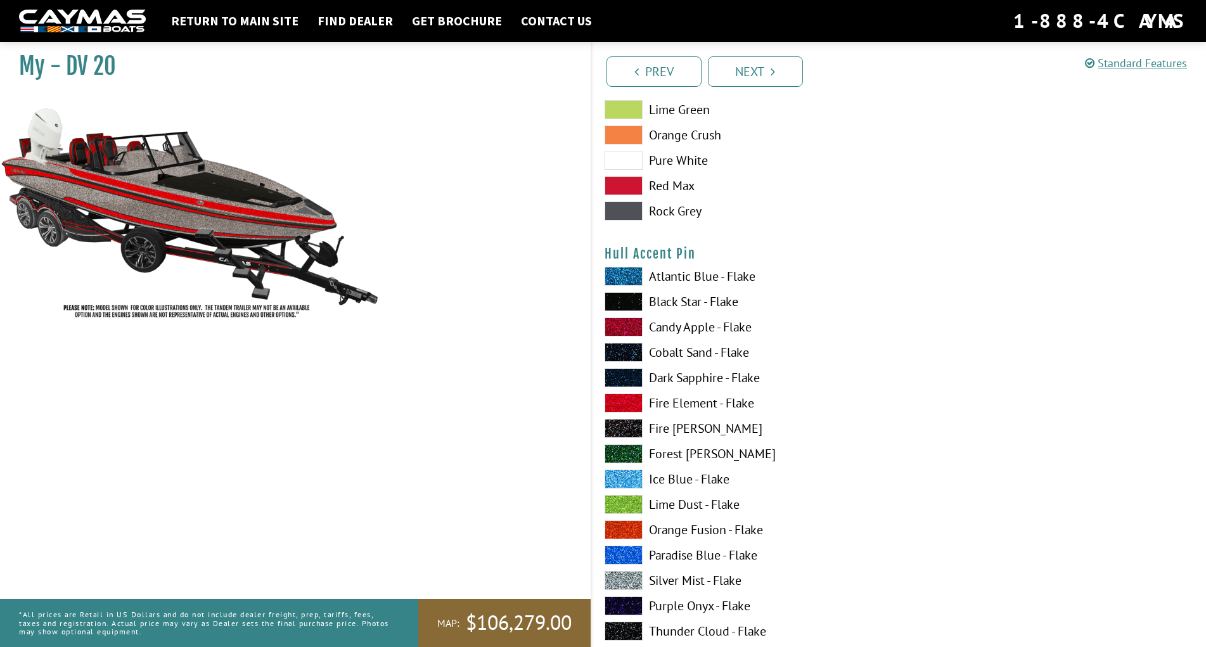
click at [622, 405] on span at bounding box center [623, 402] width 38 height 19
click at [620, 375] on span at bounding box center [623, 377] width 38 height 19
click at [624, 351] on span at bounding box center [623, 352] width 38 height 19
click at [632, 321] on span at bounding box center [623, 326] width 38 height 19
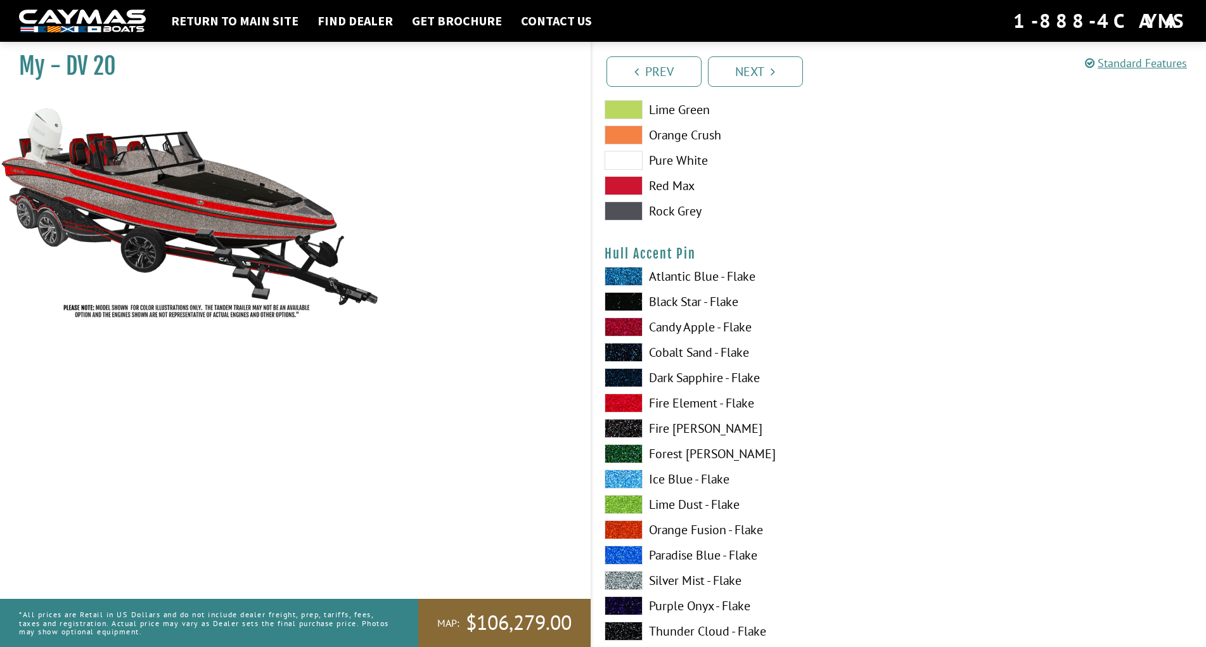
click at [632, 321] on span at bounding box center [623, 326] width 38 height 19
click at [628, 397] on span at bounding box center [623, 402] width 38 height 19
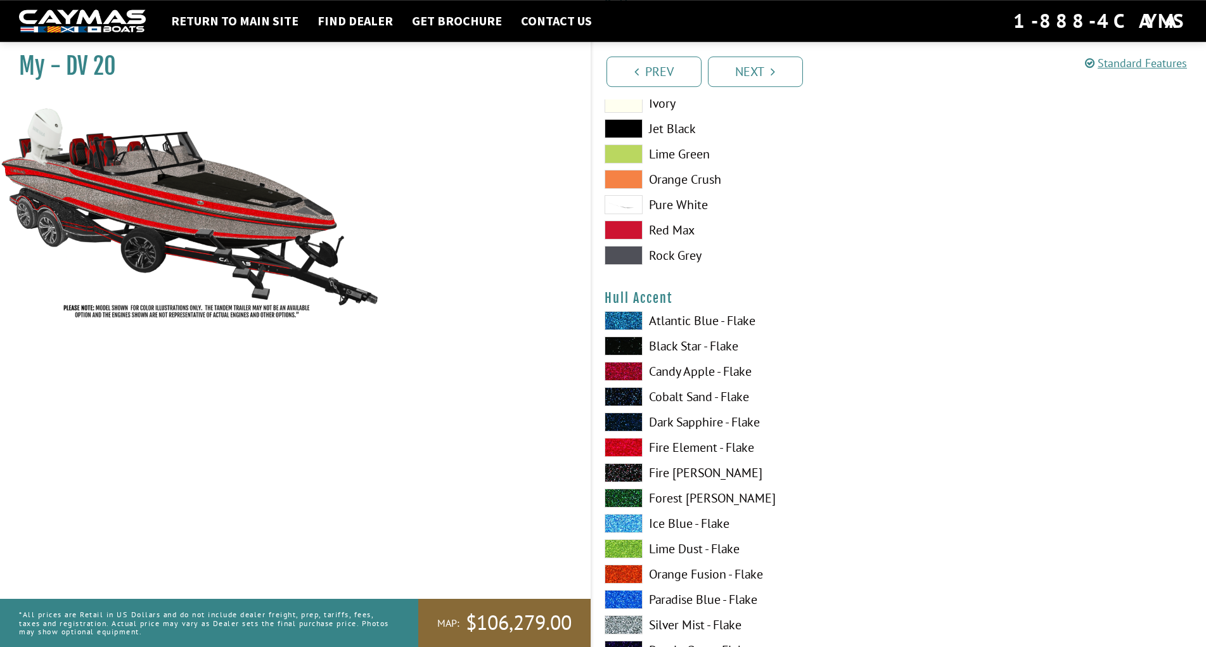
scroll to position [3037, 0]
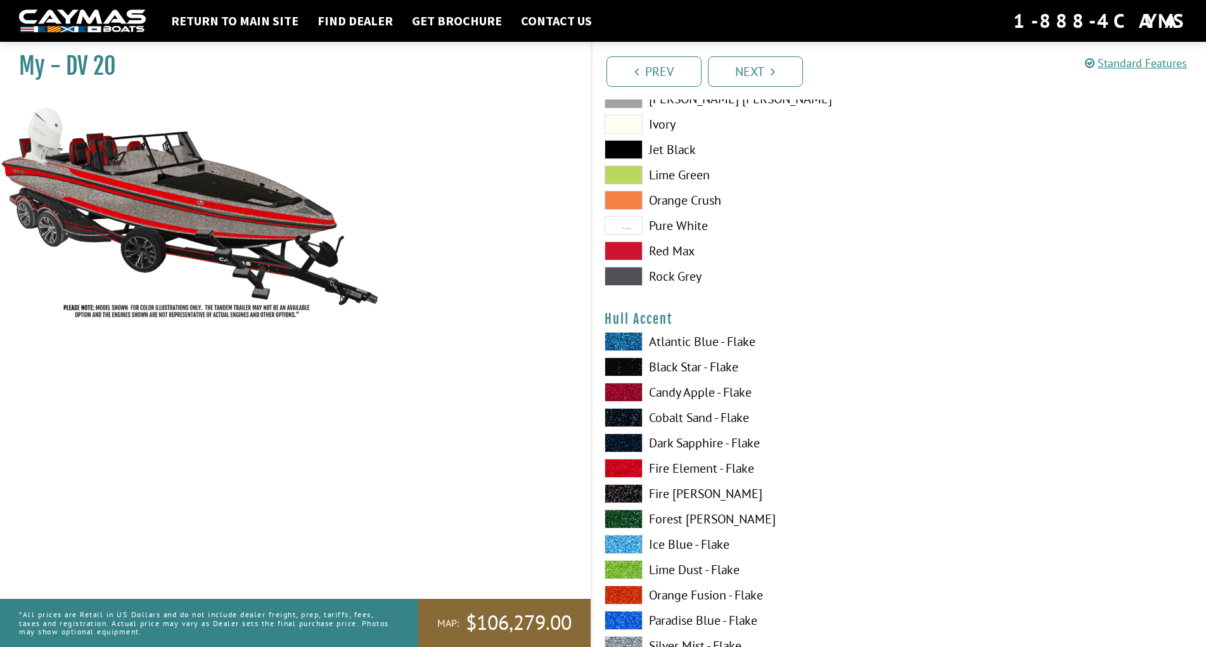
click at [620, 368] on span at bounding box center [623, 366] width 38 height 19
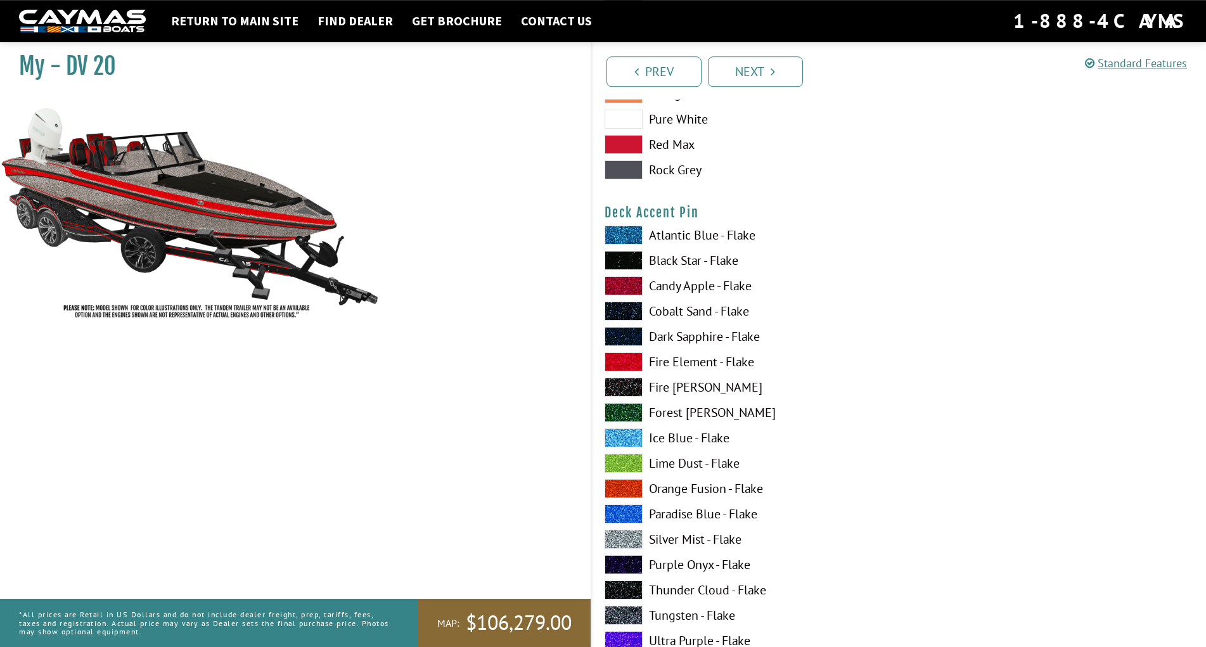
scroll to position [1551, 0]
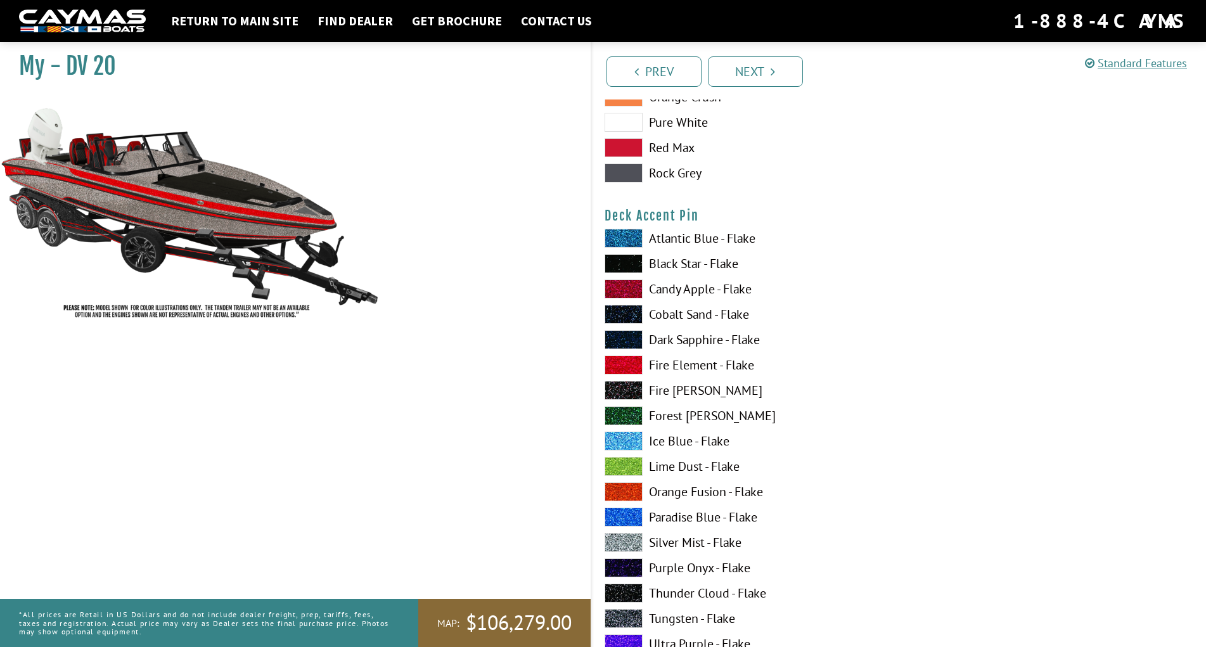
click at [617, 262] on span at bounding box center [623, 263] width 38 height 19
click at [131, 181] on img at bounding box center [190, 211] width 380 height 231
click at [193, 245] on img at bounding box center [190, 211] width 380 height 231
drag, startPoint x: 192, startPoint y: 239, endPoint x: 193, endPoint y: 219, distance: 20.3
click at [193, 233] on img at bounding box center [190, 211] width 380 height 231
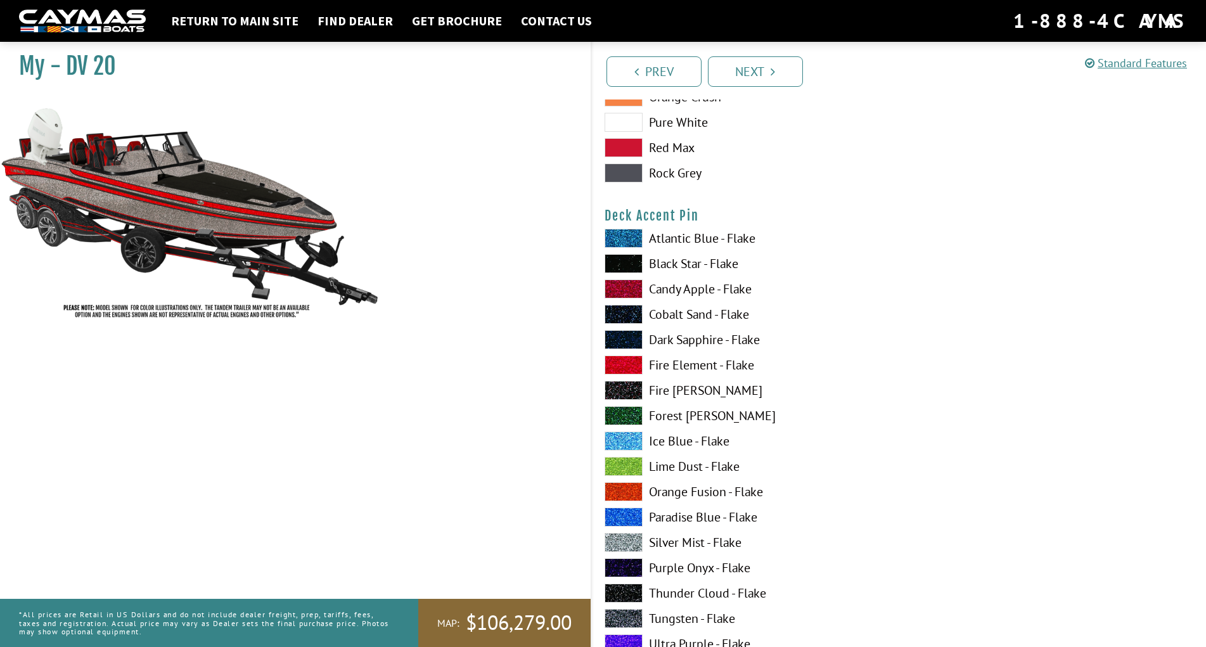
click at [193, 219] on img at bounding box center [190, 211] width 380 height 231
click at [152, 237] on img at bounding box center [190, 211] width 380 height 231
click at [160, 226] on img at bounding box center [190, 211] width 380 height 231
drag, startPoint x: 155, startPoint y: 231, endPoint x: 148, endPoint y: 227, distance: 7.4
click at [154, 231] on img at bounding box center [190, 211] width 380 height 231
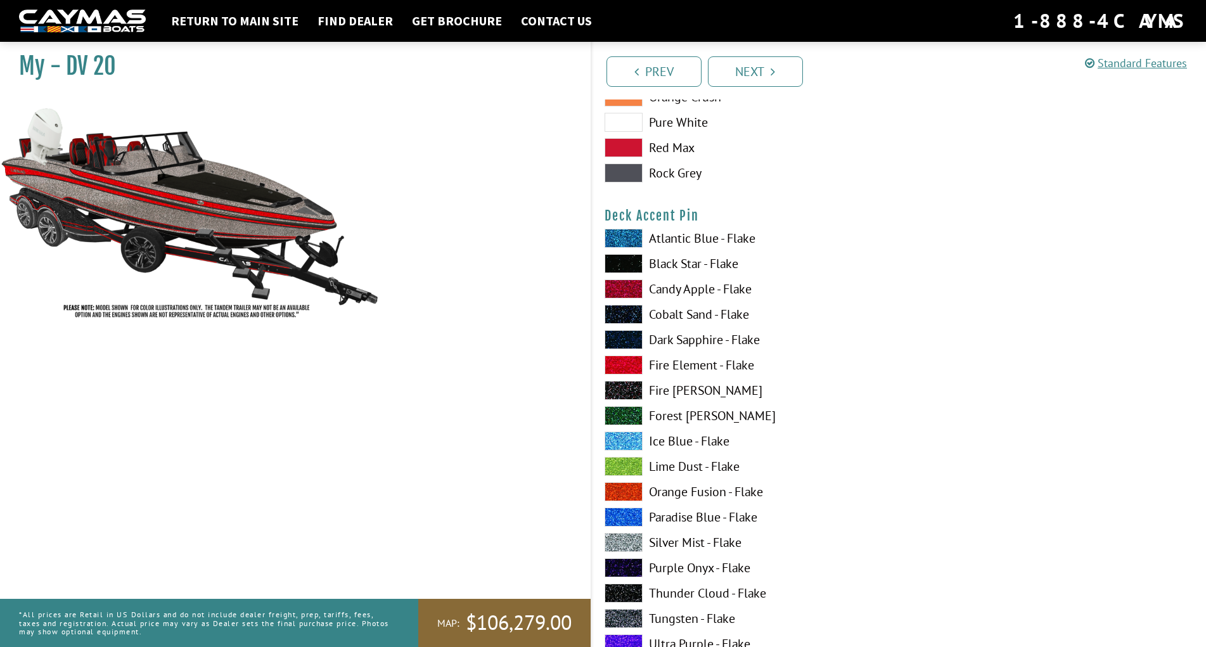
click at [139, 247] on img at bounding box center [190, 211] width 380 height 231
click at [144, 245] on img at bounding box center [190, 211] width 380 height 231
